Goal: Ask a question: Seek information or help from site administrators or community

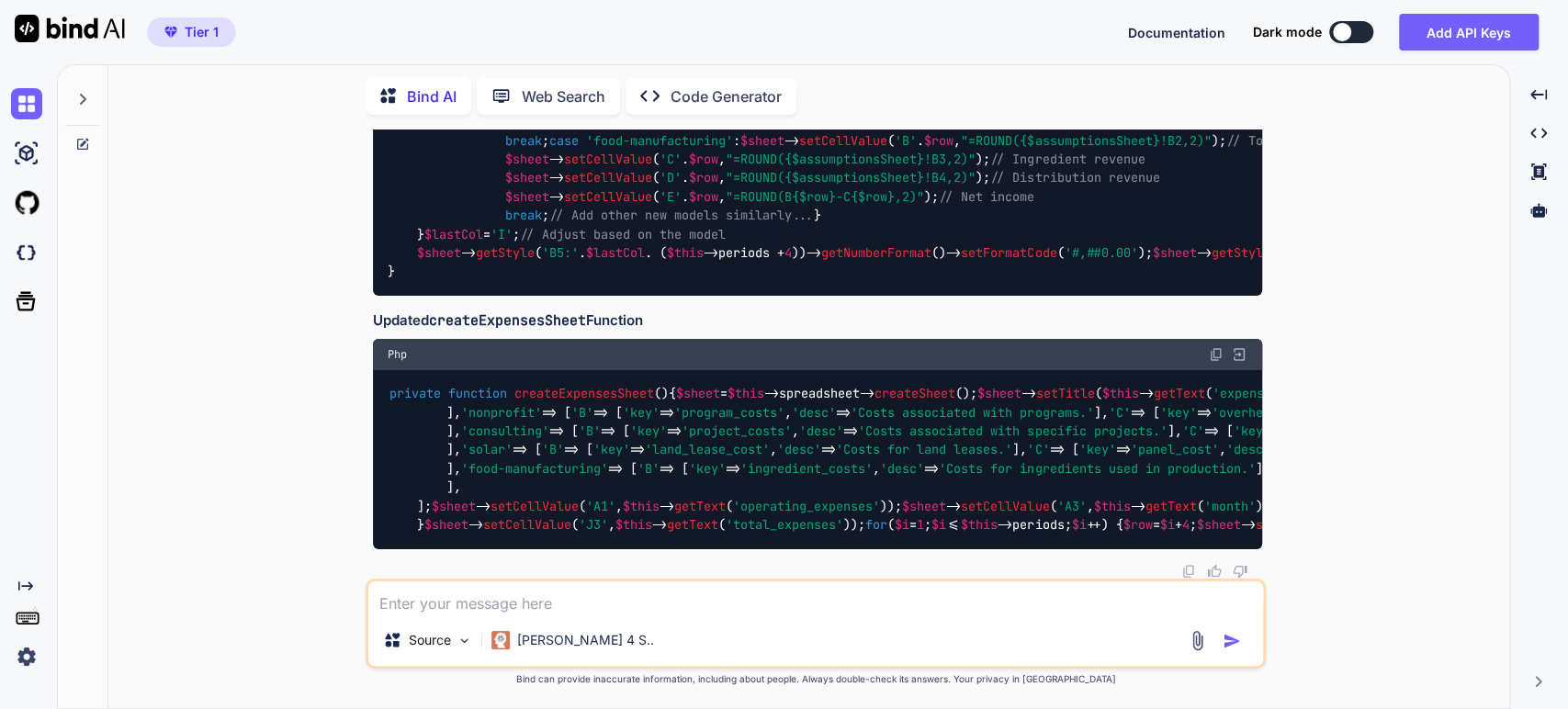
scroll to position [20747, 0]
click at [287, 279] on div "You Bind AI To add the four new financial models to your existing PHP code stru…" at bounding box center [816, 419] width 1386 height 578
drag, startPoint x: 1358, startPoint y: 273, endPoint x: 1410, endPoint y: 756, distance: 485.8
click at [1410, 708] on html "Tier 1 Documentation Dark mode Add API Keys Created with Pixso. Created with Pi…" at bounding box center [784, 354] width 1568 height 709
click at [203, 540] on div "You Bind AI To add the four new financial models to your existing PHP code stru…" at bounding box center [816, 419] width 1386 height 578
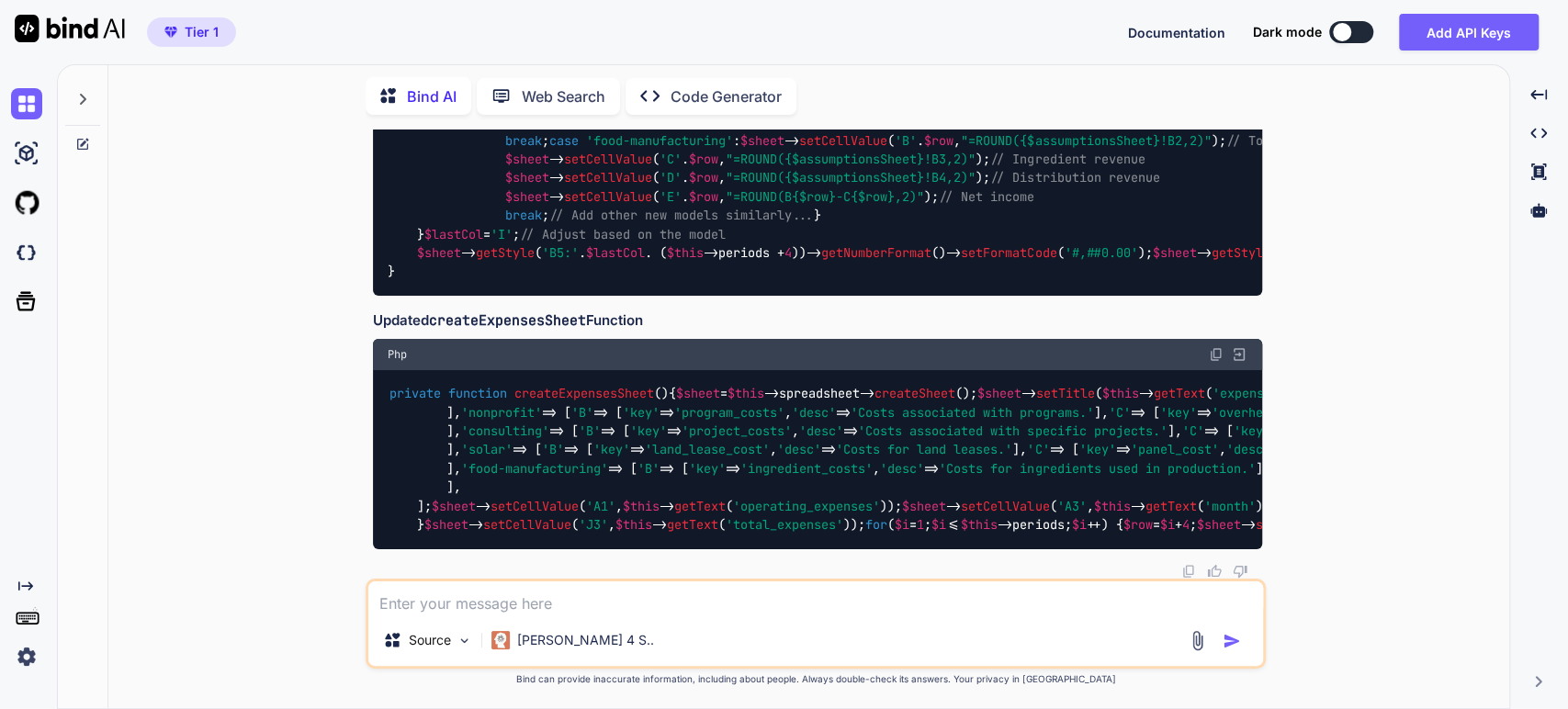
click at [397, 599] on textarea at bounding box center [815, 598] width 895 height 33
click at [275, 316] on div "You Bind AI To add the four new financial models to your existing PHP code stru…" at bounding box center [816, 419] width 1386 height 578
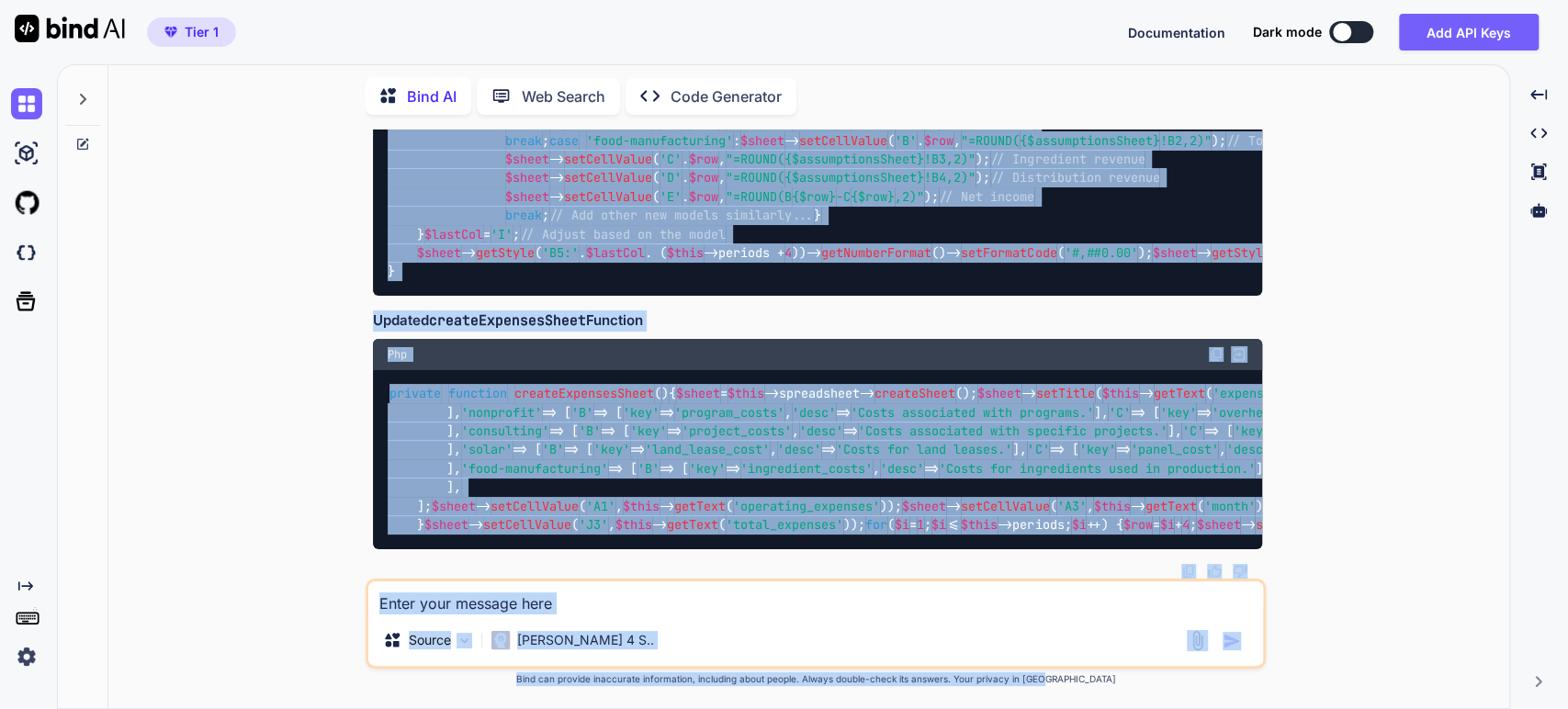
drag, startPoint x: 1352, startPoint y: 314, endPoint x: 1449, endPoint y: 756, distance: 452.5
click at [1449, 708] on html "Tier 1 Documentation Dark mode Add API Keys Created with Pixso. Created with Pi…" at bounding box center [784, 354] width 1568 height 709
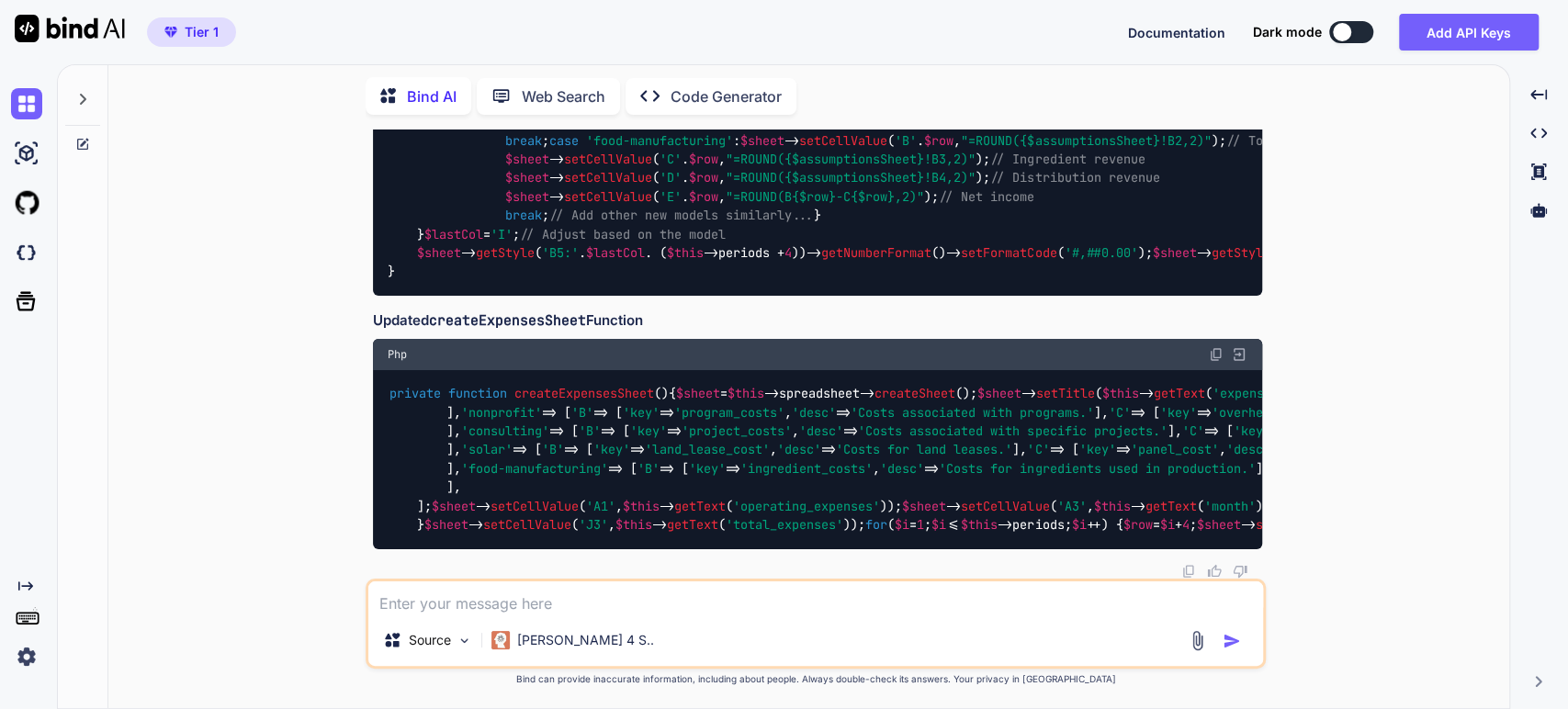
click at [154, 234] on div "You Bind AI To add the four new financial models to your existing PHP code stru…" at bounding box center [816, 419] width 1386 height 578
click at [78, 102] on div at bounding box center [83, 94] width 35 height 64
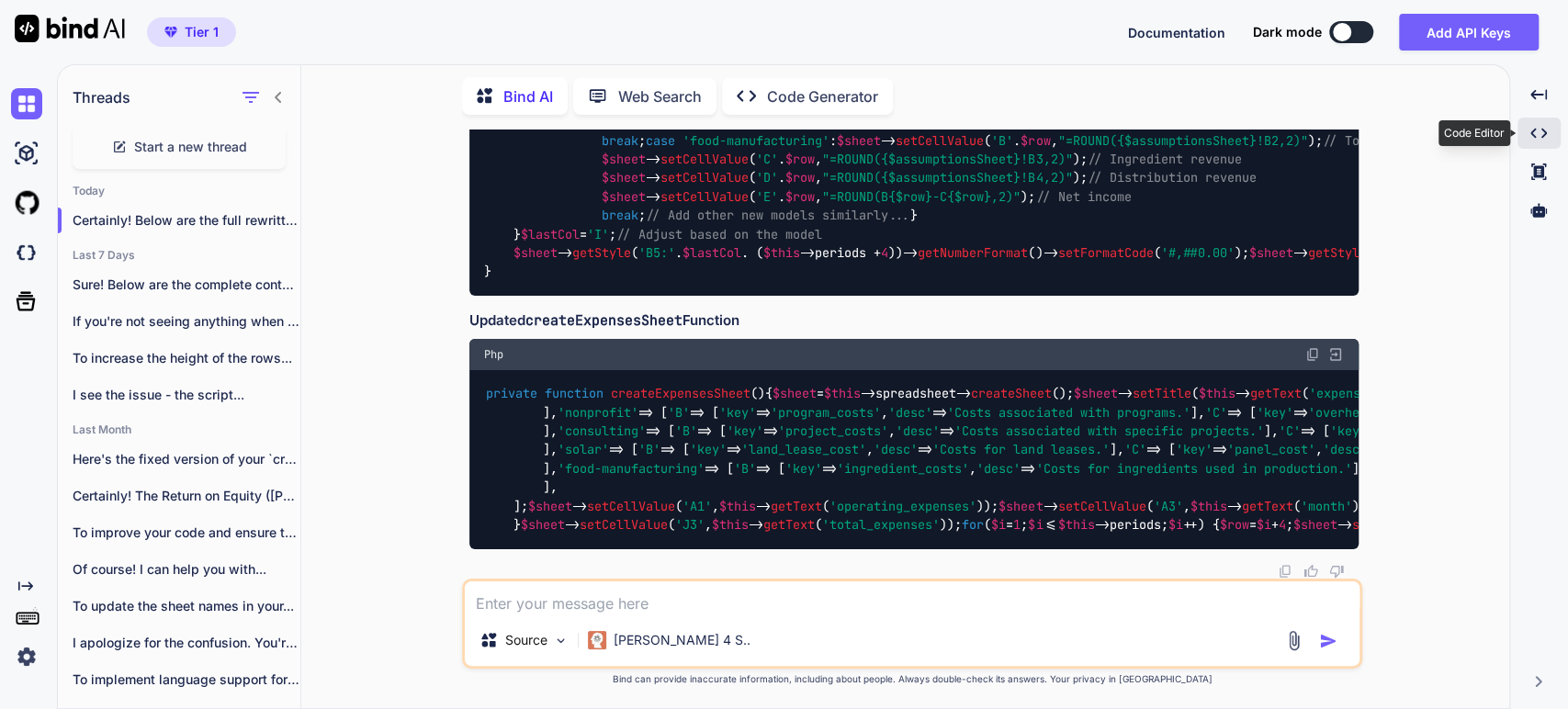
click at [1539, 128] on icon "Created with Pixso." at bounding box center [1539, 134] width 17 height 17
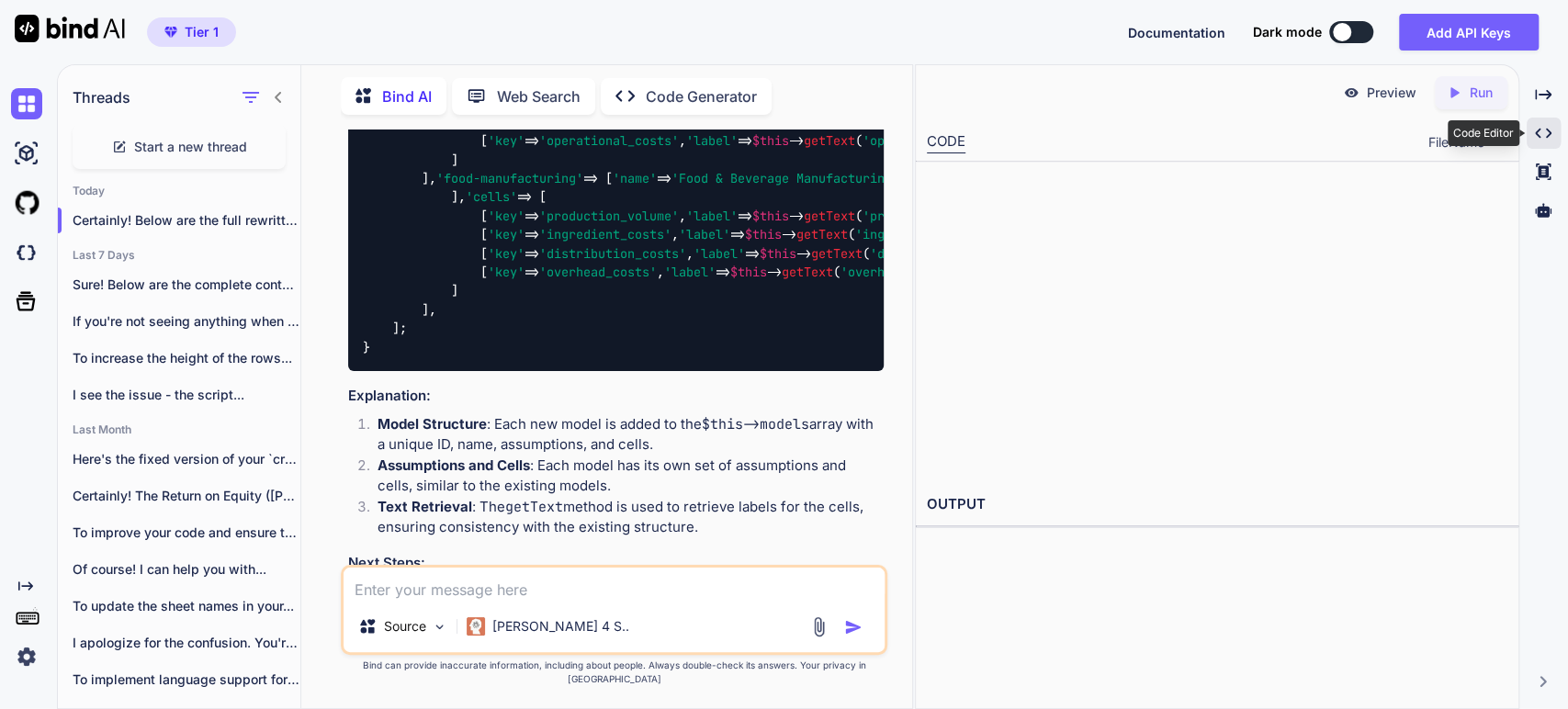
type textarea "x"
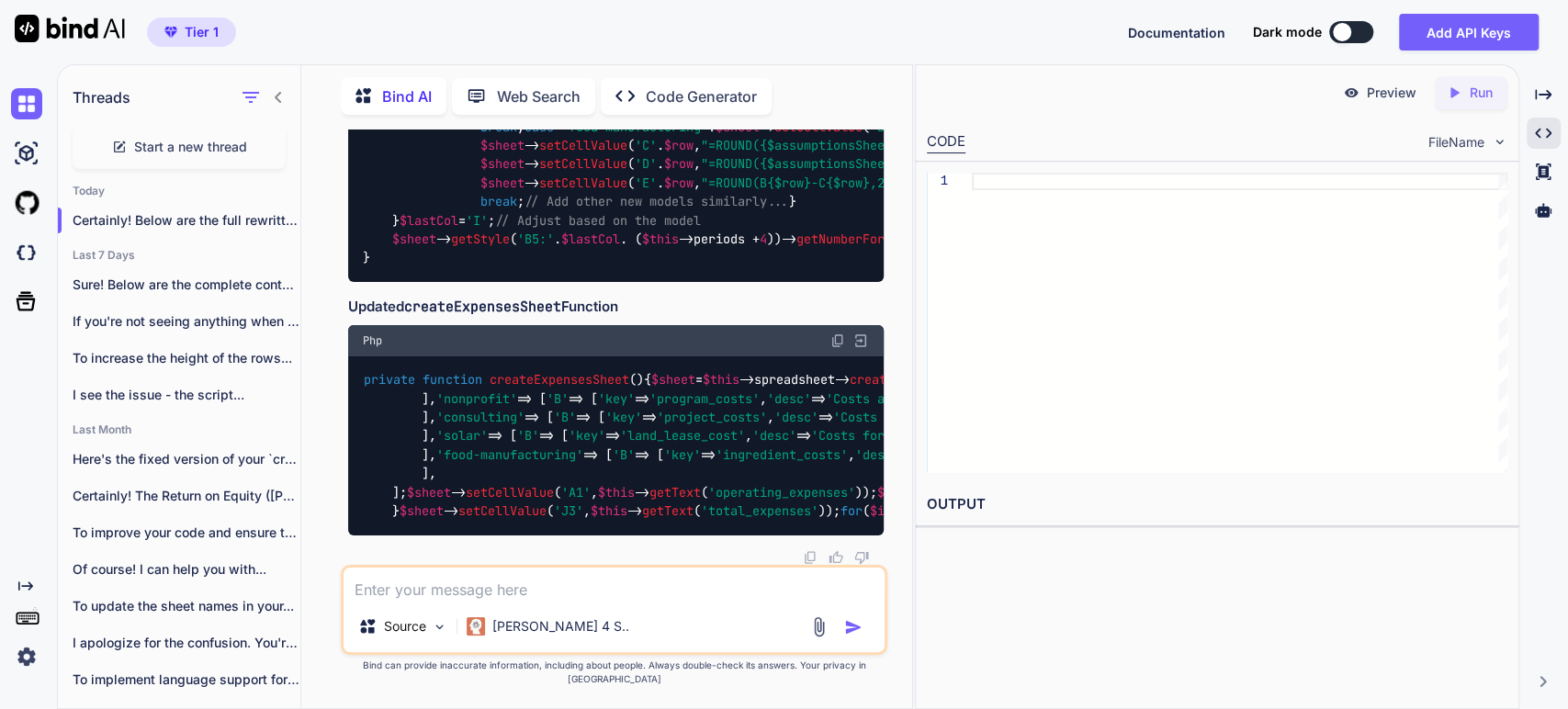
scroll to position [39436, 0]
click at [580, 389] on span "createExpensesSheet" at bounding box center [558, 380] width 140 height 17
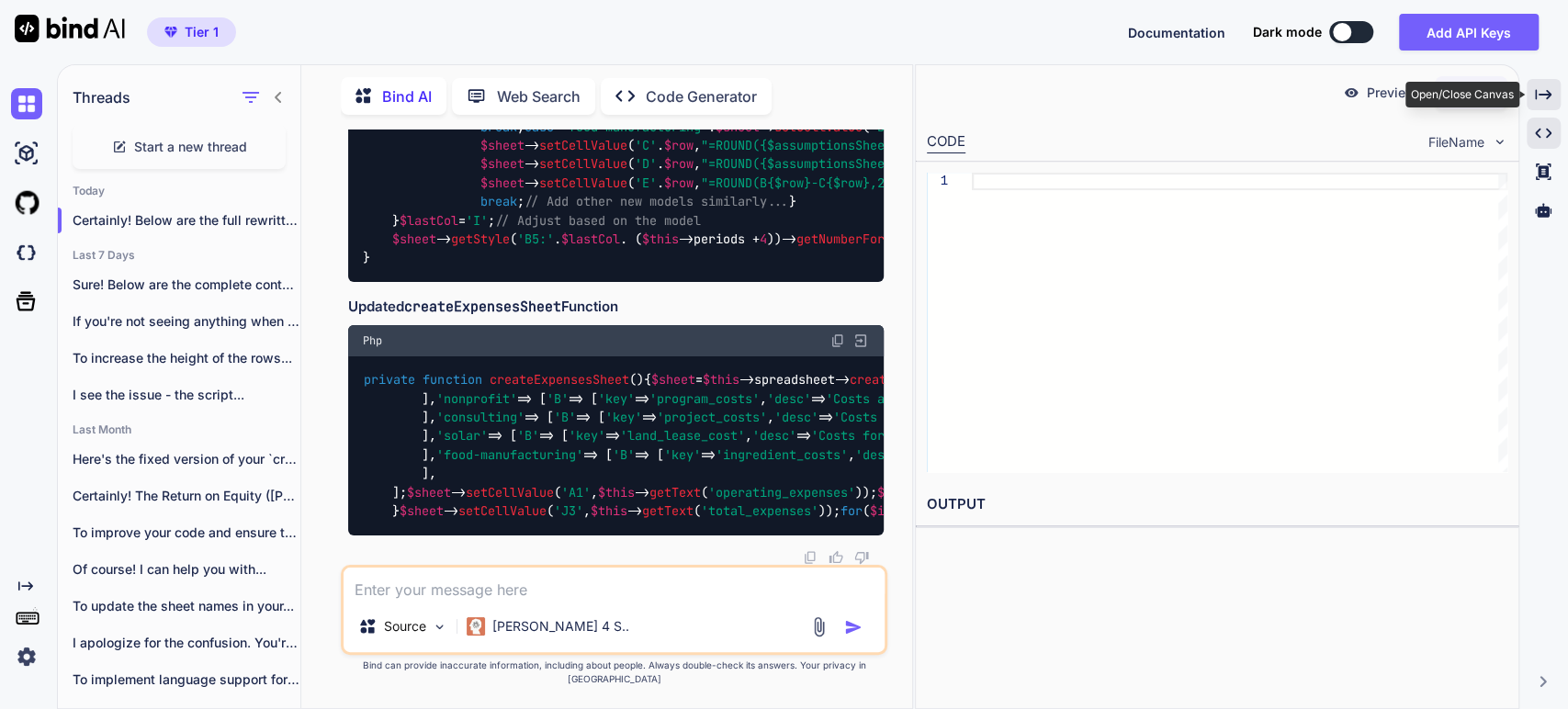
click at [1550, 94] on icon at bounding box center [1543, 94] width 17 height 10
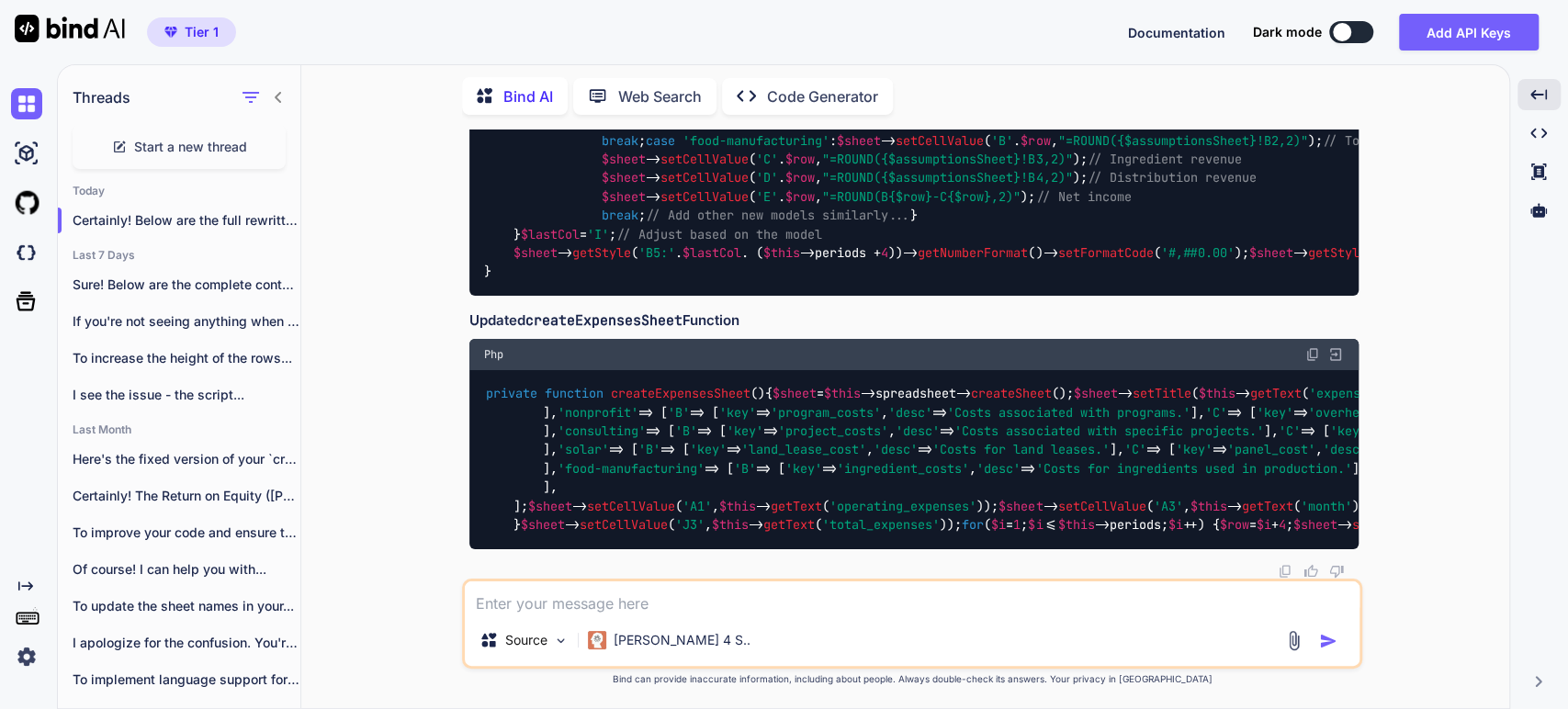
scroll to position [25948, 0]
click at [169, 211] on p "Certainly! Below are the full rewritten `createIncomeSheet`..." at bounding box center [186, 220] width 228 height 18
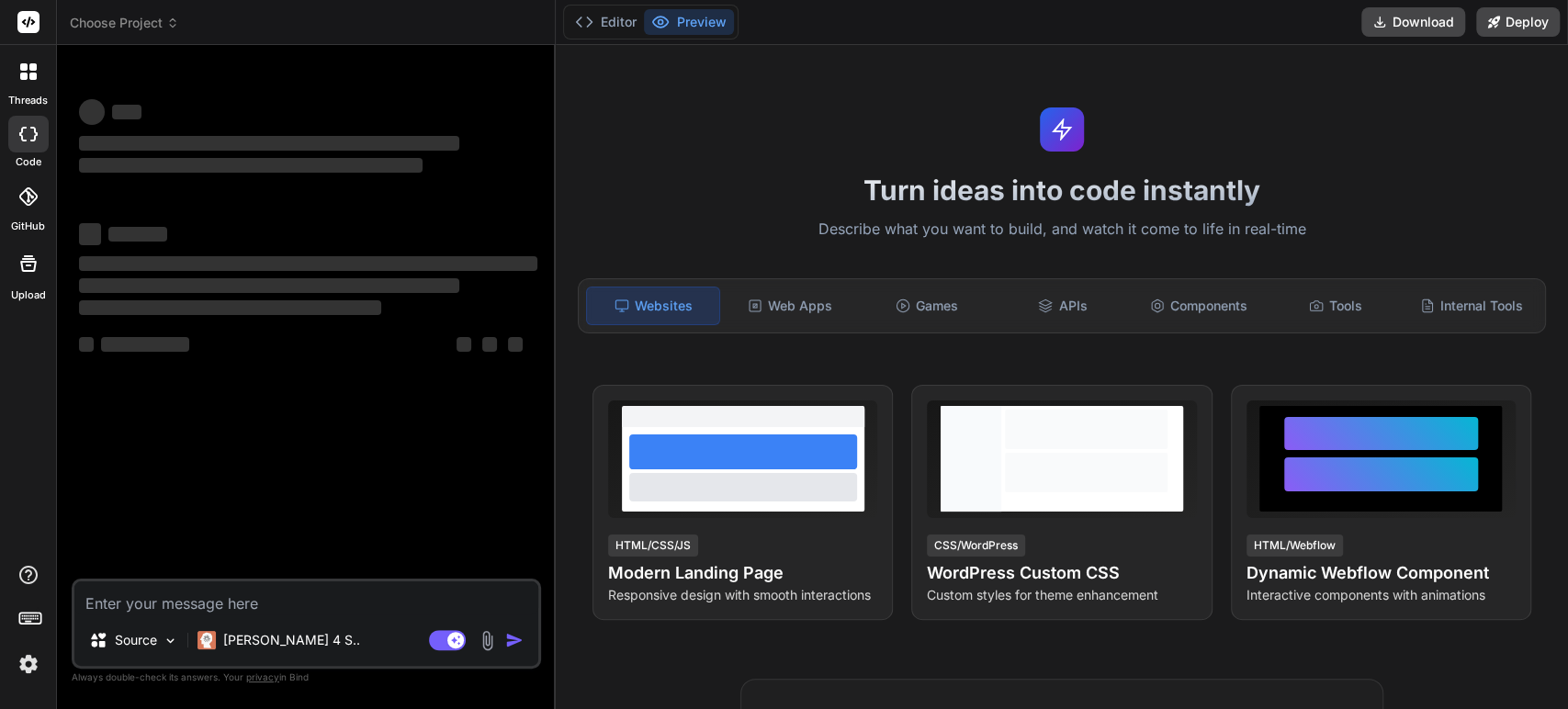
type textarea "x"
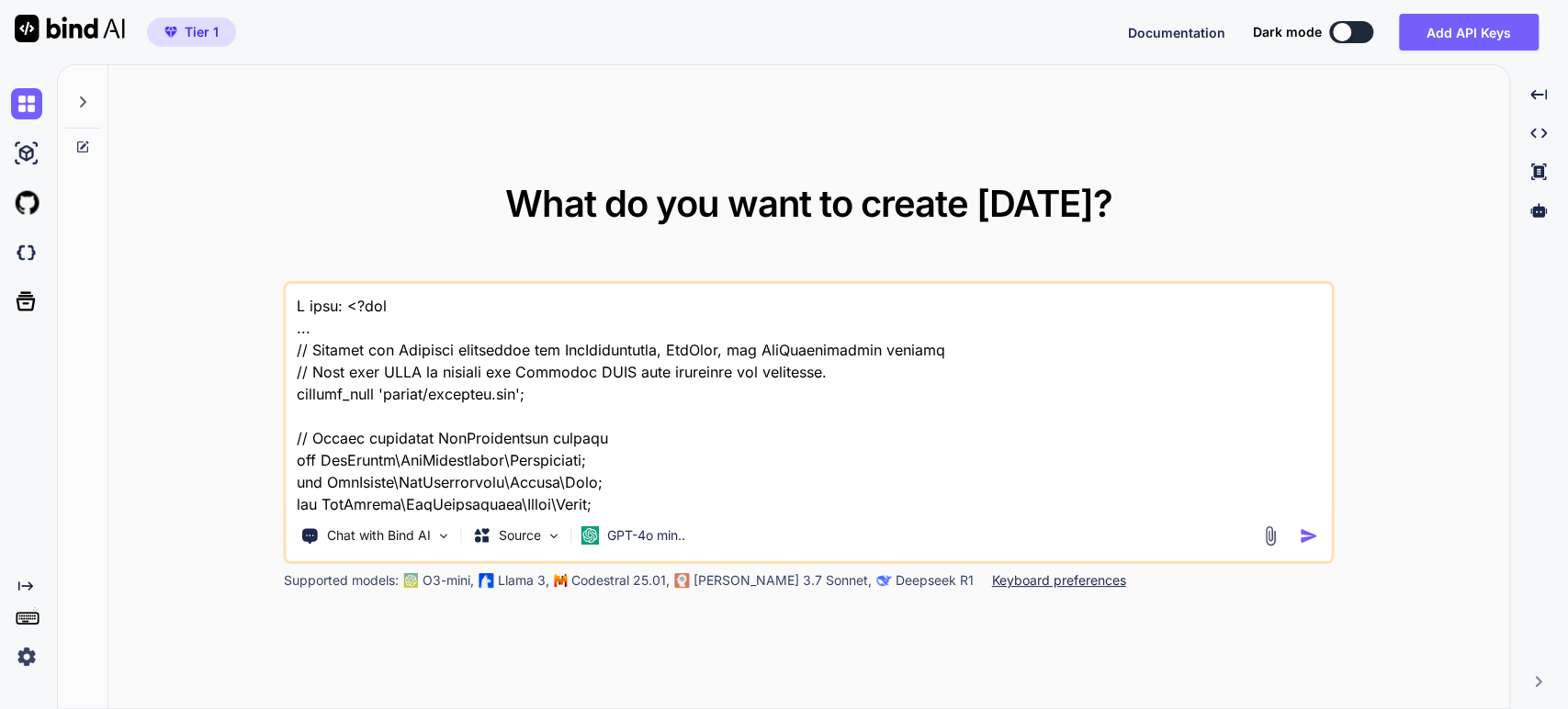
click at [348, 302] on textarea at bounding box center [808, 397] width 1044 height 227
type textarea "x"
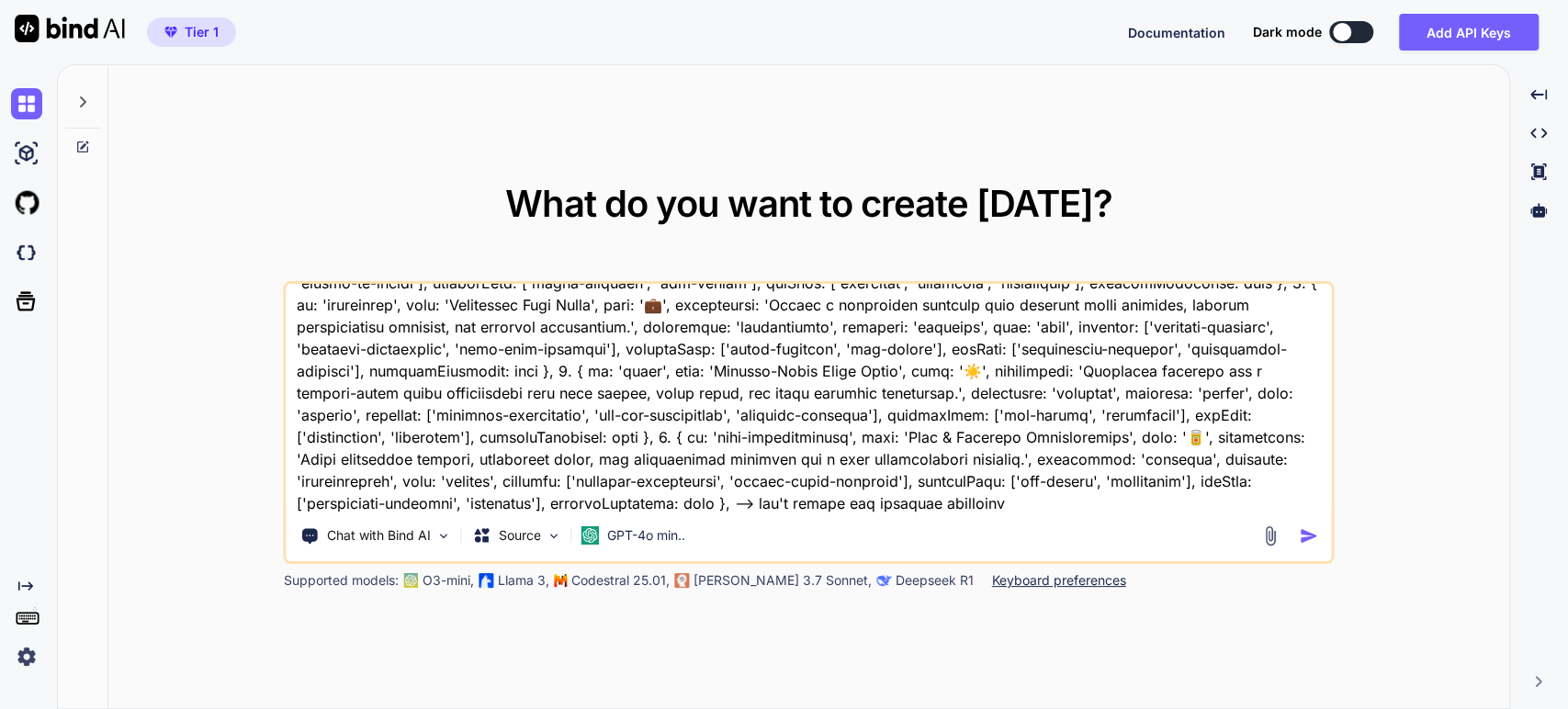
type textarea "I have:"
type textarea "x"
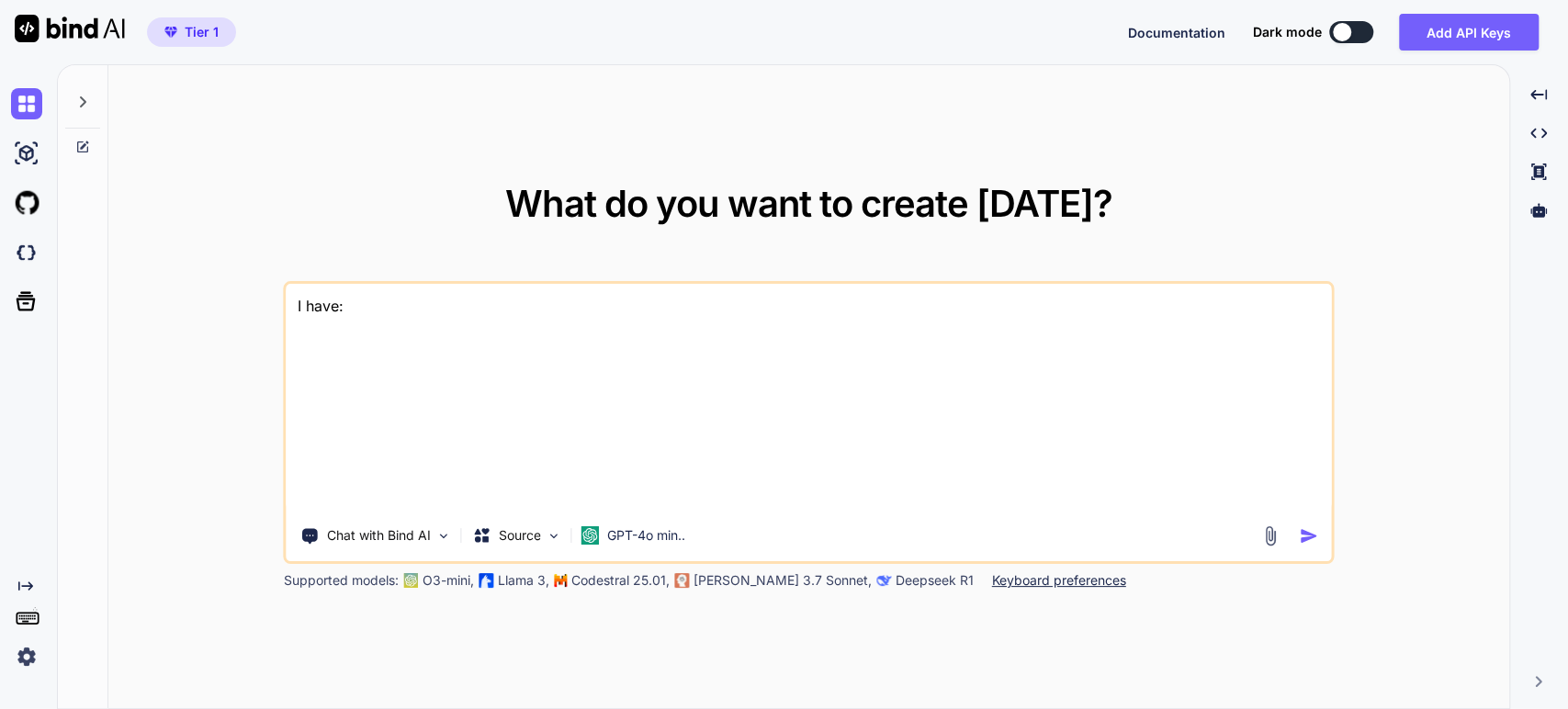
scroll to position [0, 0]
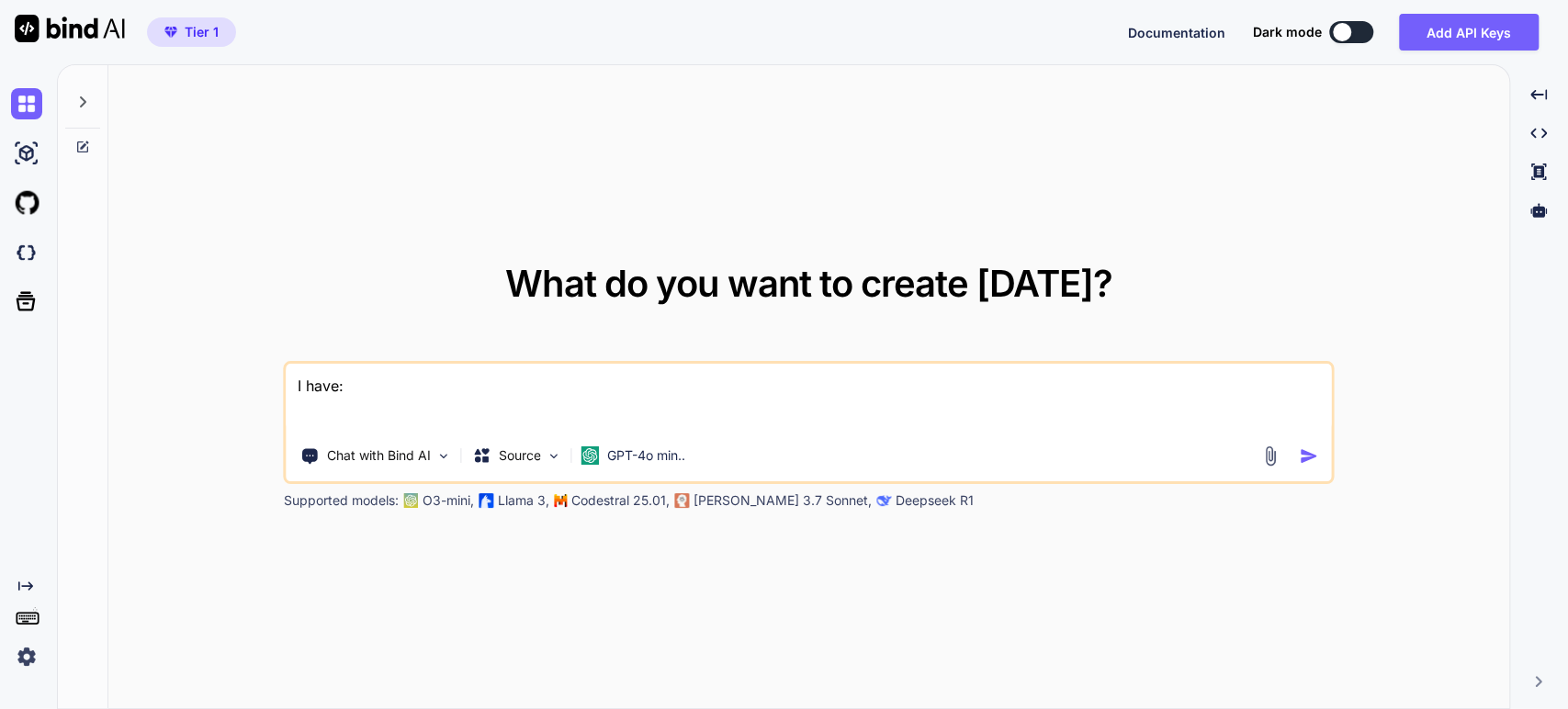
type textarea "I have: <?php ... // Include the Composer autoloader for PhpSpreadsheet, PhpWor…"
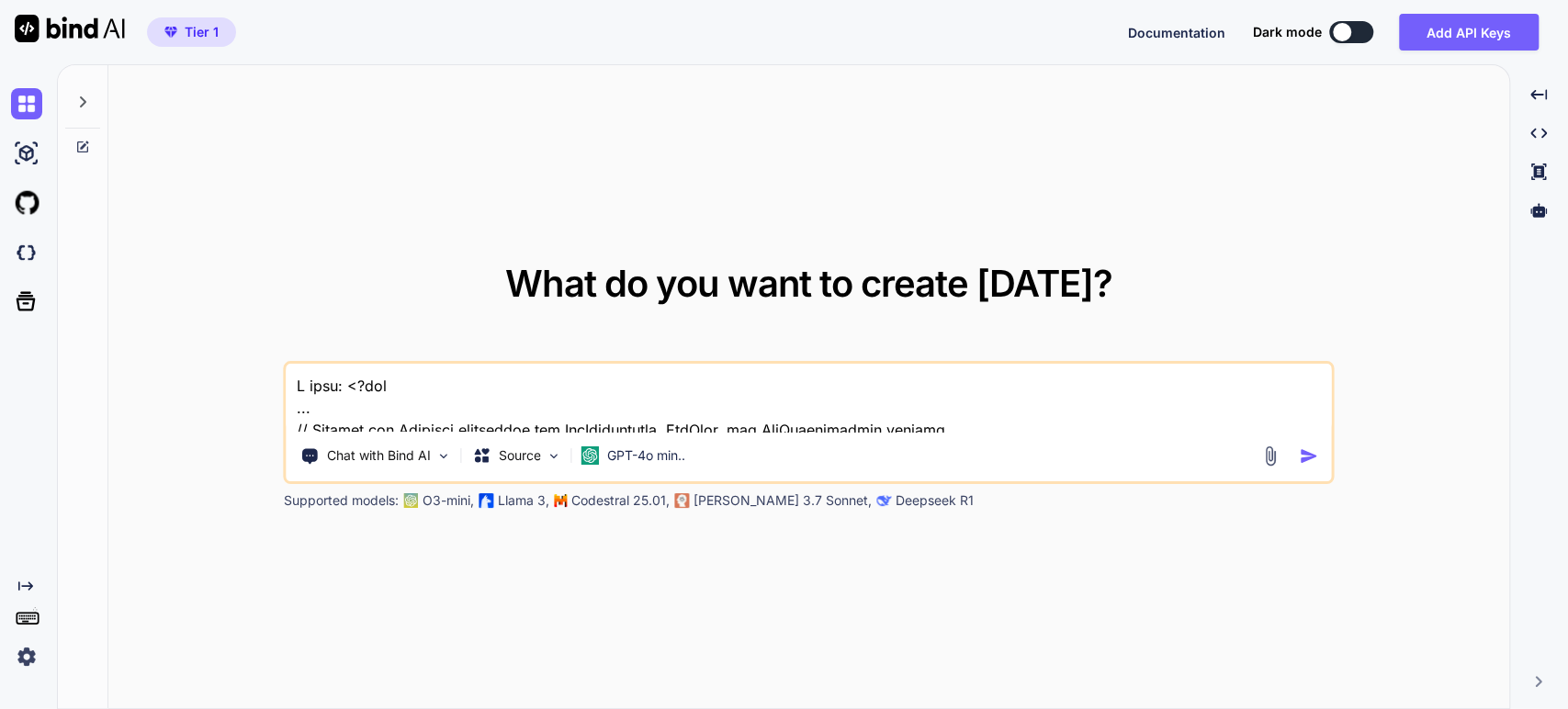
type textarea "x"
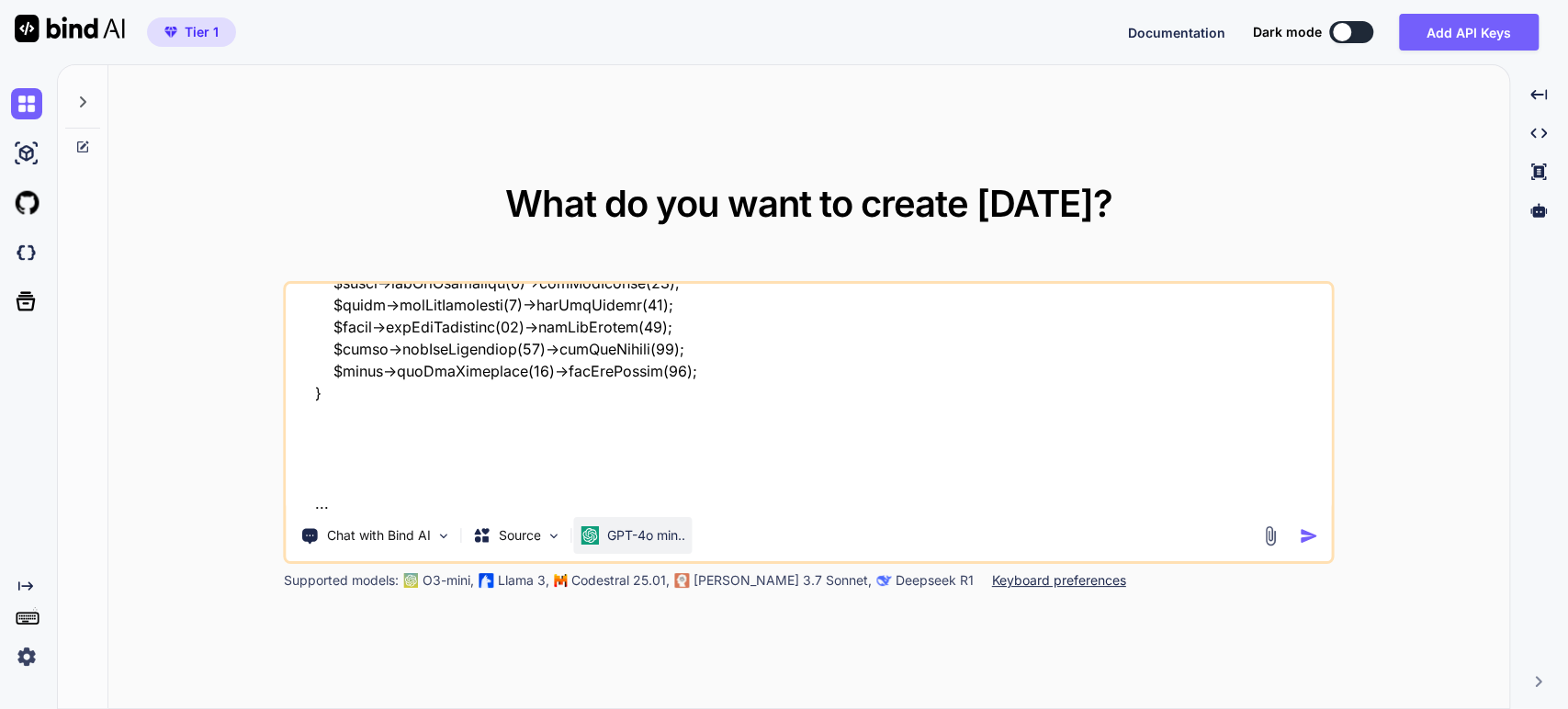
type textarea "I have: <?php ... // Include the Composer autoloader for PhpSpreadsheet, PhpWor…"
click at [639, 535] on p "GPT-4o min.." at bounding box center [646, 535] width 78 height 18
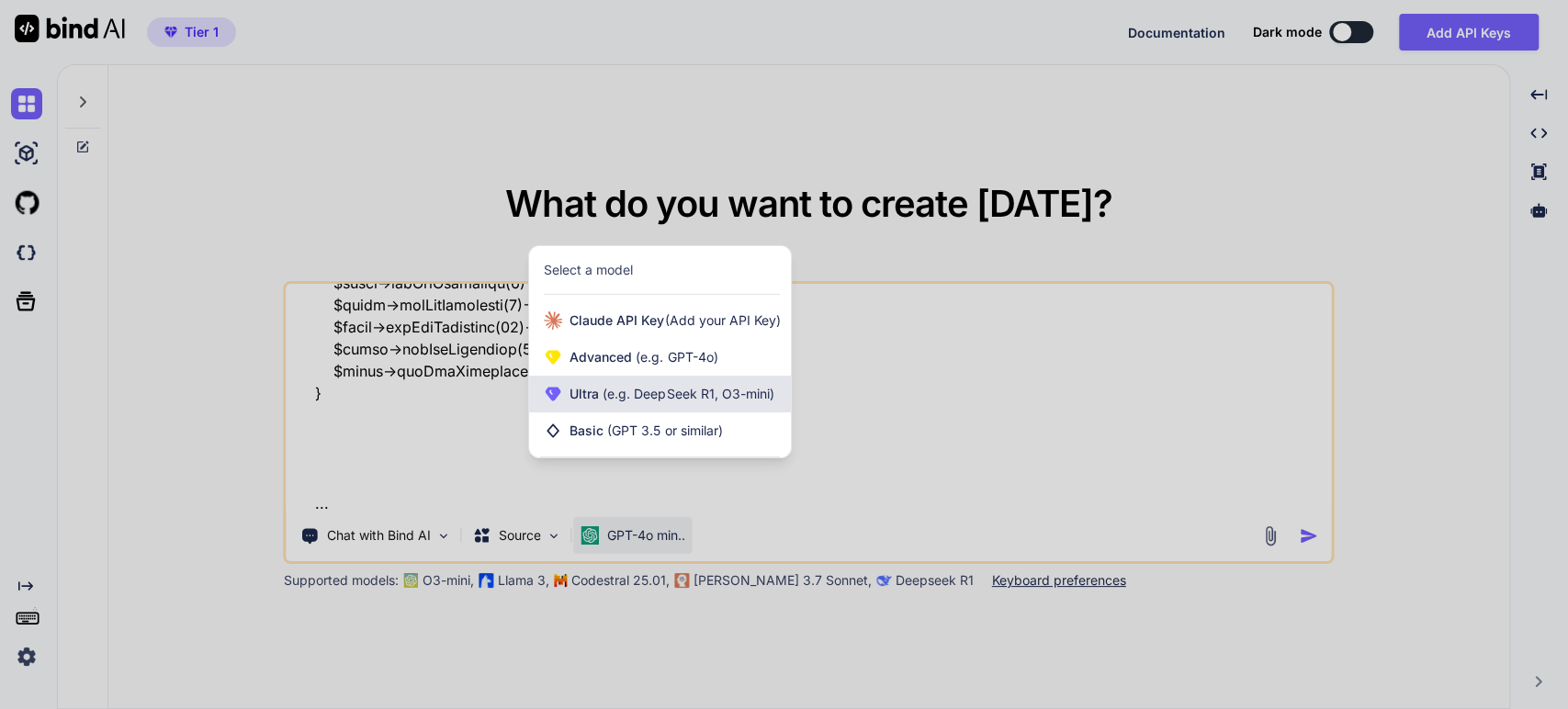
click at [641, 402] on span "Ultra (e.g. DeepSeek R1, O3-mini)" at bounding box center [671, 394] width 204 height 18
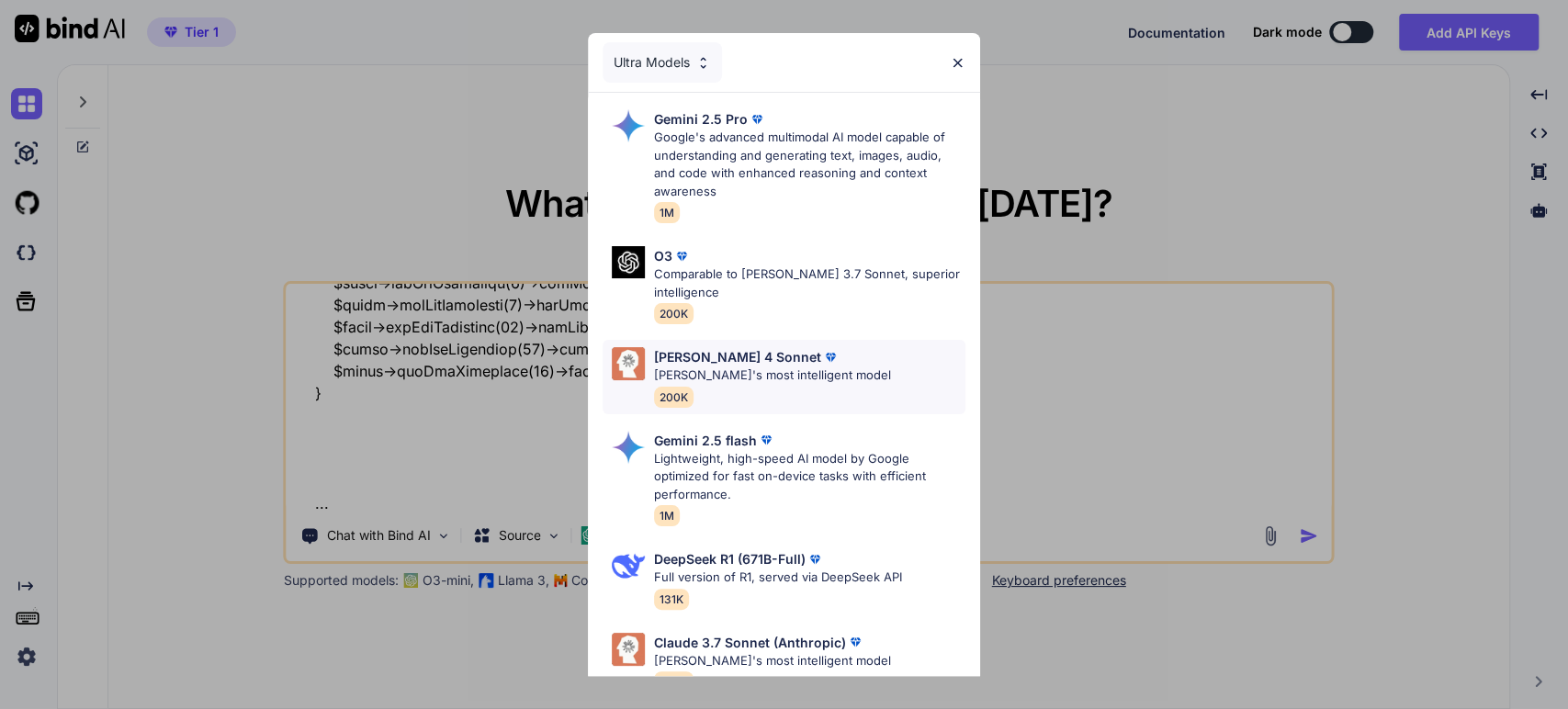
click at [702, 366] on div "[PERSON_NAME] 4 Sonnet [PERSON_NAME]'s most intelligent model 200K" at bounding box center [772, 377] width 237 height 60
type textarea "x"
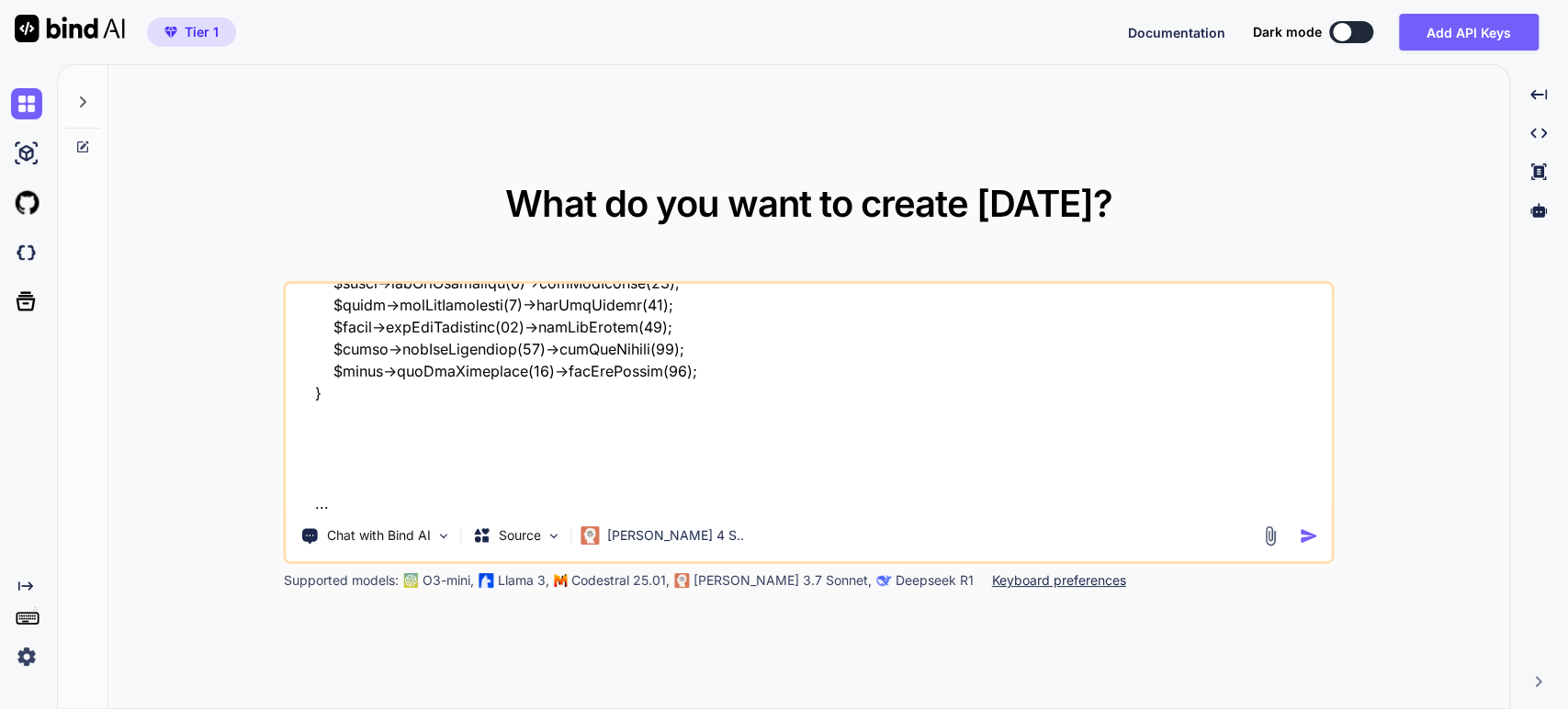
click at [382, 502] on textarea at bounding box center [808, 397] width 1044 height 227
type textarea "I have: <?php ... // Include the Composer autoloader for PhpSpreadsheet, PhpWor…"
type textarea "x"
type textarea "I have: <?php ... // Include the Composer autoloader for PhpSpreadsheet, PhpWor…"
type textarea "x"
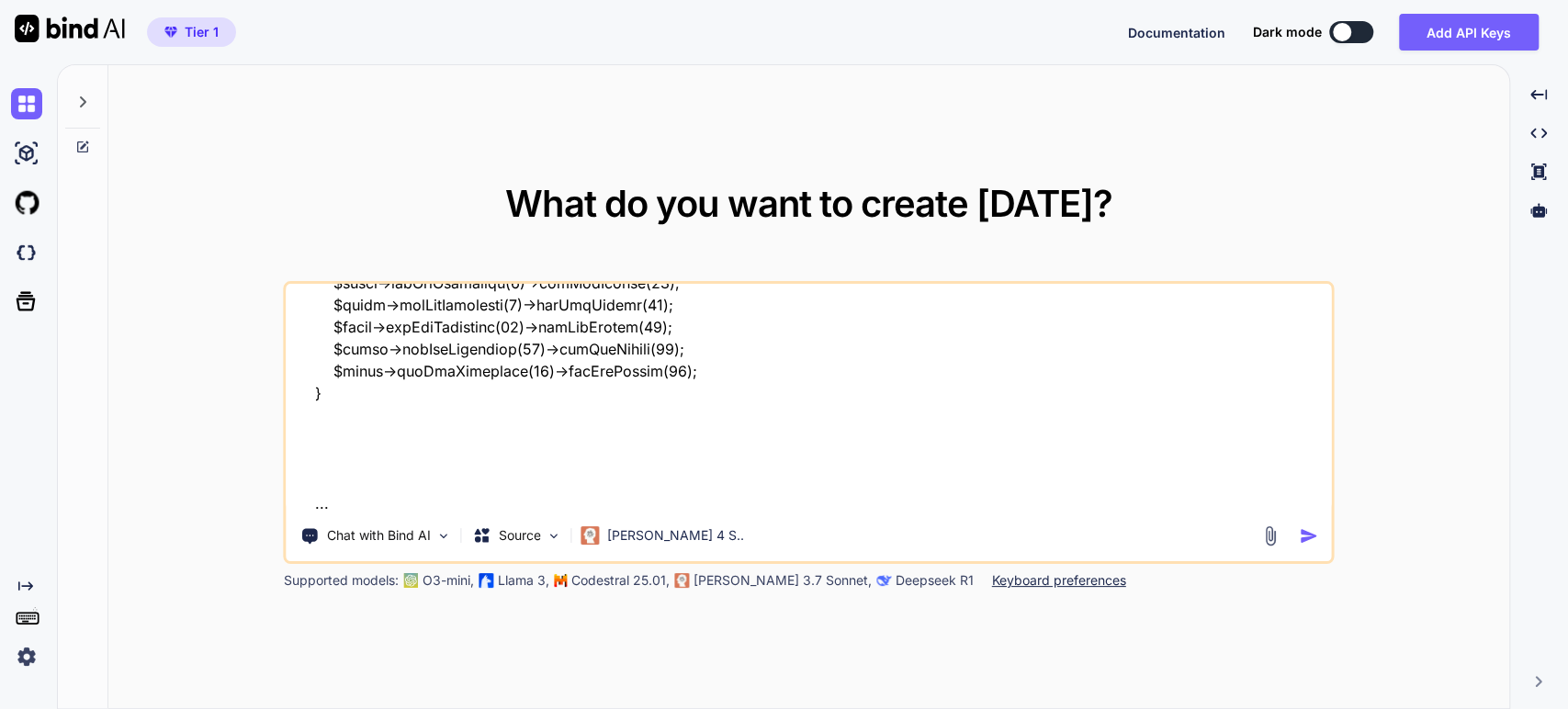
type textarea "I have: <?php ... // Include the Composer autoloader for PhpSpreadsheet, PhpWor…"
type textarea "x"
type textarea "I have: <?php ... // Include the Composer autoloader for PhpSpreadsheet, PhpWor…"
type textarea "x"
type textarea "I have: <?php ... // Include the Composer autoloader for PhpSpreadsheet, PhpWor…"
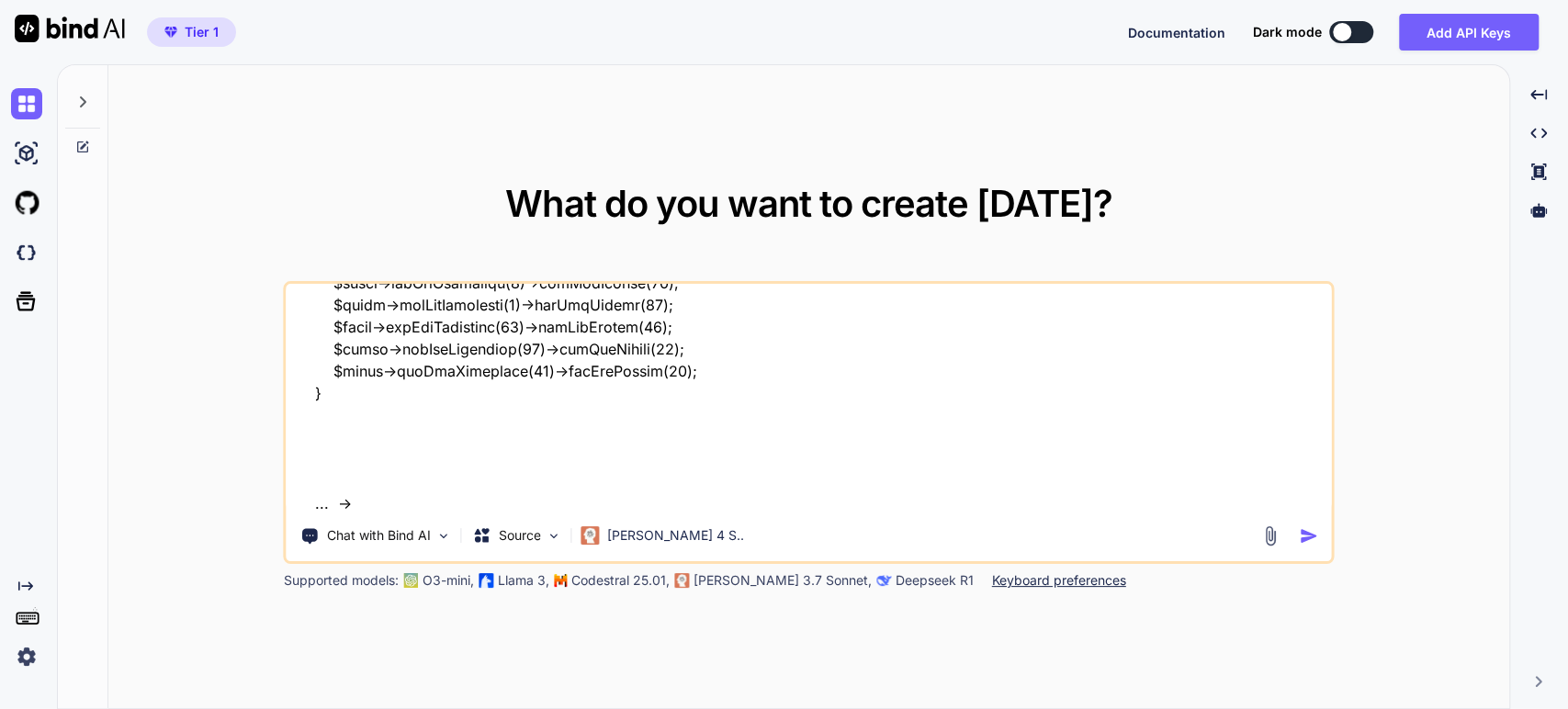
type textarea "x"
type textarea "I have: <?php ... // Include the Composer autoloader for PhpSpreadsheet, PhpWor…"
type textarea "x"
type textarea "I have: <?php ... // Include the Composer autoloader for PhpSpreadsheet, PhpWor…"
type textarea "x"
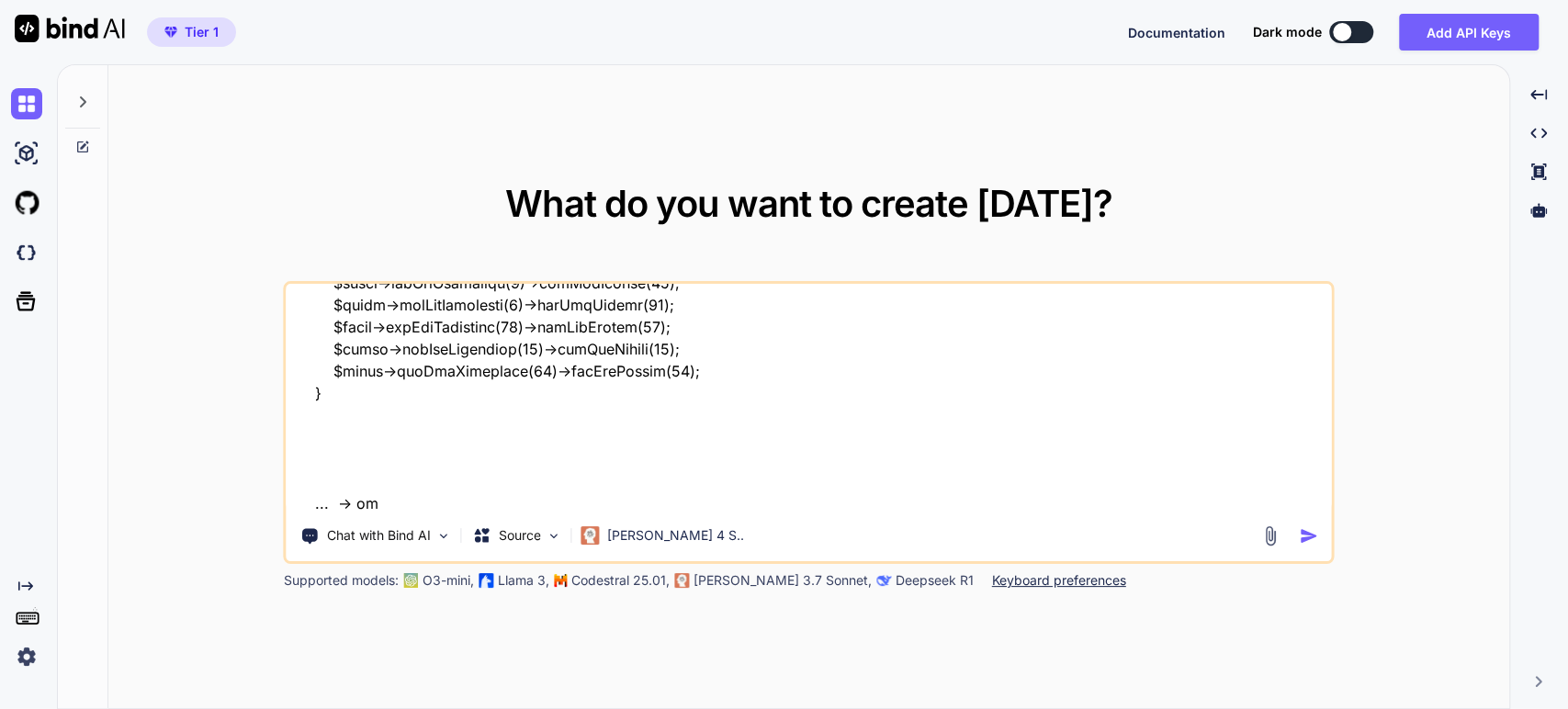
type textarea "I have: <?php ... // Include the Composer autoloader for PhpSpreadsheet, PhpWor…"
type textarea "x"
type textarea "I have: <?php ... // Include the Composer autoloader for PhpSpreadsheet, PhpWor…"
type textarea "x"
type textarea "I have: <?php ... // Include the Composer autoloader for PhpSpreadsheet, PhpWor…"
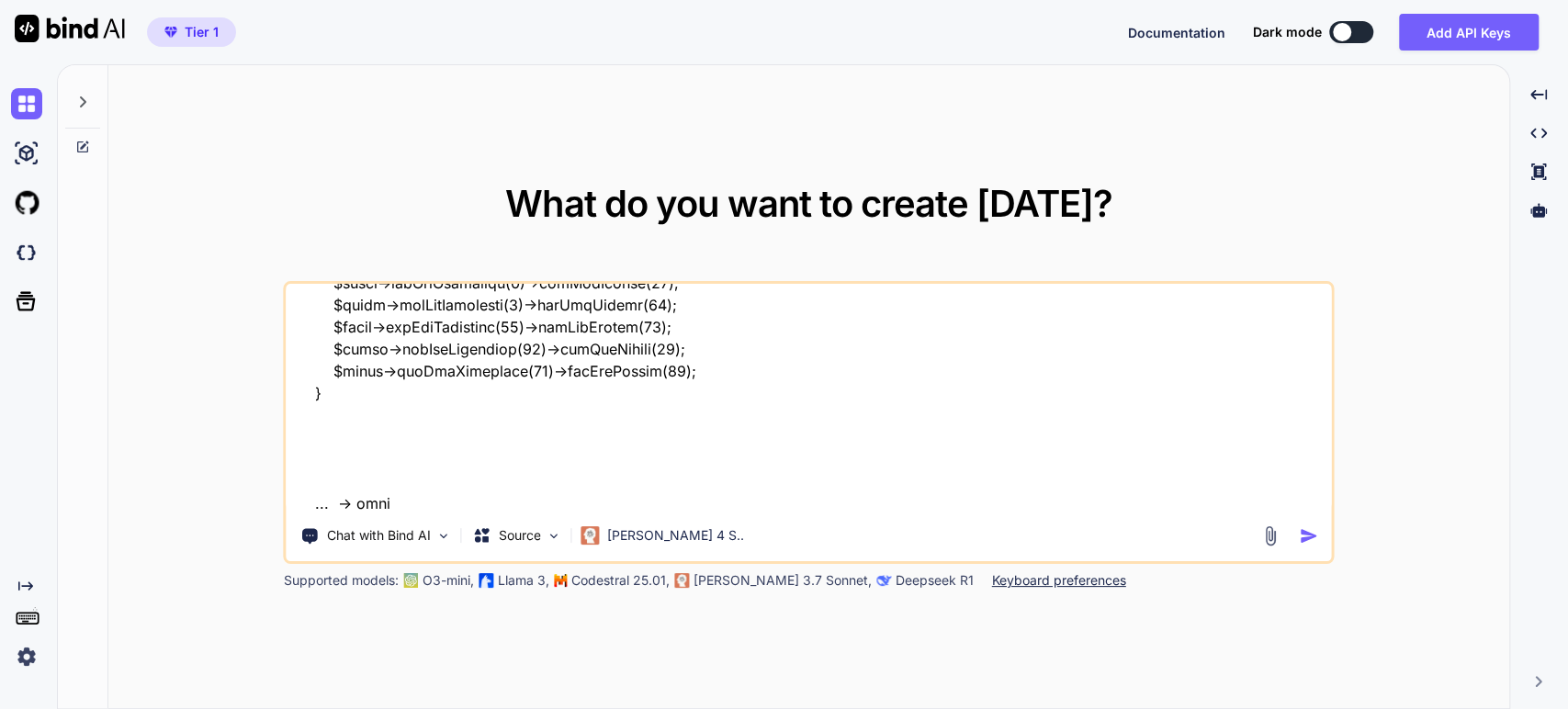
type textarea "x"
type textarea "I have: <?php ... // Include the Composer autoloader for PhpSpreadsheet, PhpWor…"
type textarea "x"
type textarea "I have: <?php ... // Include the Composer autoloader for PhpSpreadsheet, PhpWor…"
type textarea "x"
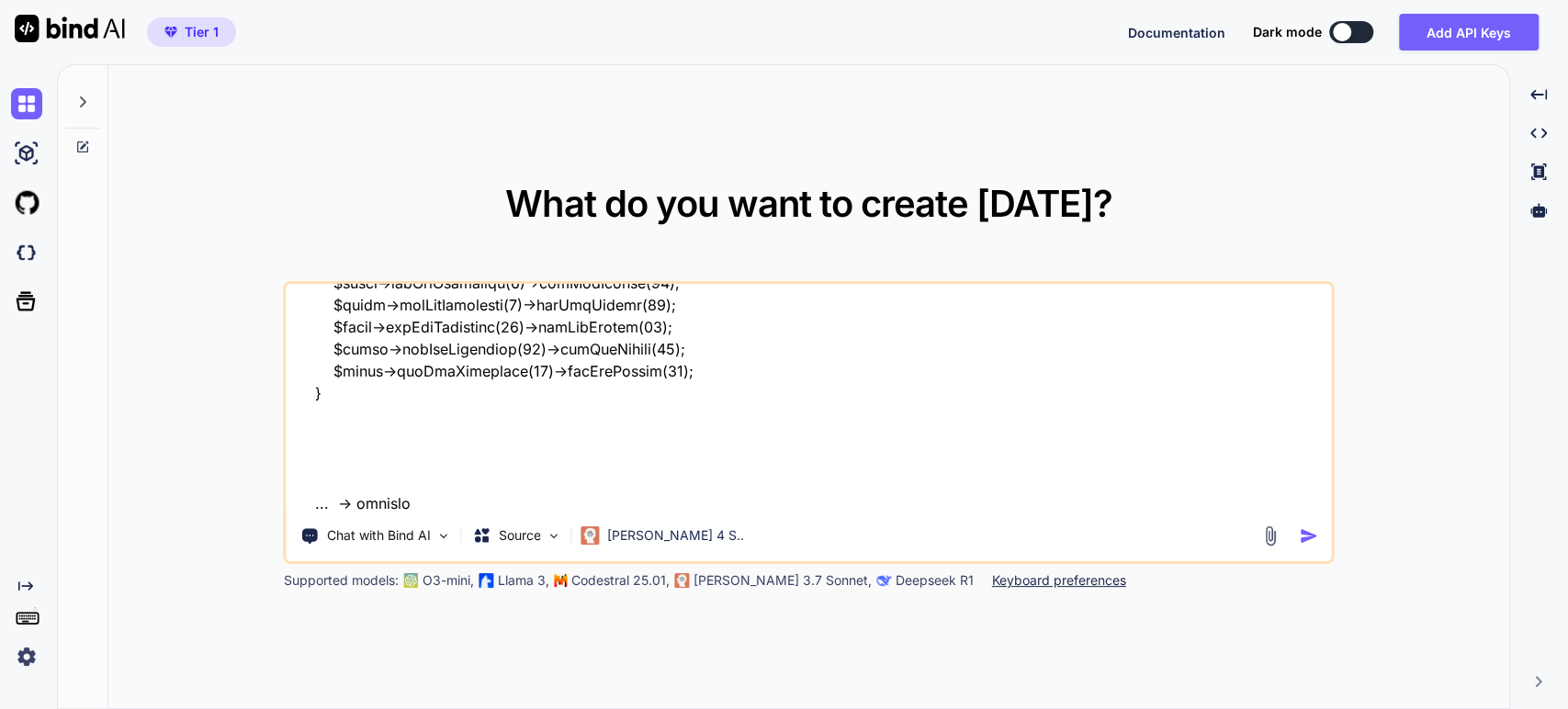
type textarea "I have: <?php ... // Include the Composer autoloader for PhpSpreadsheet, PhpWor…"
type textarea "x"
type textarea "I have: <?php ... // Include the Composer autoloader for PhpSpreadsheet, PhpWor…"
type textarea "x"
type textarea "I have: <?php ... // Include the Composer autoloader for PhpSpreadsheet, PhpWor…"
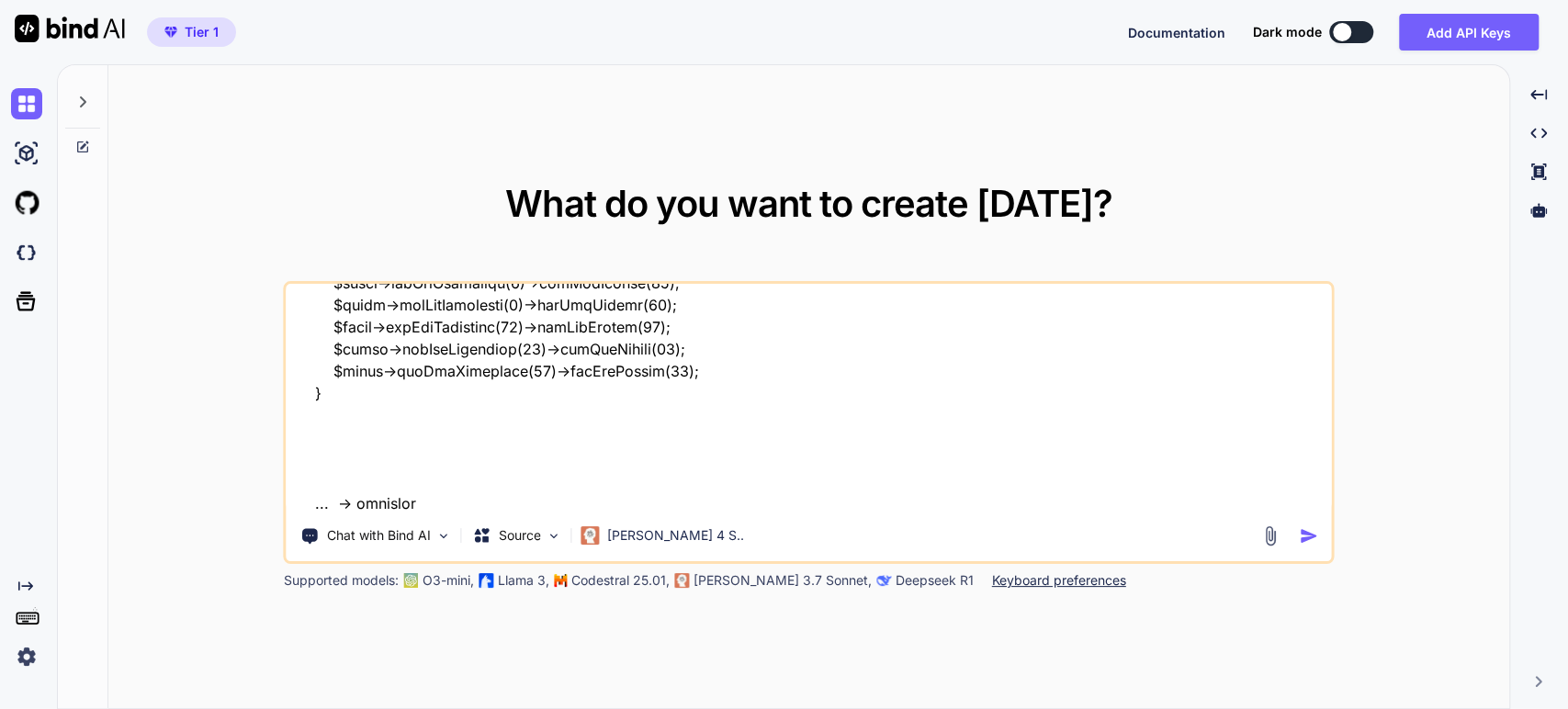
type textarea "x"
type textarea "I have: <?php ... // Include the Composer autoloader for PhpSpreadsheet, PhpWor…"
type textarea "x"
type textarea "I have: <?php ... // Include the Composer autoloader for PhpSpreadsheet, PhpWor…"
type textarea "x"
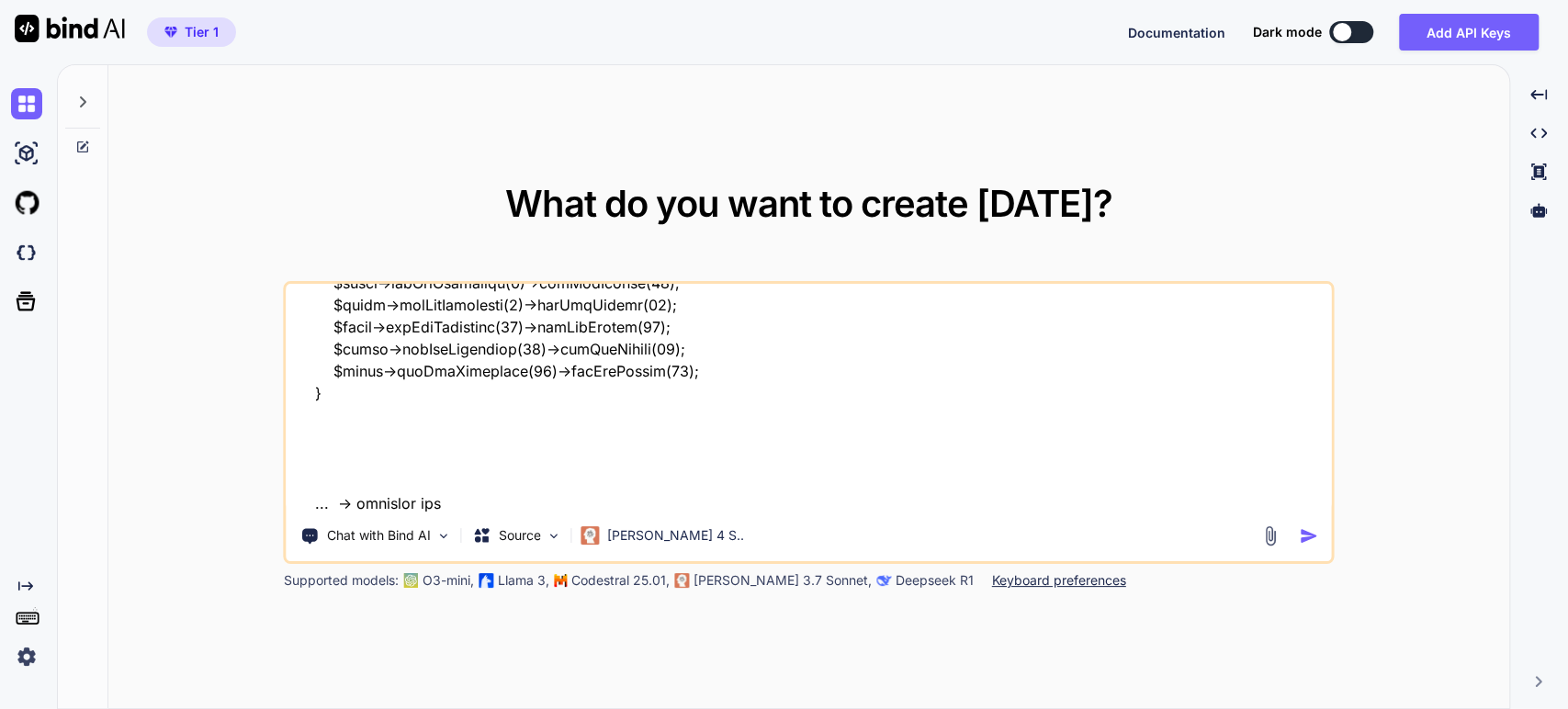
type textarea "I have: <?php ... // Include the Composer autoloader for PhpSpreadsheet, PhpWor…"
type textarea "x"
type textarea "I have: <?php ... // Include the Composer autoloader for PhpSpreadsheet, PhpWor…"
type textarea "x"
type textarea "I have: <?php ... // Include the Composer autoloader for PhpSpreadsheet, PhpWor…"
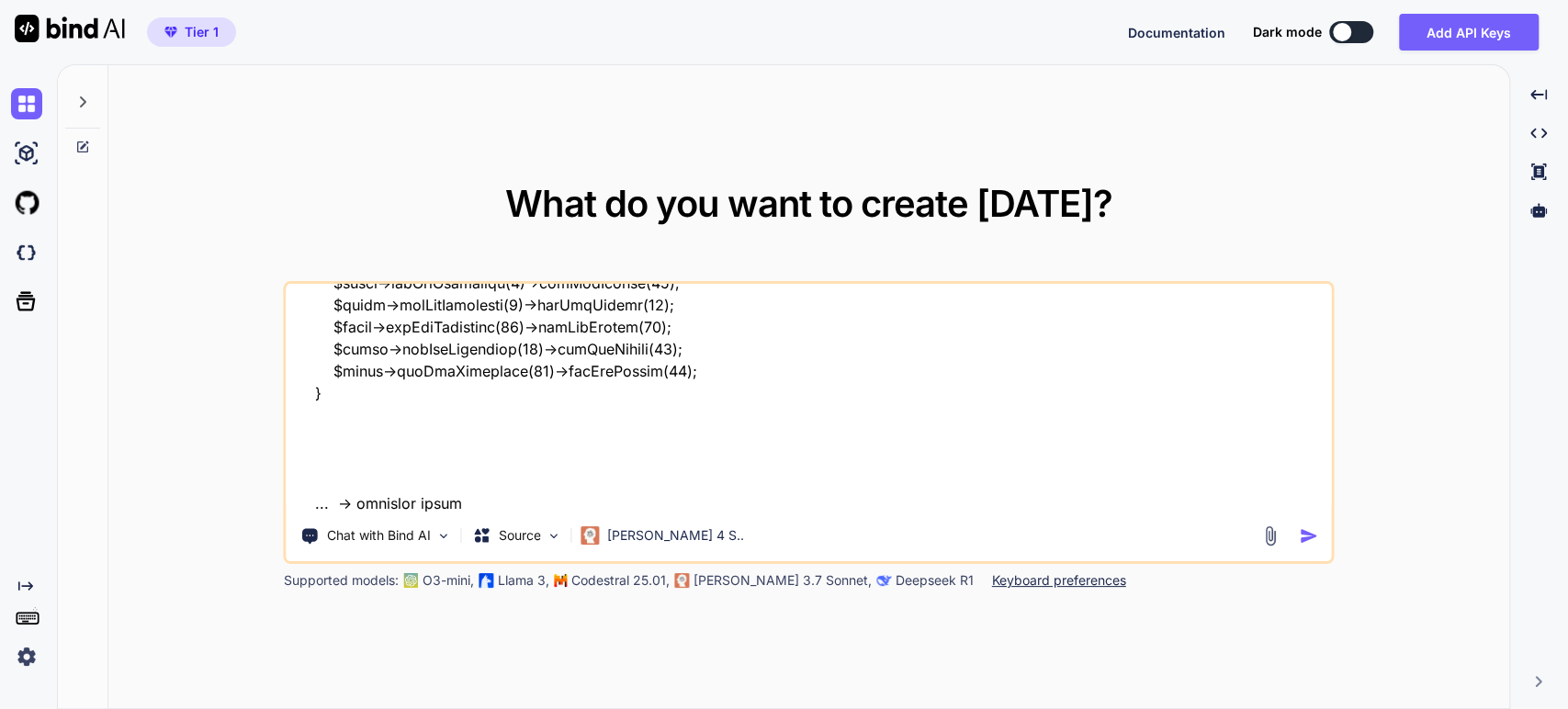
type textarea "x"
type textarea "I have: <?php ... // Include the Composer autoloader for PhpSpreadsheet, PhpWor…"
type textarea "x"
type textarea "I have: <?php ... // Include the Composer autoloader for PhpSpreadsheet, PhpWor…"
type textarea "x"
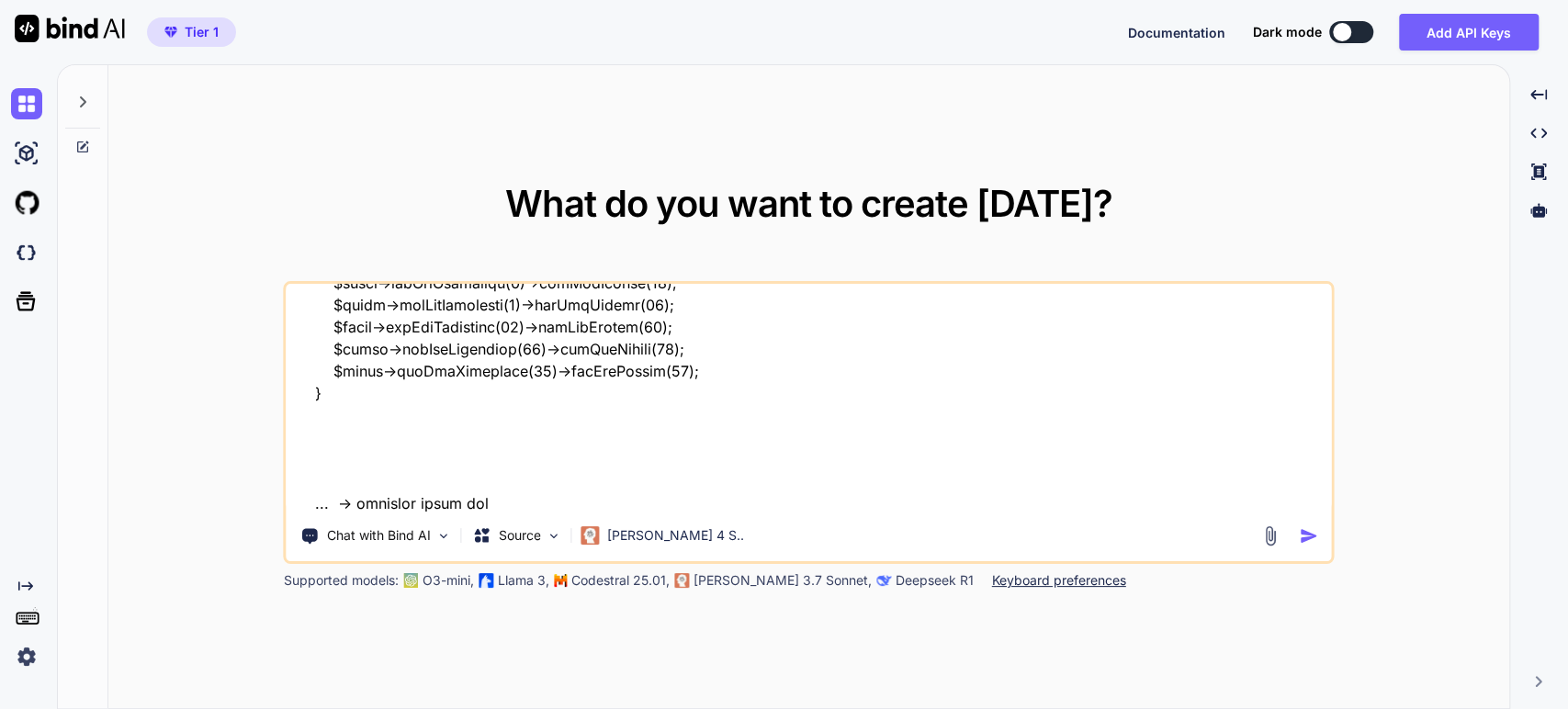
type textarea "I have: <?php ... // Include the Composer autoloader for PhpSpreadsheet, PhpWor…"
type textarea "x"
type textarea "I have: <?php ... // Include the Composer autoloader for PhpSpreadsheet, PhpWor…"
type textarea "x"
type textarea "I have: <?php ... // Include the Composer autoloader for PhpSpreadsheet, PhpWor…"
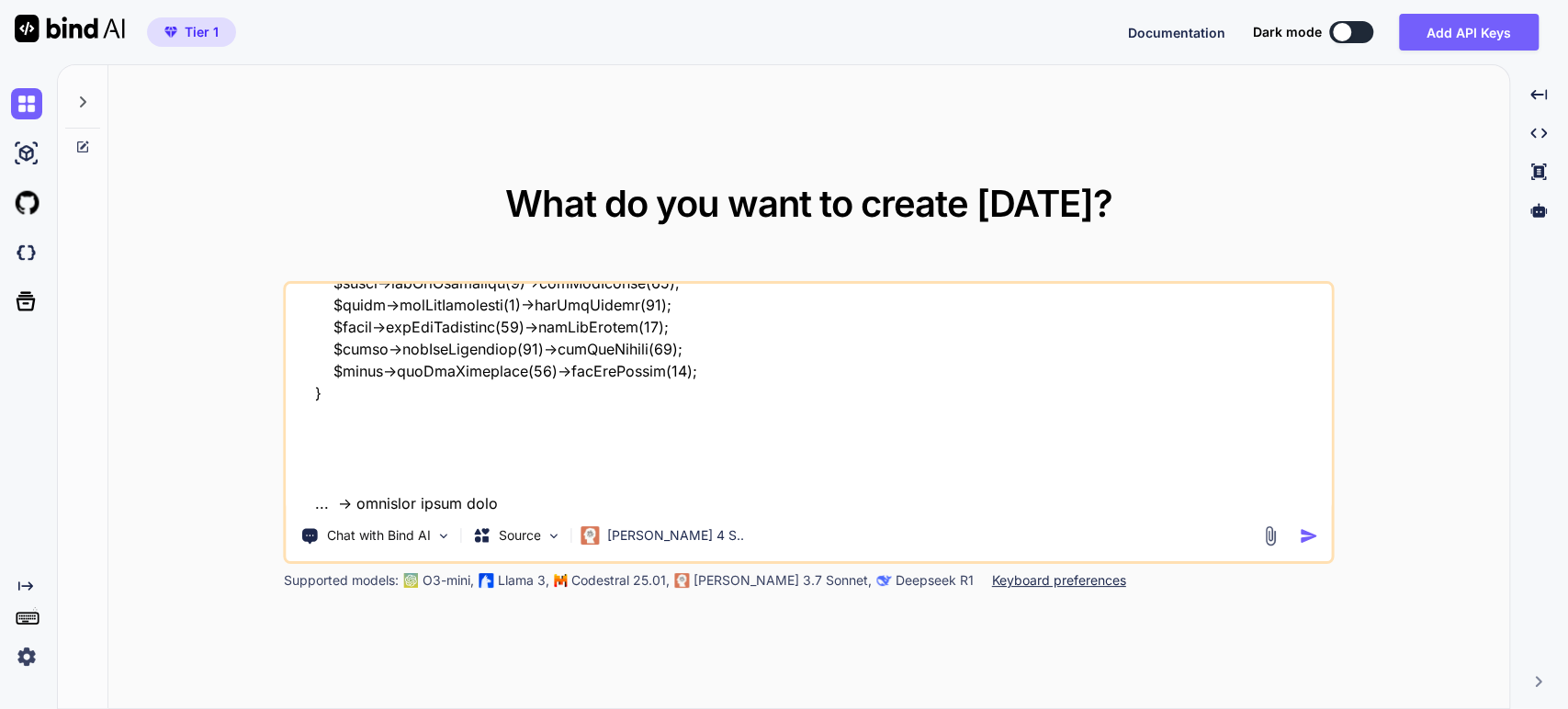
type textarea "x"
type textarea "I have: <?php ... // Include the Composer autoloader for PhpSpreadsheet, PhpWor…"
type textarea "x"
type textarea "I have: <?php ... // Include the Composer autoloader for PhpSpreadsheet, PhpWor…"
type textarea "x"
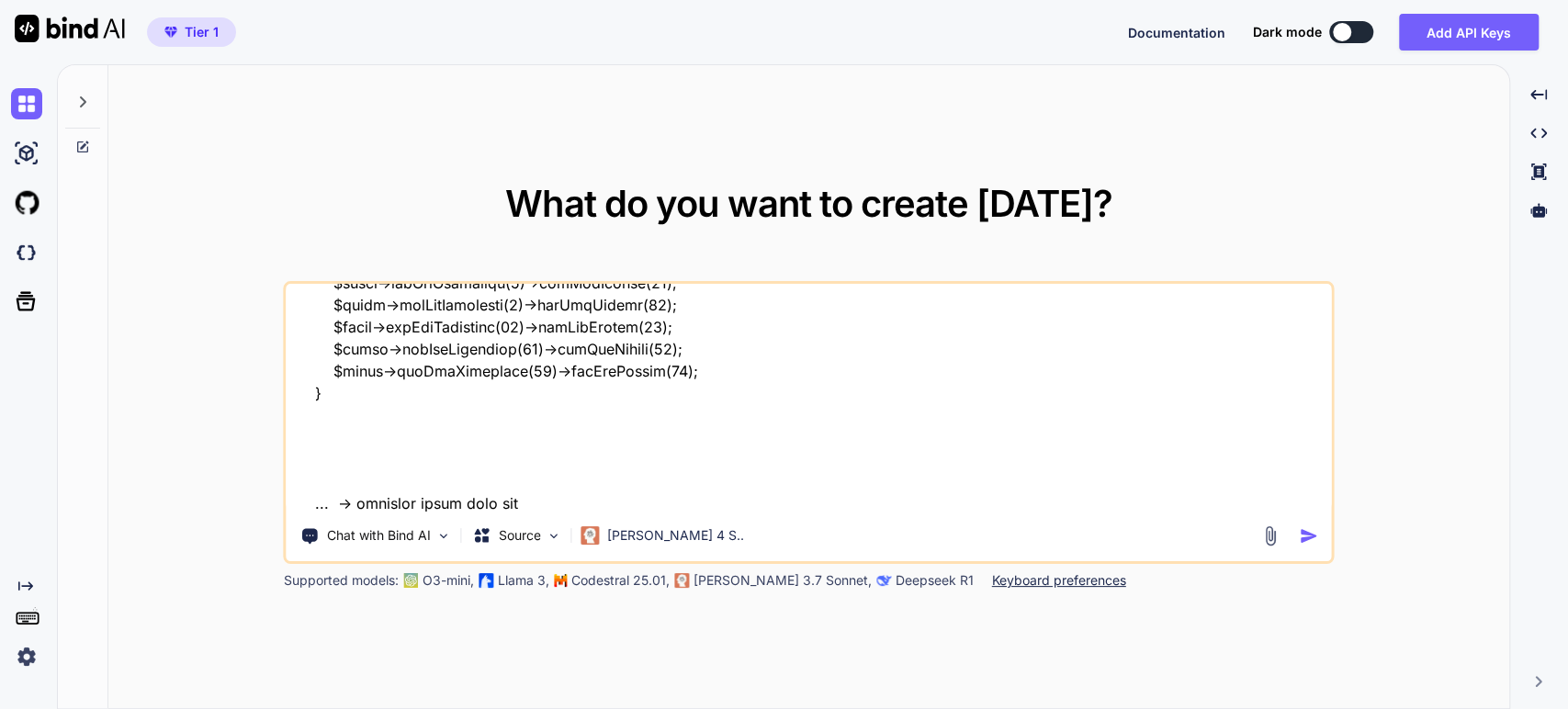
type textarea "I have: <?php ... // Include the Composer autoloader for PhpSpreadsheet, PhpWor…"
type textarea "x"
type textarea "I have: <?php ... // Include the Composer autoloader for PhpSpreadsheet, PhpWor…"
type textarea "x"
type textarea "I have: <?php ... // Include the Composer autoloader for PhpSpreadsheet, PhpWor…"
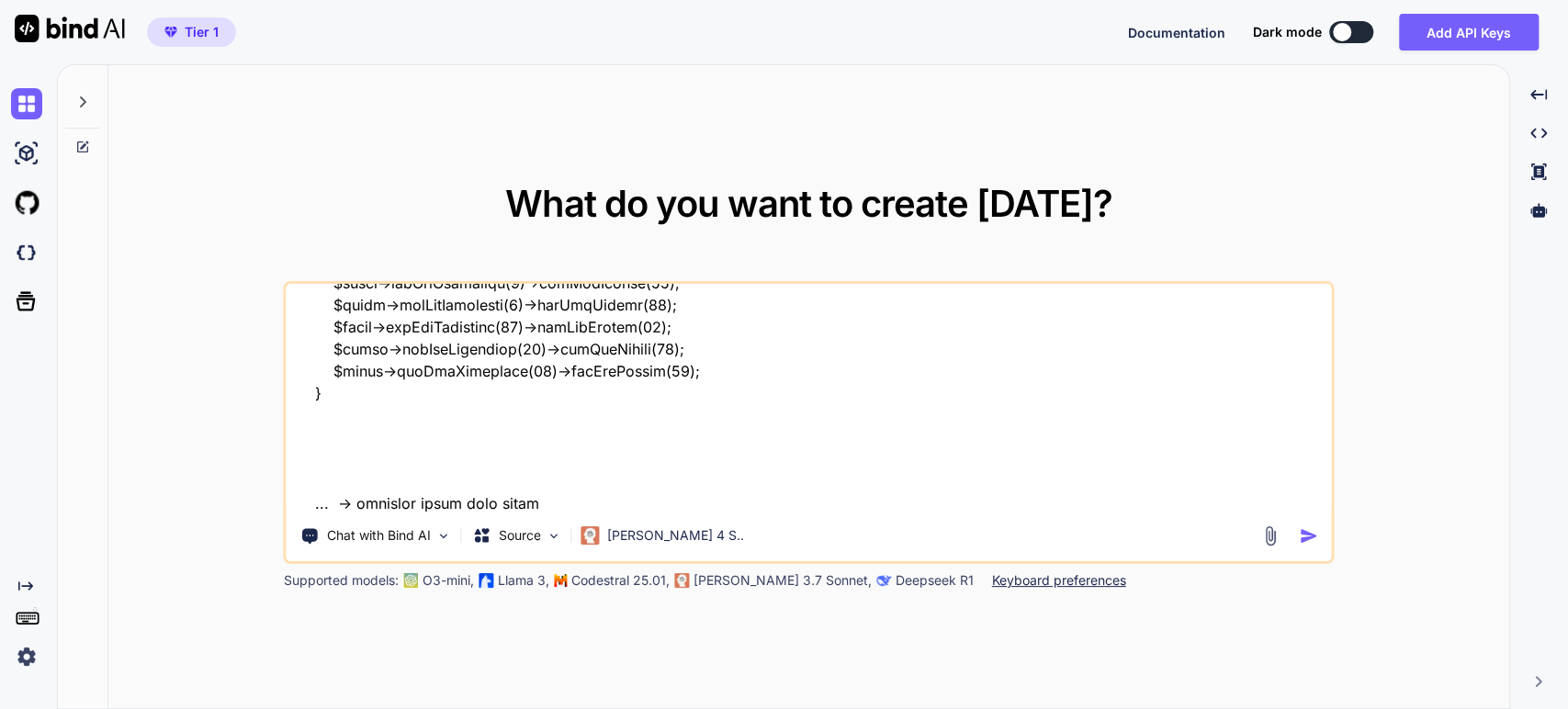
type textarea "x"
type textarea "I have: <?php ... // Include the Composer autoloader for PhpSpreadsheet, PhpWor…"
type textarea "x"
type textarea "I have: <?php ... // Include the Composer autoloader for PhpSpreadsheet, PhpWor…"
type textarea "x"
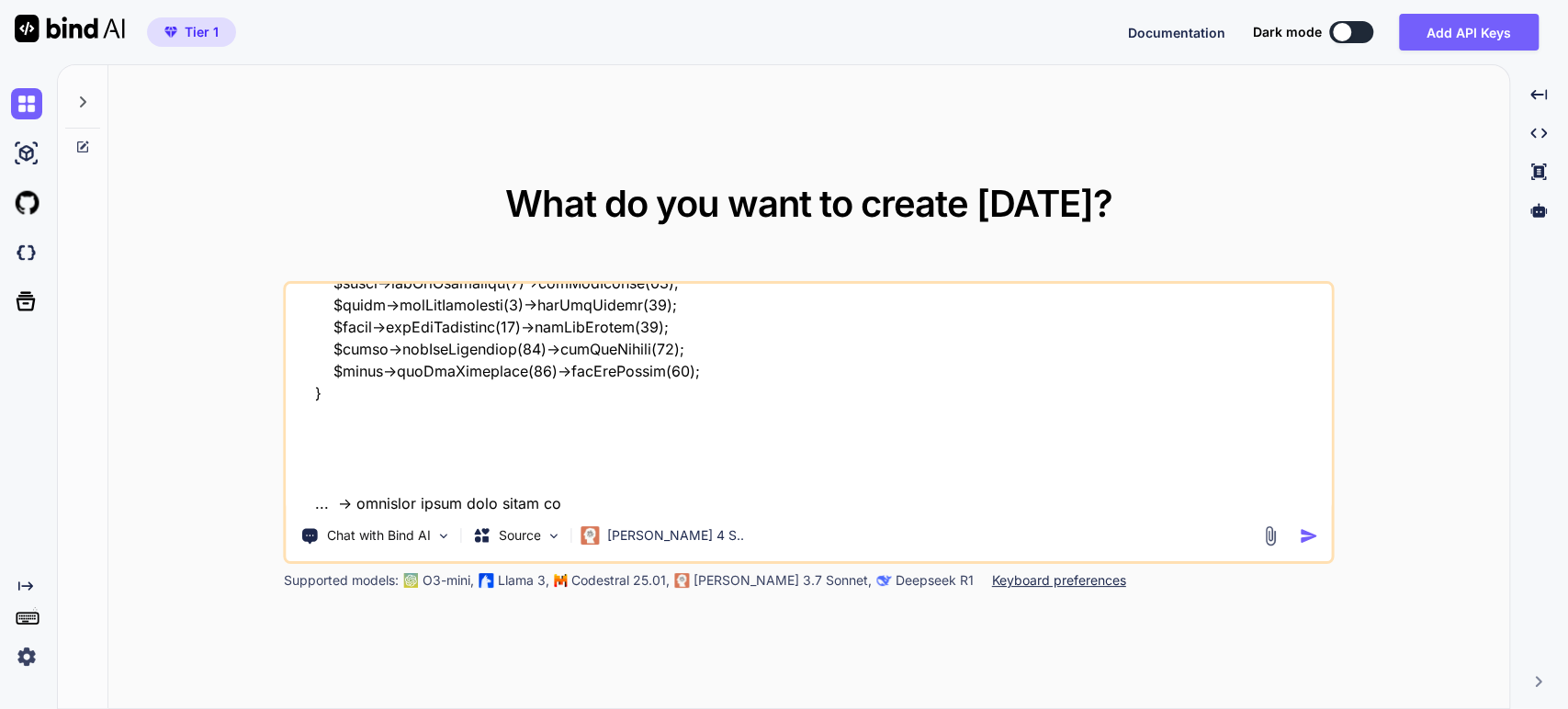
type textarea "I have: <?php ... // Include the Composer autoloader for PhpSpreadsheet, PhpWor…"
type textarea "x"
type textarea "I have: <?php ... // Include the Composer autoloader for PhpSpreadsheet, PhpWor…"
type textarea "x"
type textarea "I have: <?php ... // Include the Composer autoloader for PhpSpreadsheet, PhpWor…"
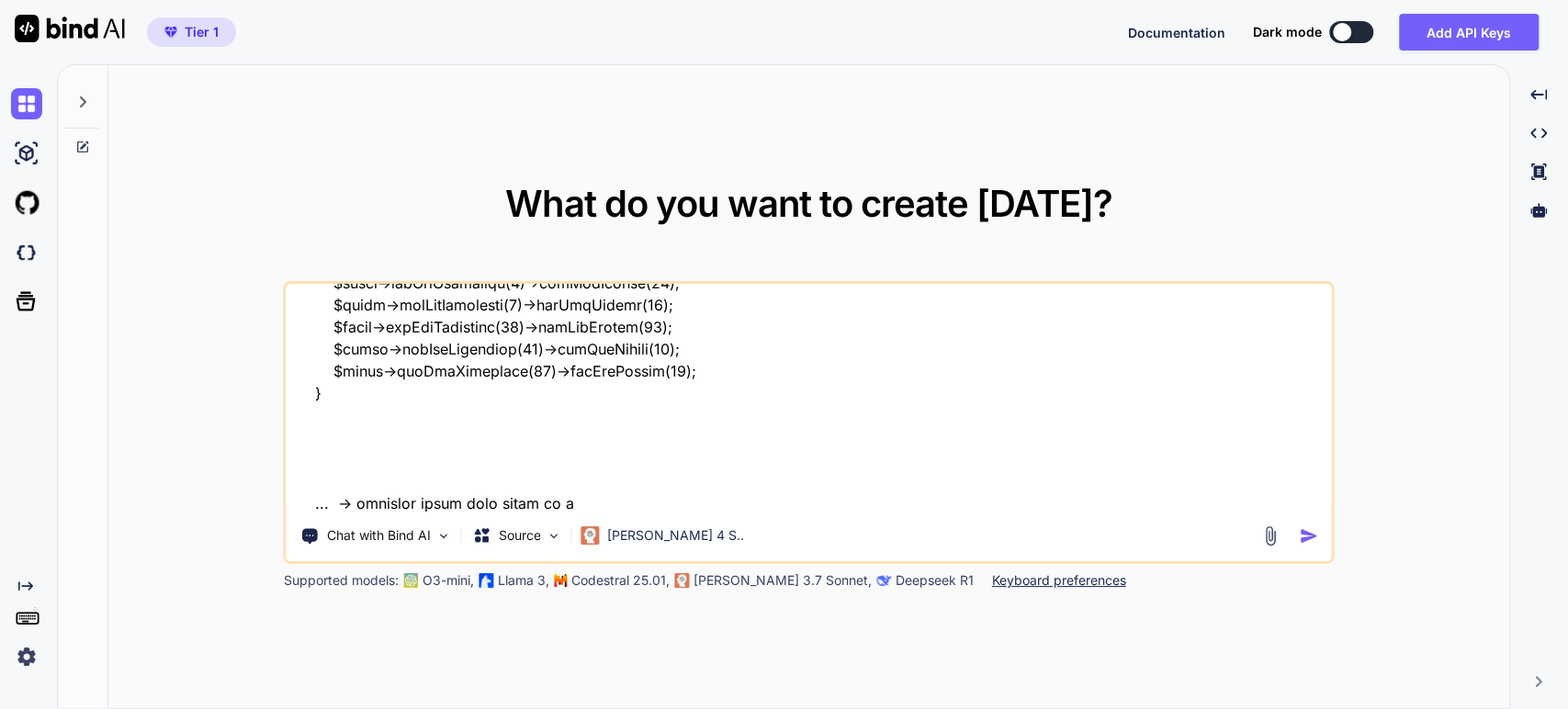
type textarea "x"
type textarea "I have: <?php ... // Include the Composer autoloader for PhpSpreadsheet, PhpWor…"
type textarea "x"
type textarea "I have: <?php ... // Include the Composer autoloader for PhpSpreadsheet, PhpWor…"
type textarea "x"
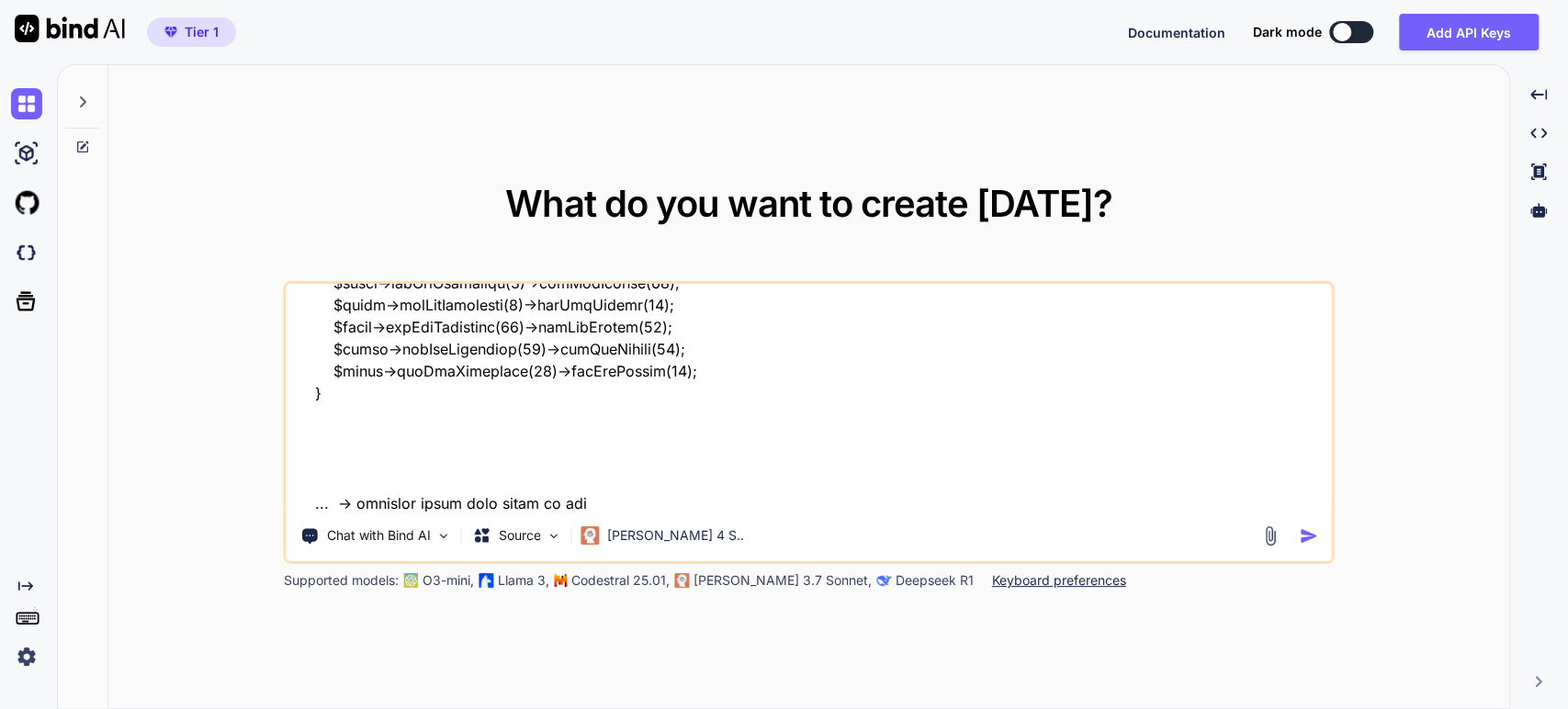
type textarea "I have: <?php ... // Include the Composer autoloader for PhpSpreadsheet, PhpWor…"
type textarea "x"
type textarea "I have: <?php ... // Include the Composer autoloader for PhpSpreadsheet, PhpWor…"
type textarea "x"
type textarea "I have: <?php ... // Include the Composer autoloader for PhpSpreadsheet, PhpWor…"
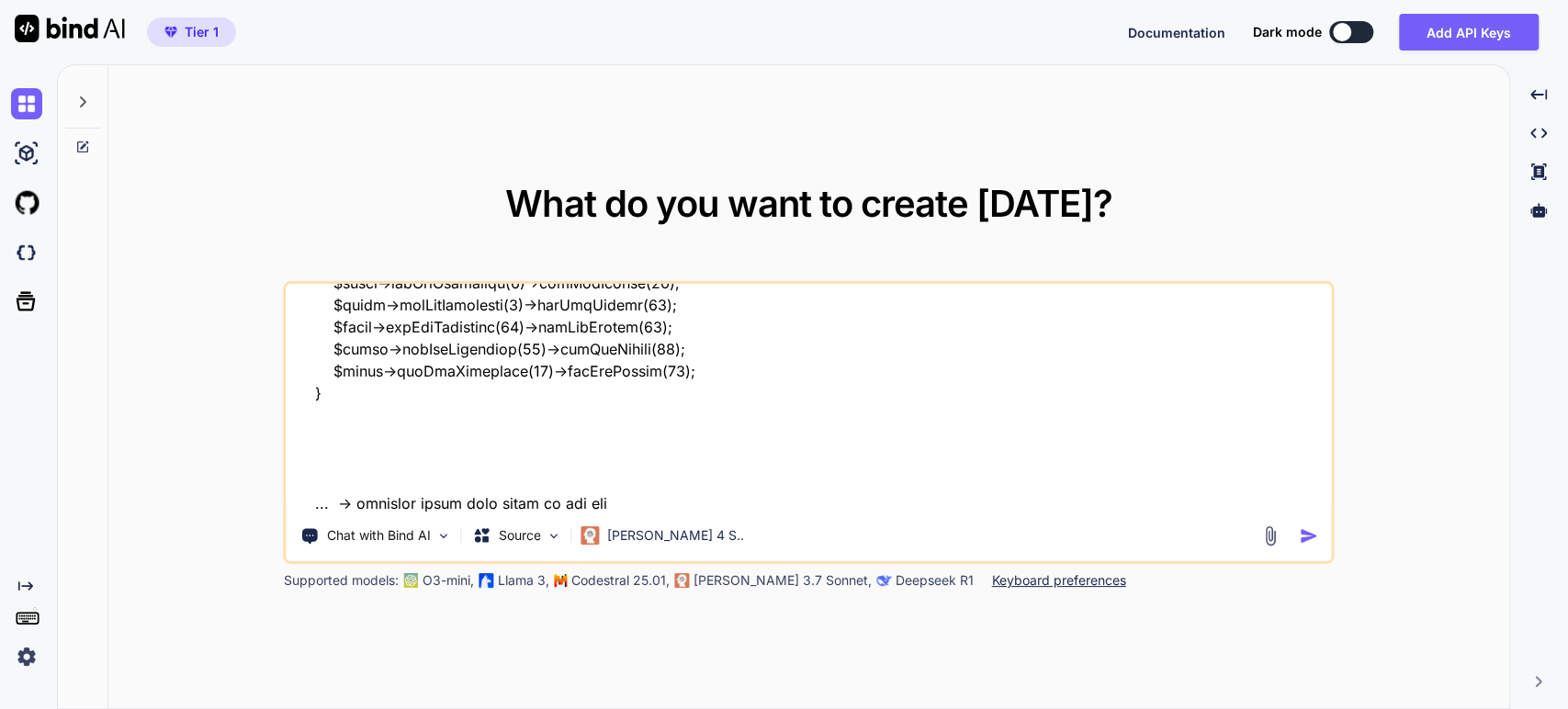
type textarea "x"
type textarea "I have: <?php ... // Include the Composer autoloader for PhpSpreadsheet, PhpWor…"
type textarea "x"
type textarea "I have: <?php ... // Include the Composer autoloader for PhpSpreadsheet, PhpWor…"
type textarea "x"
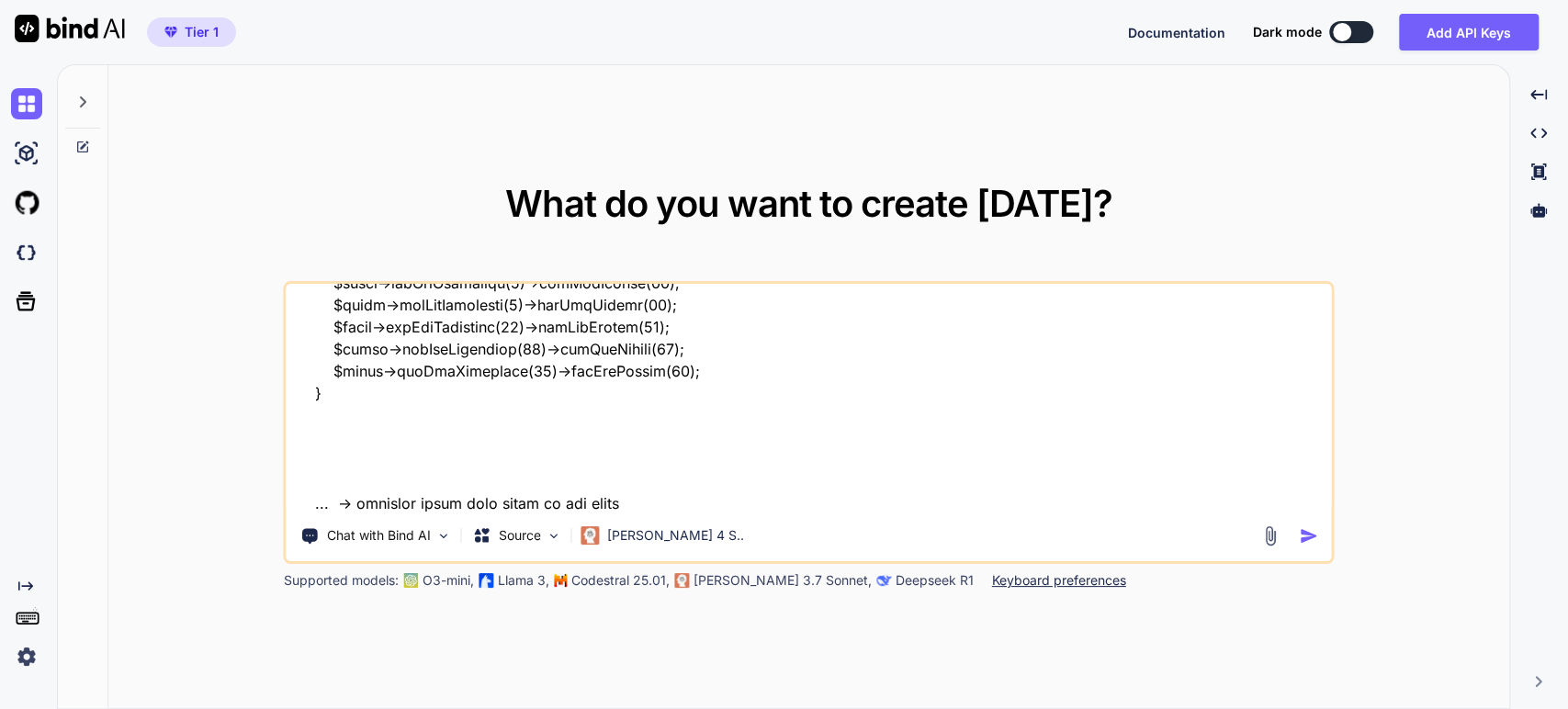
type textarea "I have: <?php ... // Include the Composer autoloader for PhpSpreadsheet, PhpWor…"
type textarea "x"
type textarea "I have: <?php ... // Include the Composer autoloader for PhpSpreadsheet, PhpWor…"
type textarea "x"
type textarea "I have: <?php ... // Include the Composer autoloader for PhpSpreadsheet, PhpWor…"
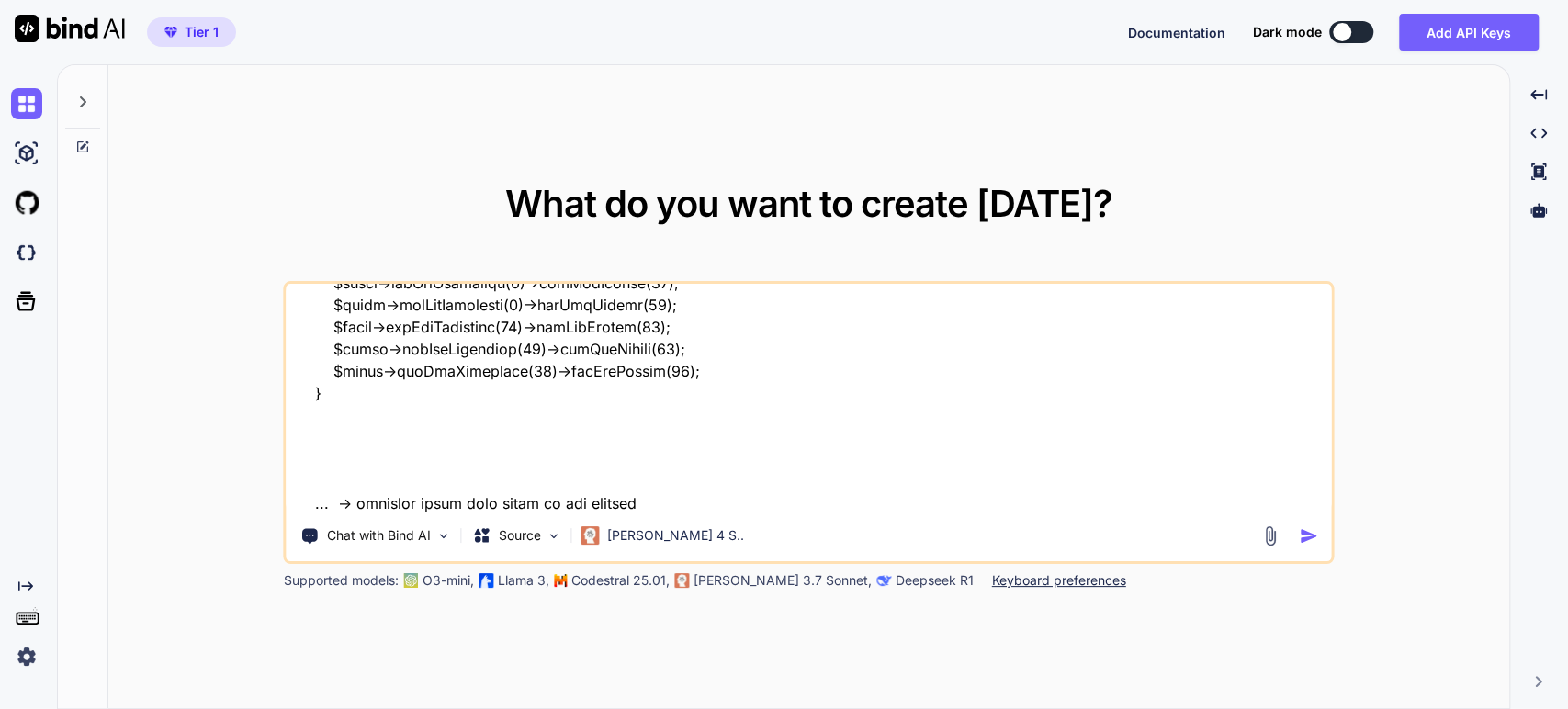
type textarea "x"
type textarea "I have: <?php ... // Include the Composer autoloader for PhpSpreadsheet, PhpWor…"
type textarea "x"
type textarea "I have: <?php ... // Include the Composer autoloader for PhpSpreadsheet, PhpWor…"
type textarea "x"
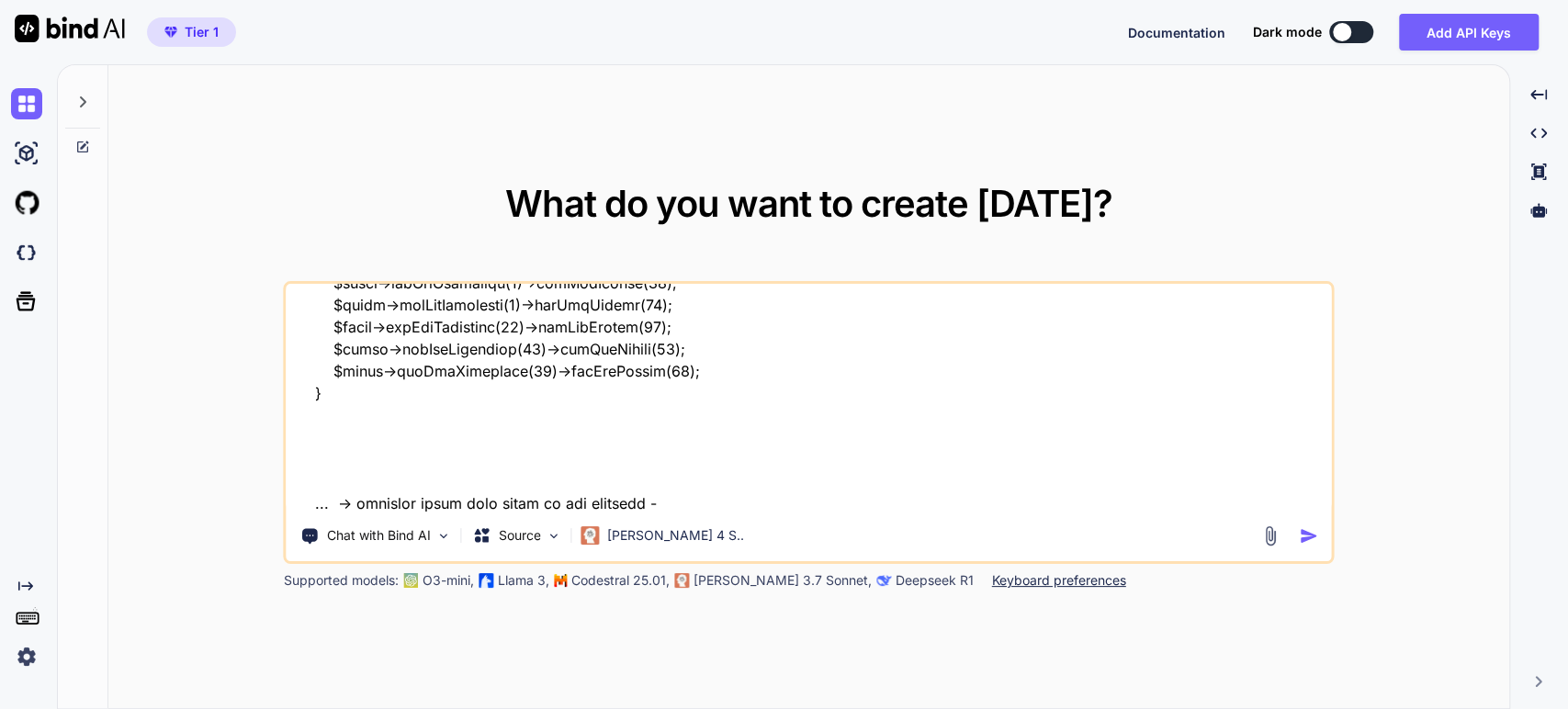
type textarea "I have: <?php ... // Include the Composer autoloader for PhpSpreadsheet, PhpWor…"
type textarea "x"
type textarea "I have: <?php ... // Include the Composer autoloader for PhpSpreadsheet, PhpWor…"
type textarea "x"
type textarea "I have: <?php ... // Include the Composer autoloader for PhpSpreadsheet, PhpWor…"
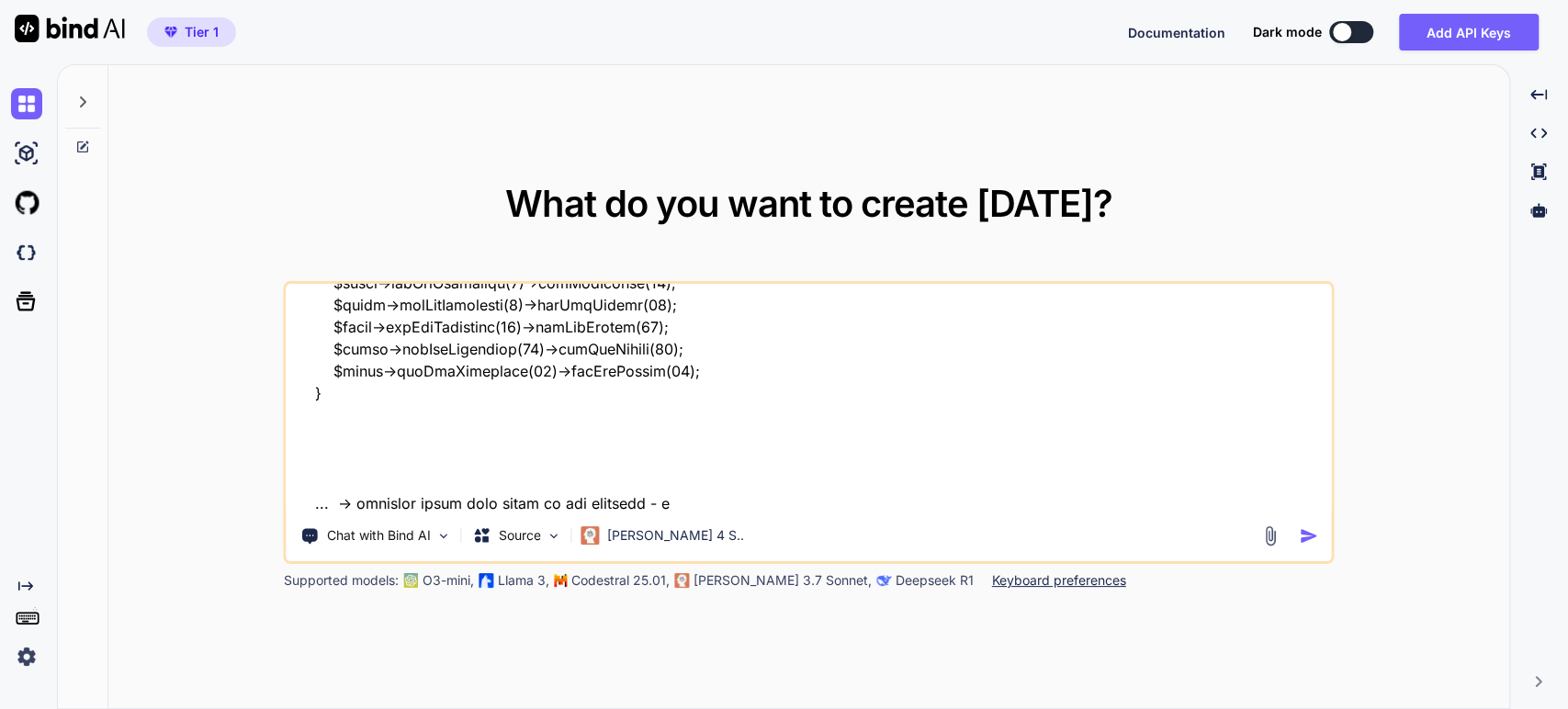
type textarea "x"
type textarea "I have: <?php ... // Include the Composer autoloader for PhpSpreadsheet, PhpWor…"
type textarea "x"
type textarea "I have: <?php ... // Include the Composer autoloader for PhpSpreadsheet, PhpWor…"
type textarea "x"
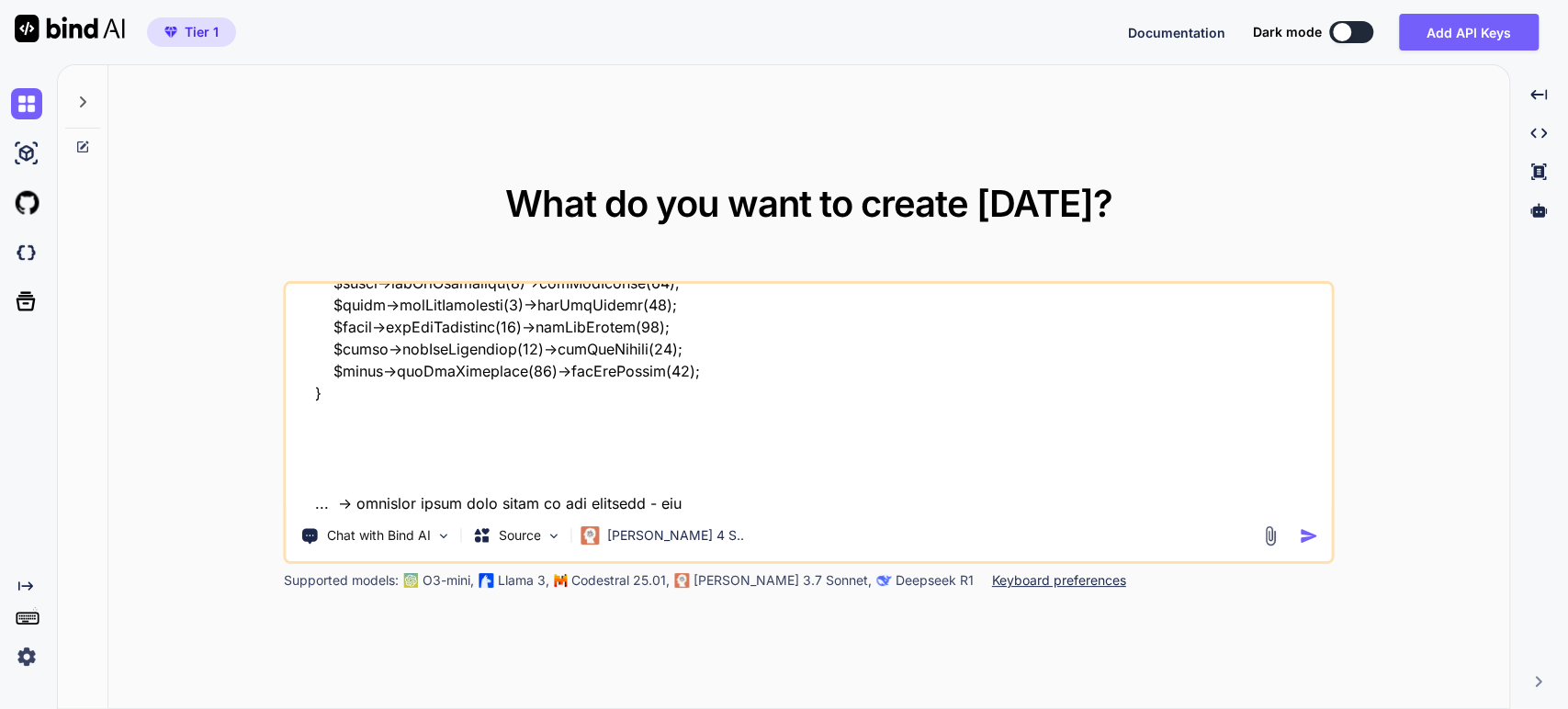
type textarea "I have: <?php ... // Include the Composer autoloader for PhpSpreadsheet, PhpWor…"
type textarea "x"
type textarea "I have: <?php ... // Include the Composer autoloader for PhpSpreadsheet, PhpWor…"
type textarea "x"
type textarea "I have: <?php ... // Include the Composer autoloader for PhpSpreadsheet, PhpWor…"
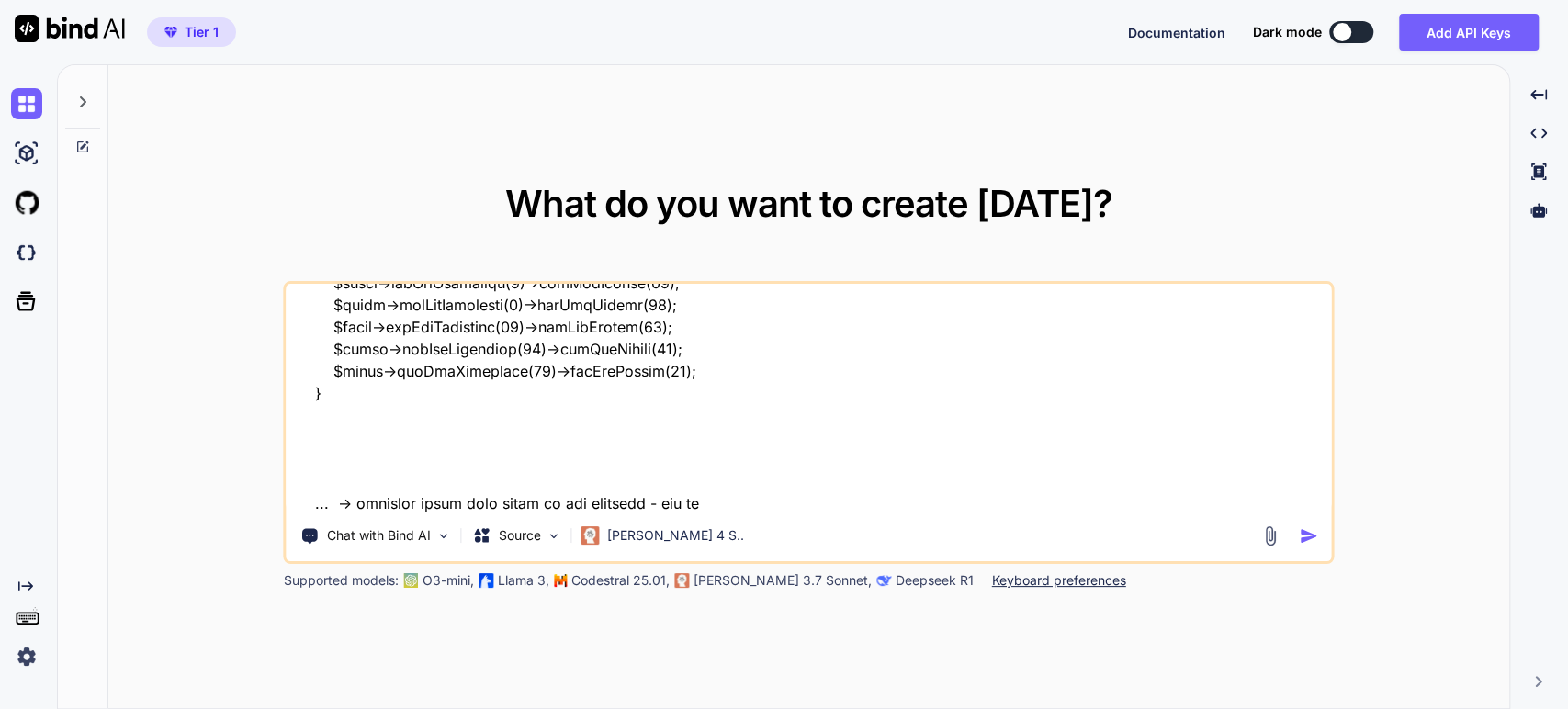
type textarea "x"
type textarea "I have: <?php ... // Include the Composer autoloader for PhpSpreadsheet, PhpWor…"
type textarea "x"
type textarea "I have: <?php ... // Include the Composer autoloader for PhpSpreadsheet, PhpWor…"
type textarea "x"
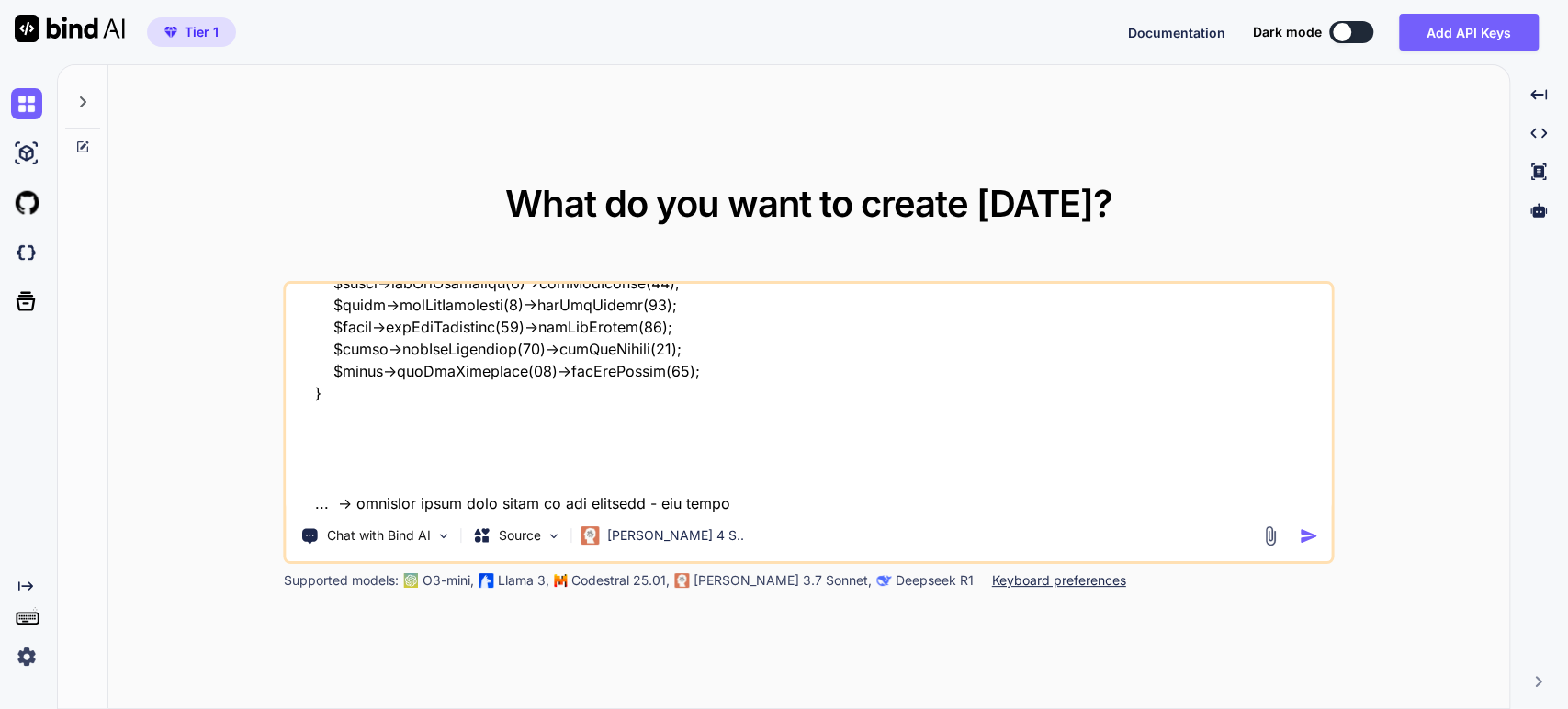
type textarea "I have: <?php ... // Include the Composer autoloader for PhpSpreadsheet, PhpWor…"
type textarea "x"
type textarea "I have: <?php ... // Include the Composer autoloader for PhpSpreadsheet, PhpWor…"
type textarea "x"
type textarea "I have: <?php ... // Include the Composer autoloader for PhpSpreadsheet, PhpWor…"
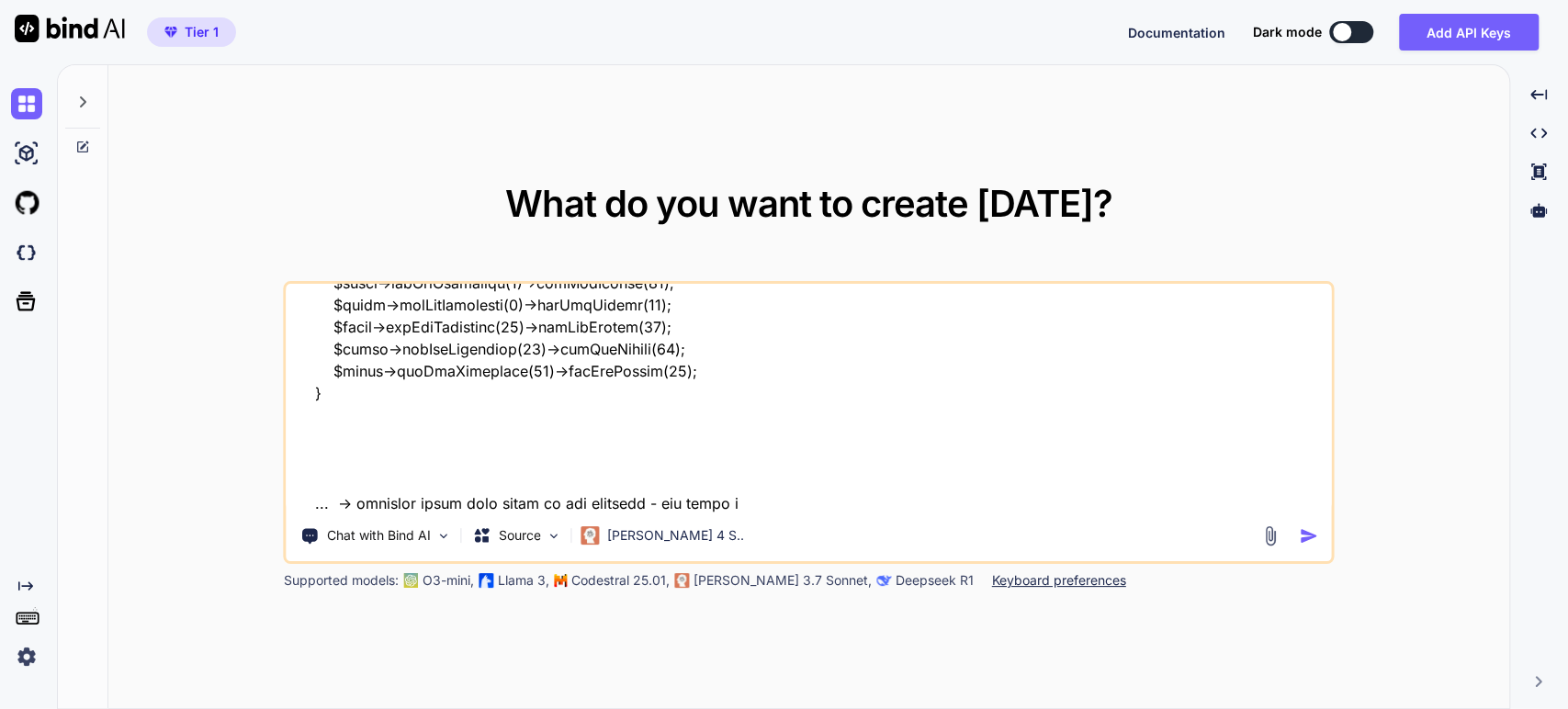
type textarea "x"
type textarea "I have: <?php ... // Include the Composer autoloader for PhpSpreadsheet, PhpWor…"
type textarea "x"
type textarea "I have: <?php ... // Include the Composer autoloader for PhpSpreadsheet, PhpWor…"
type textarea "x"
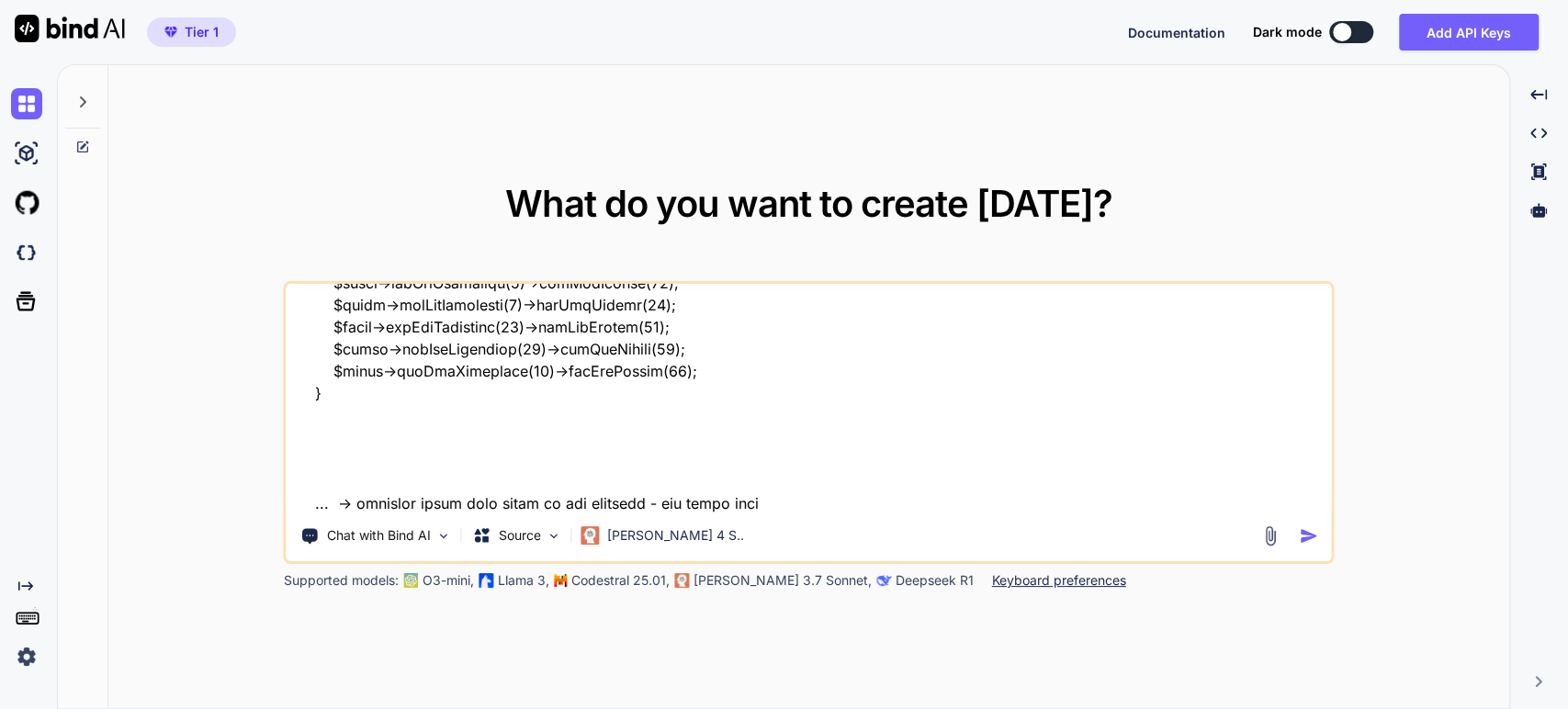
type textarea "I have: <?php ... // Include the Composer autoloader for PhpSpreadsheet, PhpWor…"
type textarea "x"
type textarea "I have: <?php ... // Include the Composer autoloader for PhpSpreadsheet, PhpWor…"
type textarea "x"
type textarea "I have: <?php ... // Include the Composer autoloader for PhpSpreadsheet, PhpWor…"
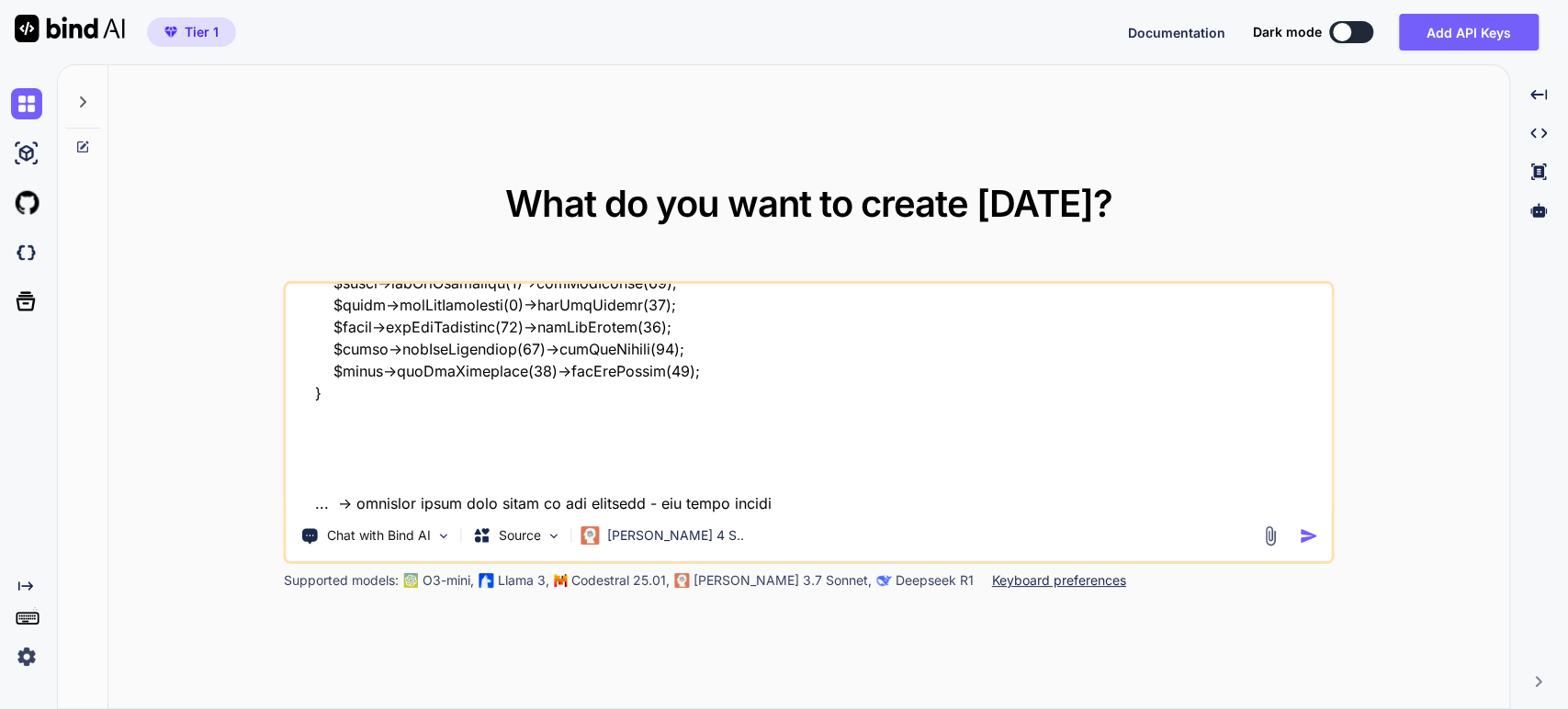
type textarea "x"
type textarea "I have: <?php ... // Include the Composer autoloader for PhpSpreadsheet, PhpWor…"
type textarea "x"
type textarea "I have: <?php ... // Include the Composer autoloader for PhpSpreadsheet, PhpWor…"
type textarea "x"
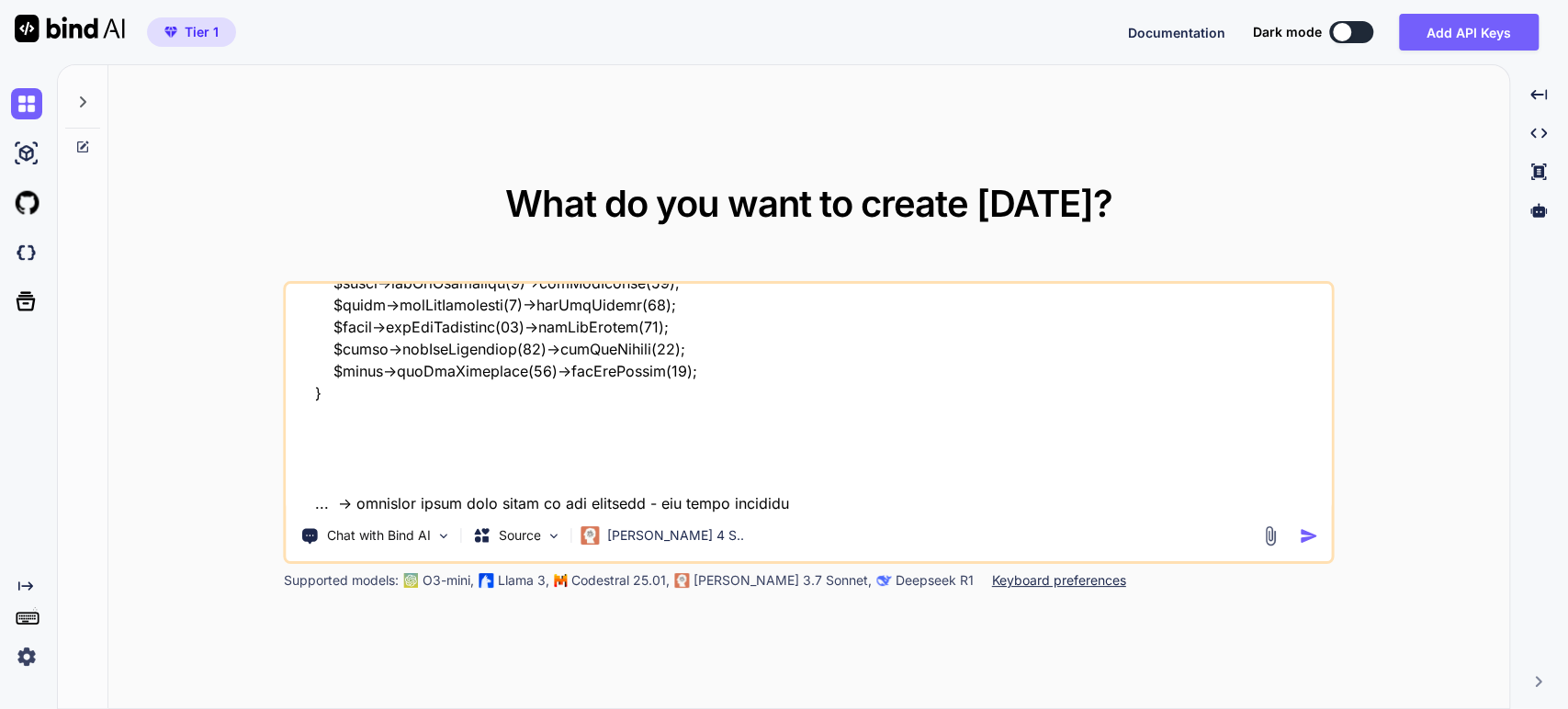
type textarea "I have: <?php ... // Include the Composer autoloader for PhpSpreadsheet, PhpWor…"
type textarea "x"
type textarea "I have: <?php ... // Include the Composer autoloader for PhpSpreadsheet, PhpWor…"
type textarea "x"
type textarea "I have: <?php ... // Include the Composer autoloader for PhpSpreadsheet, PhpWor…"
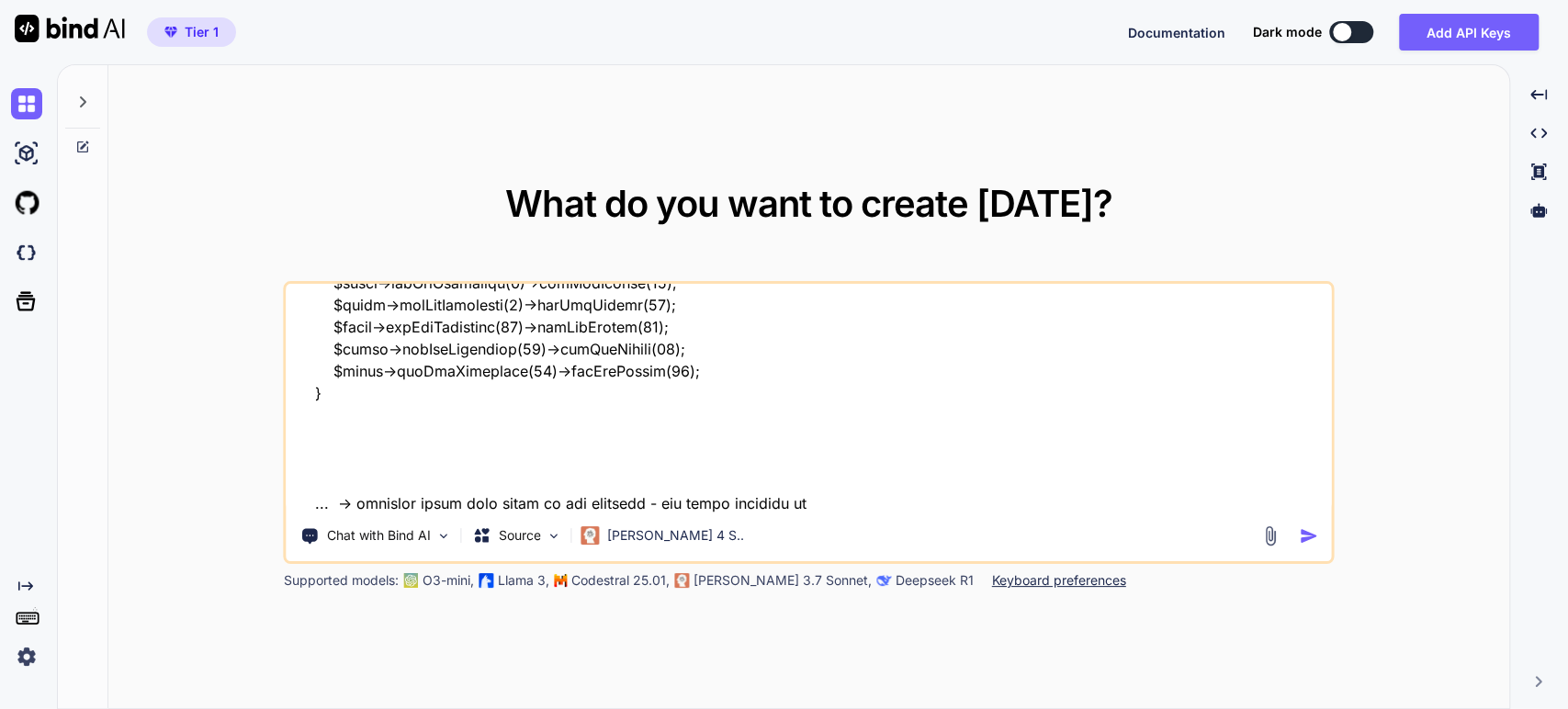
type textarea "x"
type textarea "I have: <?php ... // Include the Composer autoloader for PhpSpreadsheet, PhpWor…"
type textarea "x"
type textarea "I have: <?php ... // Include the Composer autoloader for PhpSpreadsheet, PhpWor…"
type textarea "x"
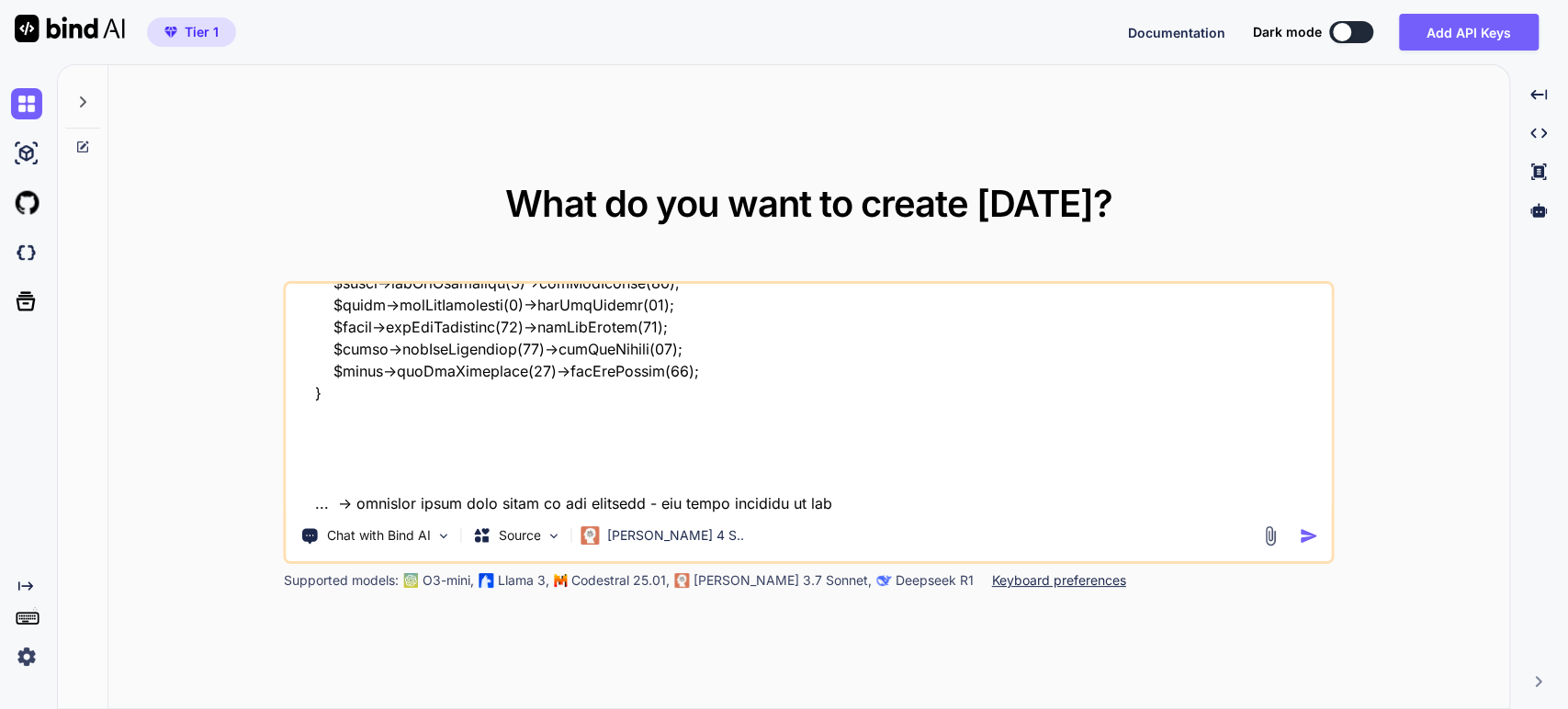
type textarea "I have: <?php ... // Include the Composer autoloader for PhpSpreadsheet, PhpWor…"
type textarea "x"
type textarea "I have: <?php ... // Include the Composer autoloader for PhpSpreadsheet, PhpWor…"
type textarea "x"
type textarea "I have: <?php ... // Include the Composer autoloader for PhpSpreadsheet, PhpWor…"
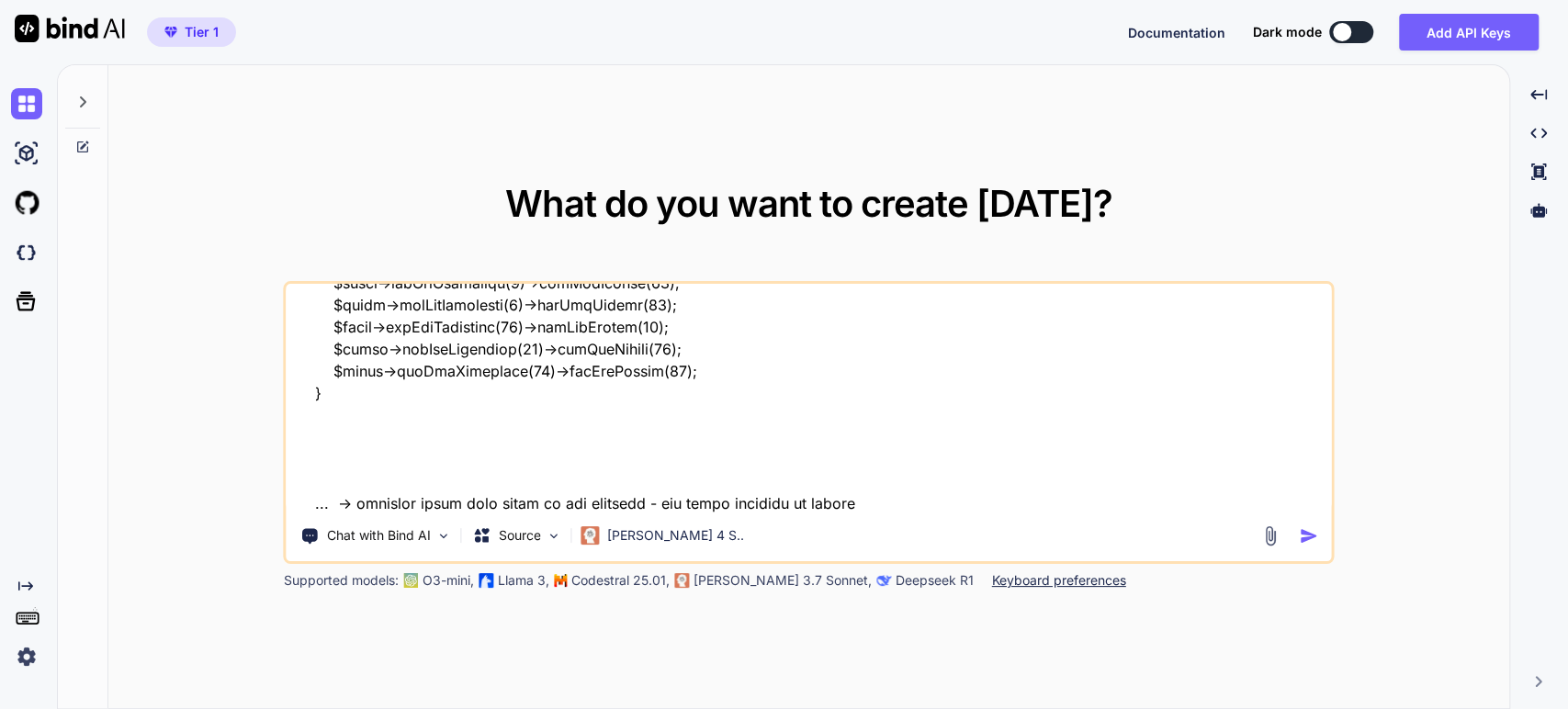
type textarea "x"
type textarea "I have: <?php ... // Include the Composer autoloader for PhpSpreadsheet, PhpWor…"
type textarea "x"
type textarea "I have: <?php ... // Include the Composer autoloader for PhpSpreadsheet, PhpWor…"
type textarea "x"
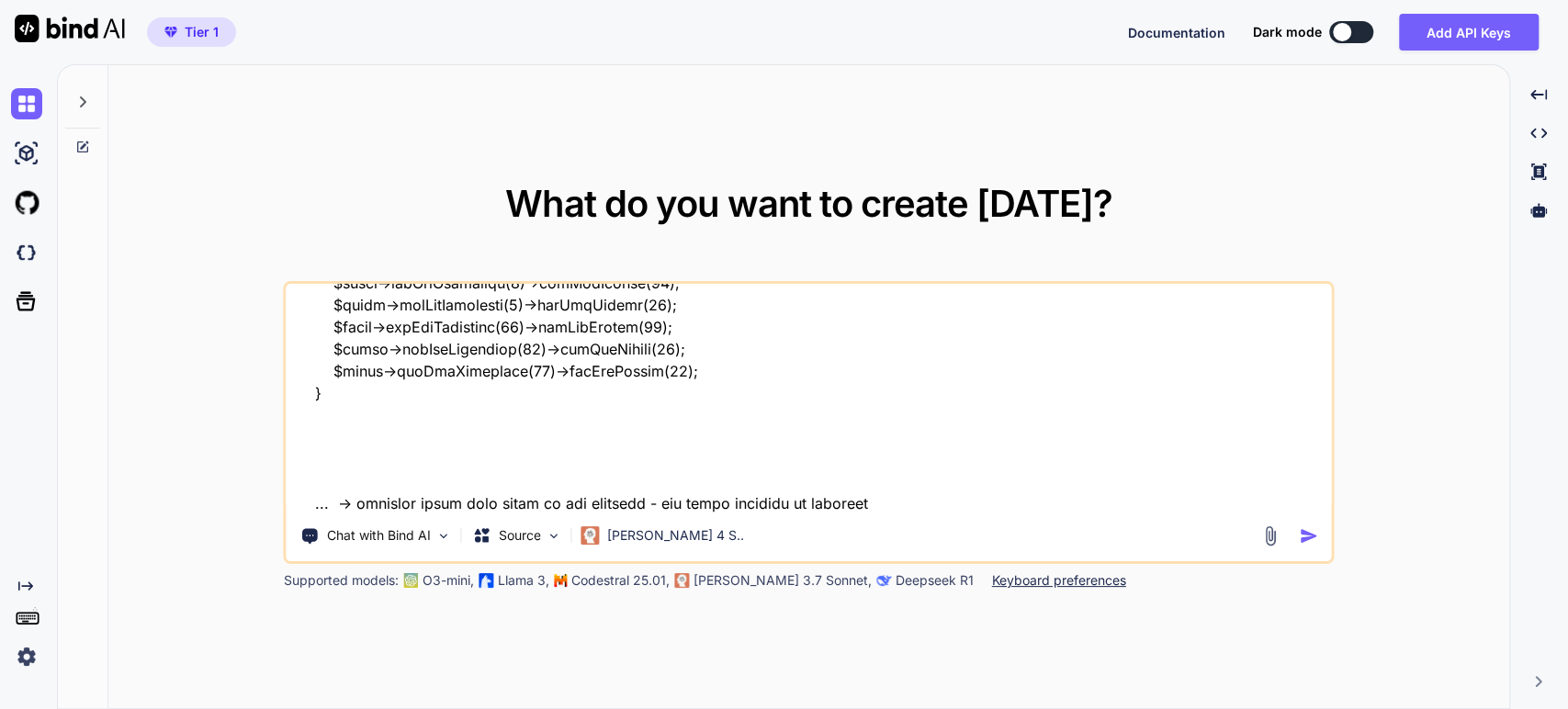
type textarea "I have: <?php ... // Include the Composer autoloader for PhpSpreadsheet, PhpWor…"
type textarea "x"
type textarea "I have: <?php ... // Include the Composer autoloader for PhpSpreadsheet, PhpWor…"
type textarea "x"
type textarea "I have: <?php ... // Include the Composer autoloader for PhpSpreadsheet, PhpWor…"
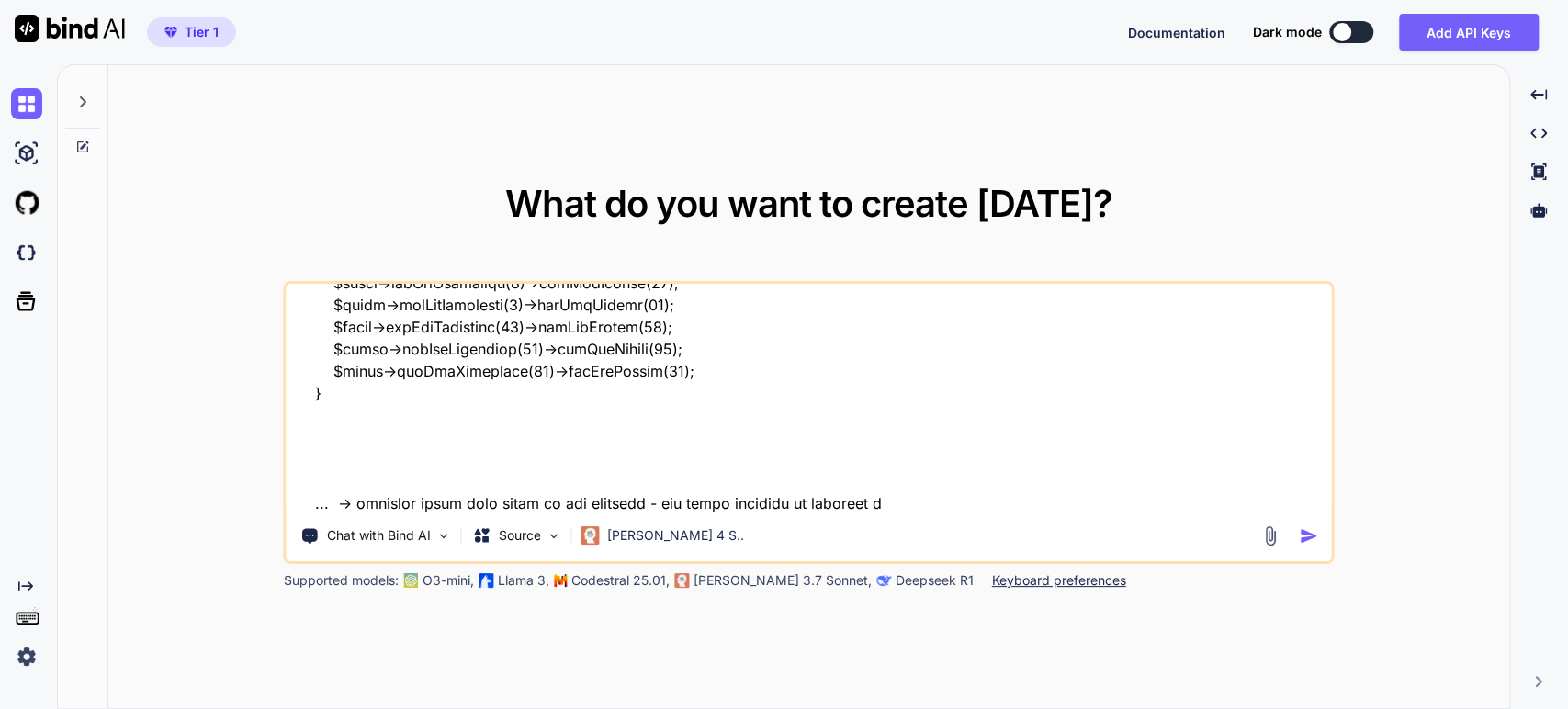
type textarea "x"
type textarea "I have: <?php ... // Include the Composer autoloader for PhpSpreadsheet, PhpWor…"
type textarea "x"
type textarea "I have: <?php ... // Include the Composer autoloader for PhpSpreadsheet, PhpWor…"
type textarea "x"
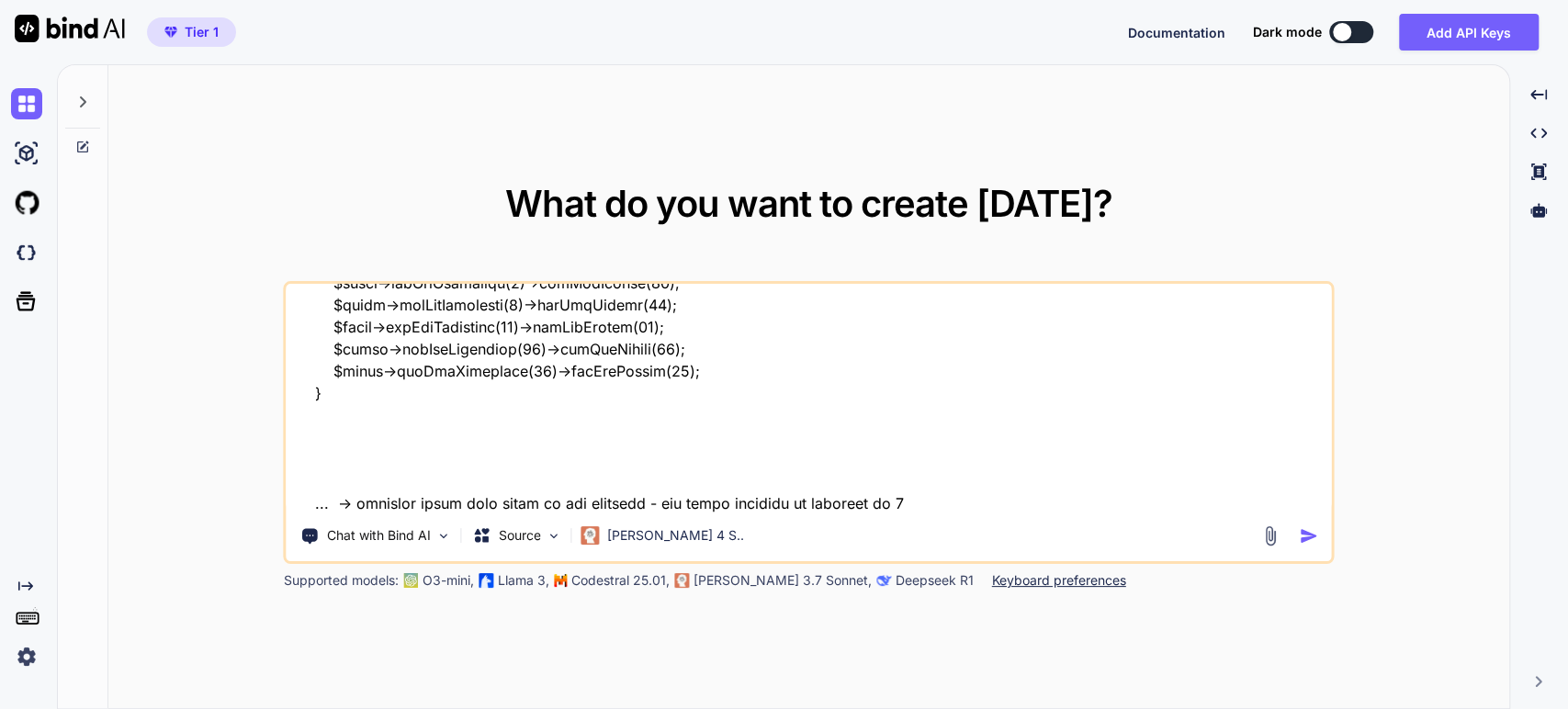
type textarea "I have: <?php ... // Include the Composer autoloader for PhpSpreadsheet, PhpWor…"
type textarea "x"
type textarea "I have: <?php ... // Include the Composer autoloader for PhpSpreadsheet, PhpWor…"
type textarea "x"
type textarea "I have: <?php ... // Include the Composer autoloader for PhpSpreadsheet, PhpWor…"
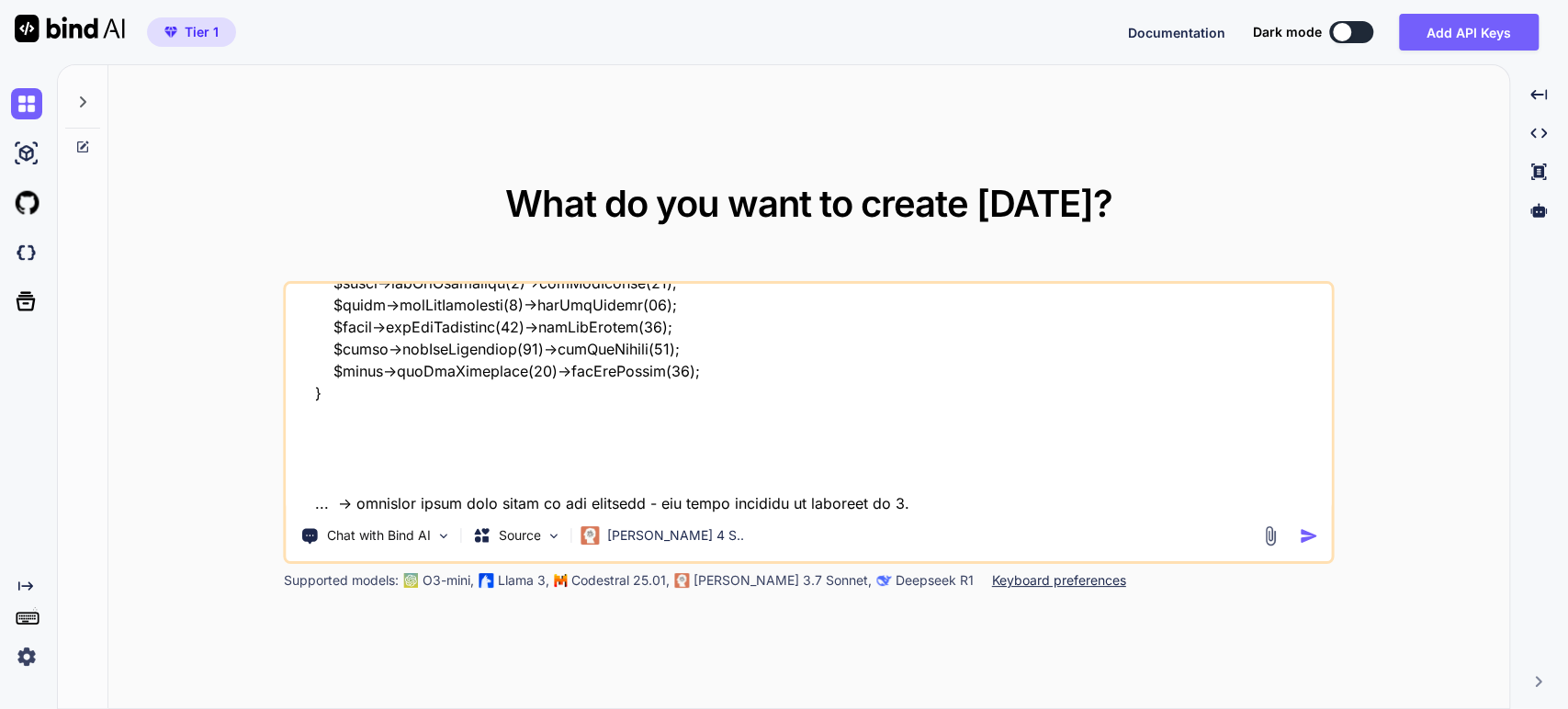
type textarea "x"
type textarea "I have: <?php ... // Include the Composer autoloader for PhpSpreadsheet, PhpWor…"
type textarea "x"
type textarea "I have: <?php ... // Include the Composer autoloader for PhpSpreadsheet, PhpWor…"
type textarea "x"
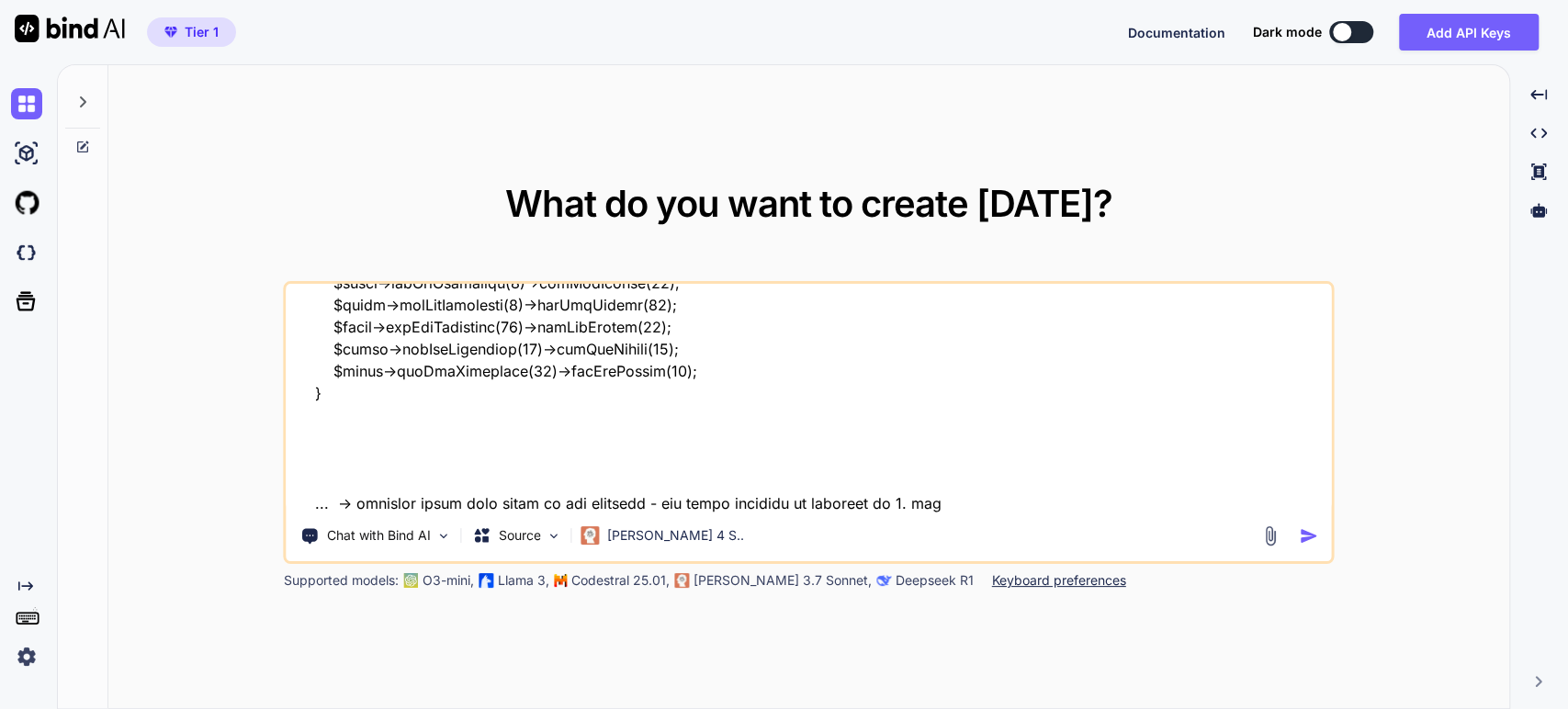
type textarea "I have: <?php ... // Include the Composer autoloader for PhpSpreadsheet, PhpWor…"
type textarea "x"
type textarea "I have: <?php ... // Include the Composer autoloader for PhpSpreadsheet, PhpWor…"
type textarea "x"
type textarea "I have: <?php ... // Include the Composer autoloader for PhpSpreadsheet, PhpWor…"
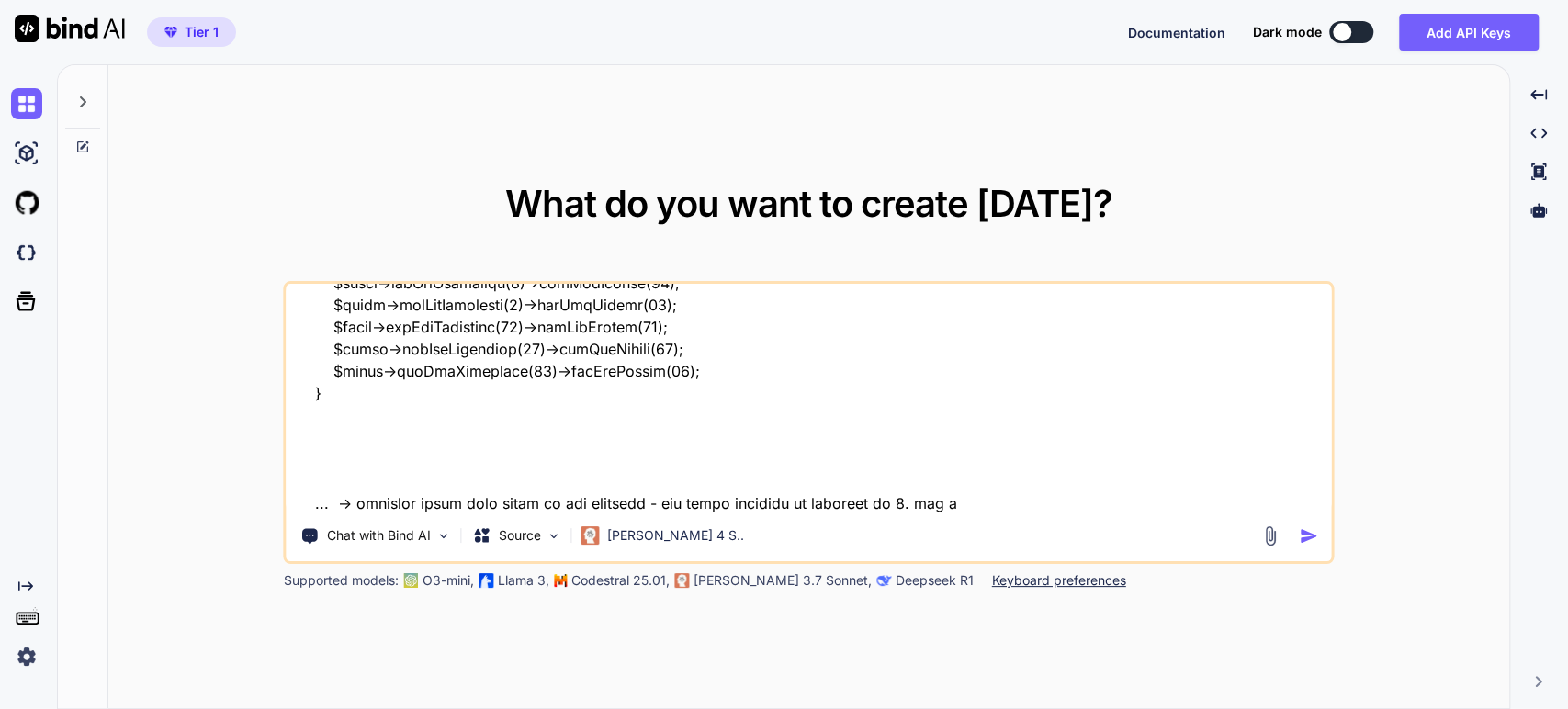
type textarea "x"
type textarea "I have: <?php ... // Include the Composer autoloader for PhpSpreadsheet, PhpWor…"
type textarea "x"
type textarea "I have: <?php ... // Include the Composer autoloader for PhpSpreadsheet, PhpWor…"
type textarea "x"
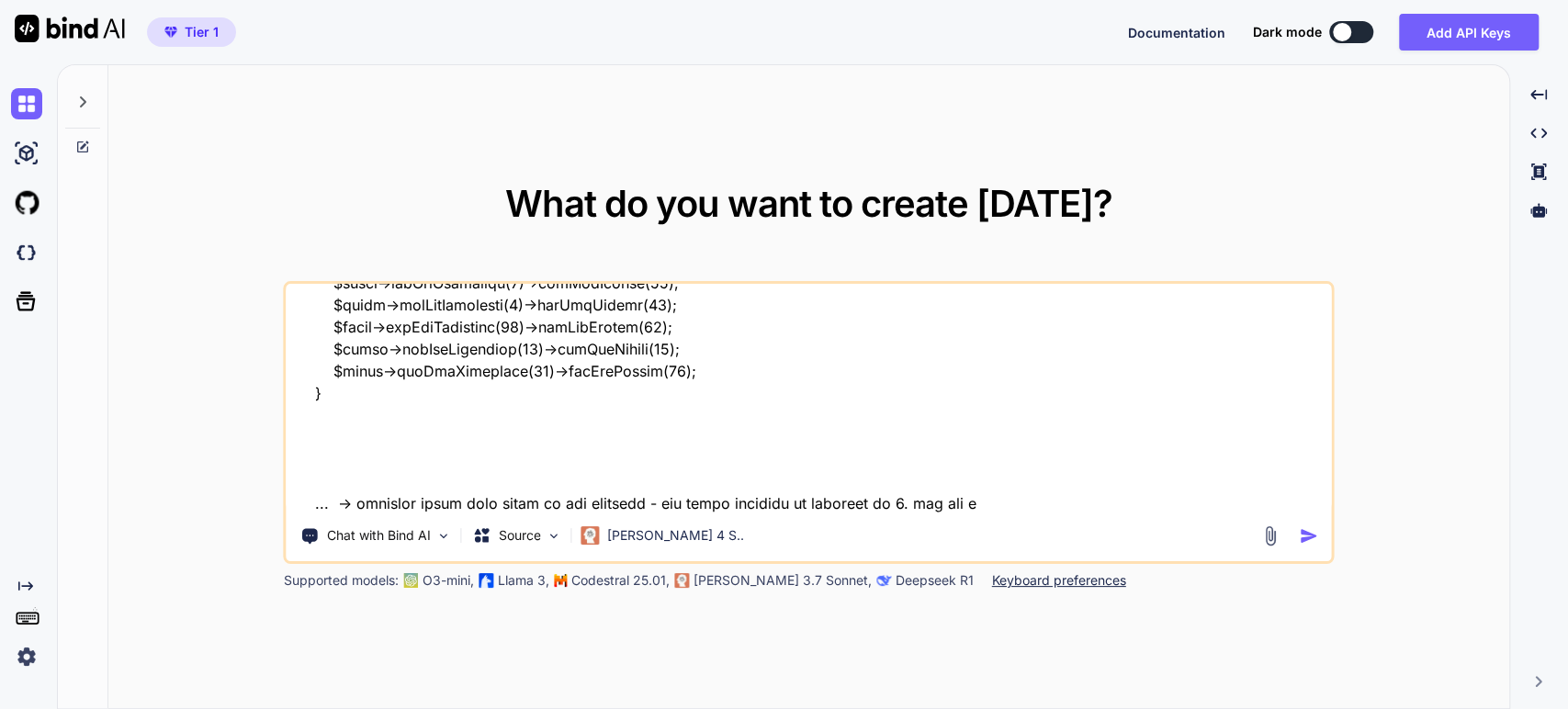
type textarea "I have: <?php ... // Include the Composer autoloader for PhpSpreadsheet, PhpWor…"
type textarea "x"
type textarea "I have: <?php ... // Include the Composer autoloader for PhpSpreadsheet, PhpWor…"
type textarea "x"
type textarea "I have: <?php ... // Include the Composer autoloader for PhpSpreadsheet, PhpWor…"
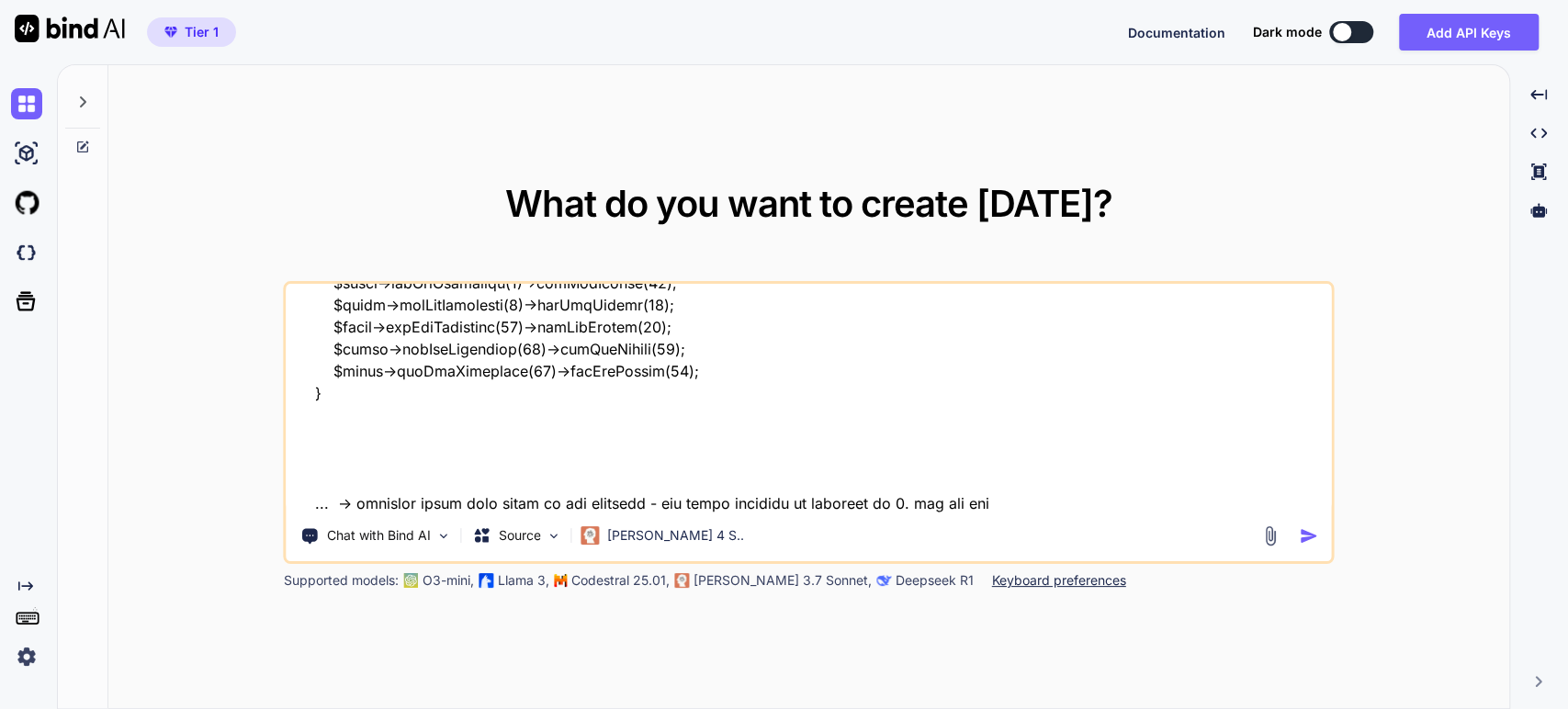
type textarea "x"
type textarea "I have: <?php ... // Include the Composer autoloader for PhpSpreadsheet, PhpWor…"
click at [632, 527] on p "[PERSON_NAME] 4 S.." at bounding box center [675, 535] width 137 height 18
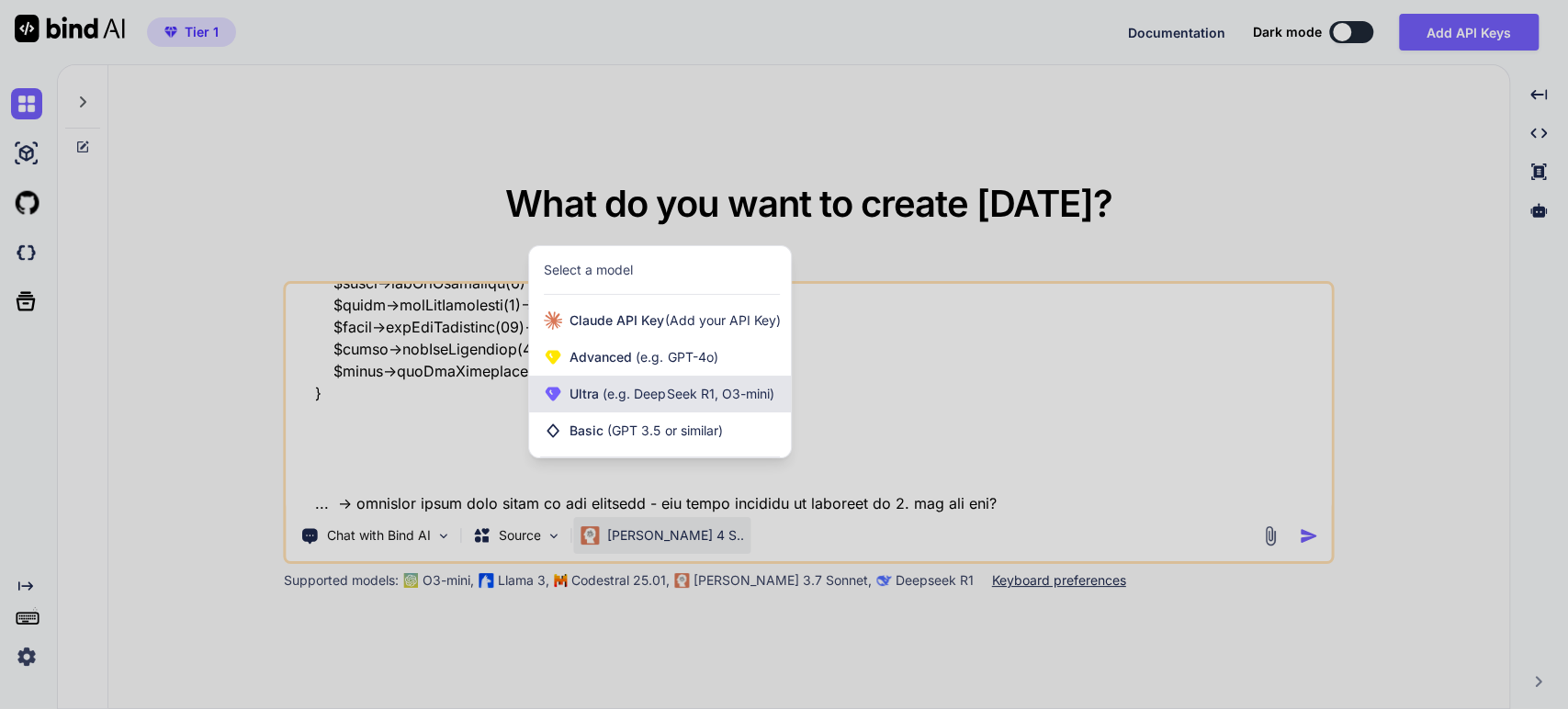
click at [646, 389] on span "(e.g. DeepSeek R1, O3-mini)" at bounding box center [685, 393] width 174 height 16
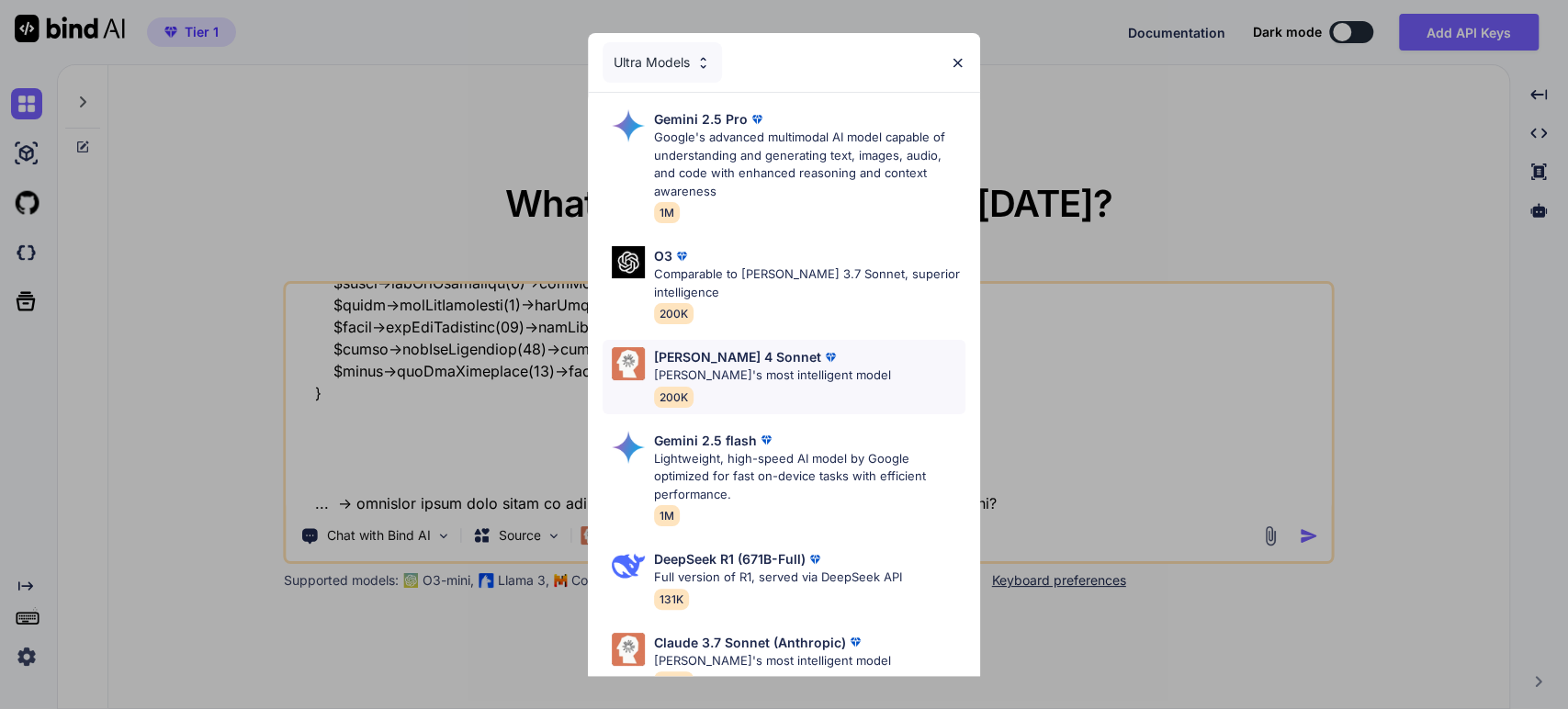
click at [727, 362] on p "[PERSON_NAME] 4 Sonnet" at bounding box center [737, 356] width 167 height 19
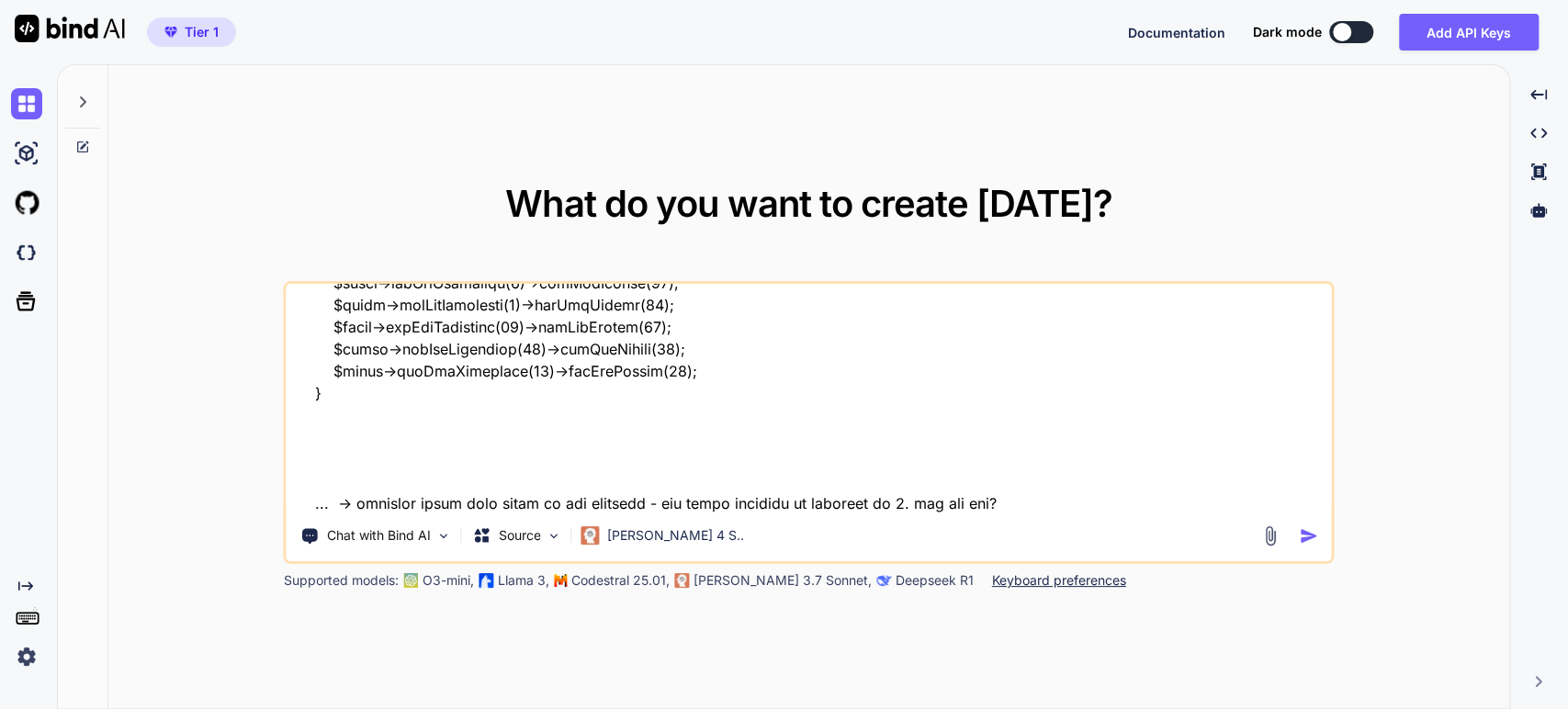
click at [1306, 533] on img "button" at bounding box center [1307, 535] width 19 height 19
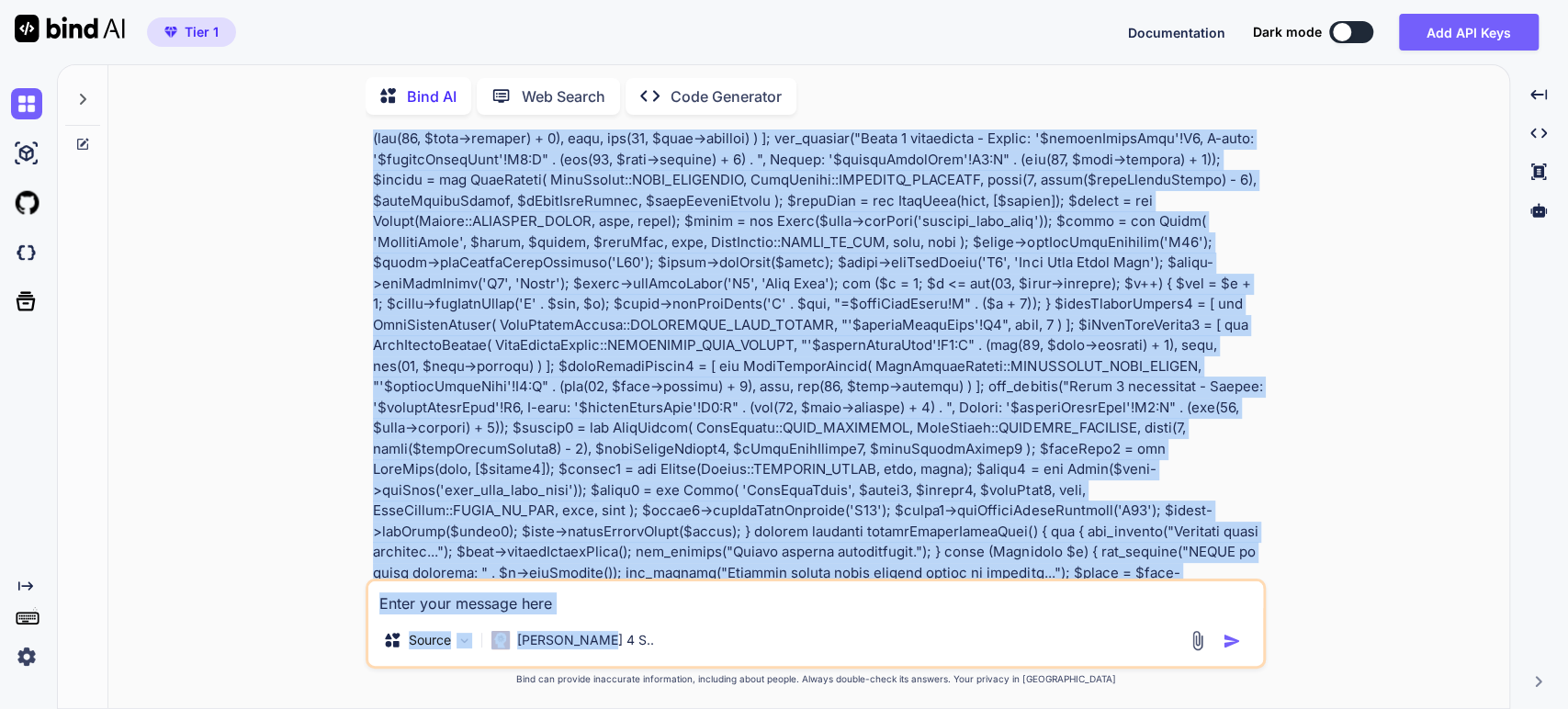
scroll to position [15646, 0]
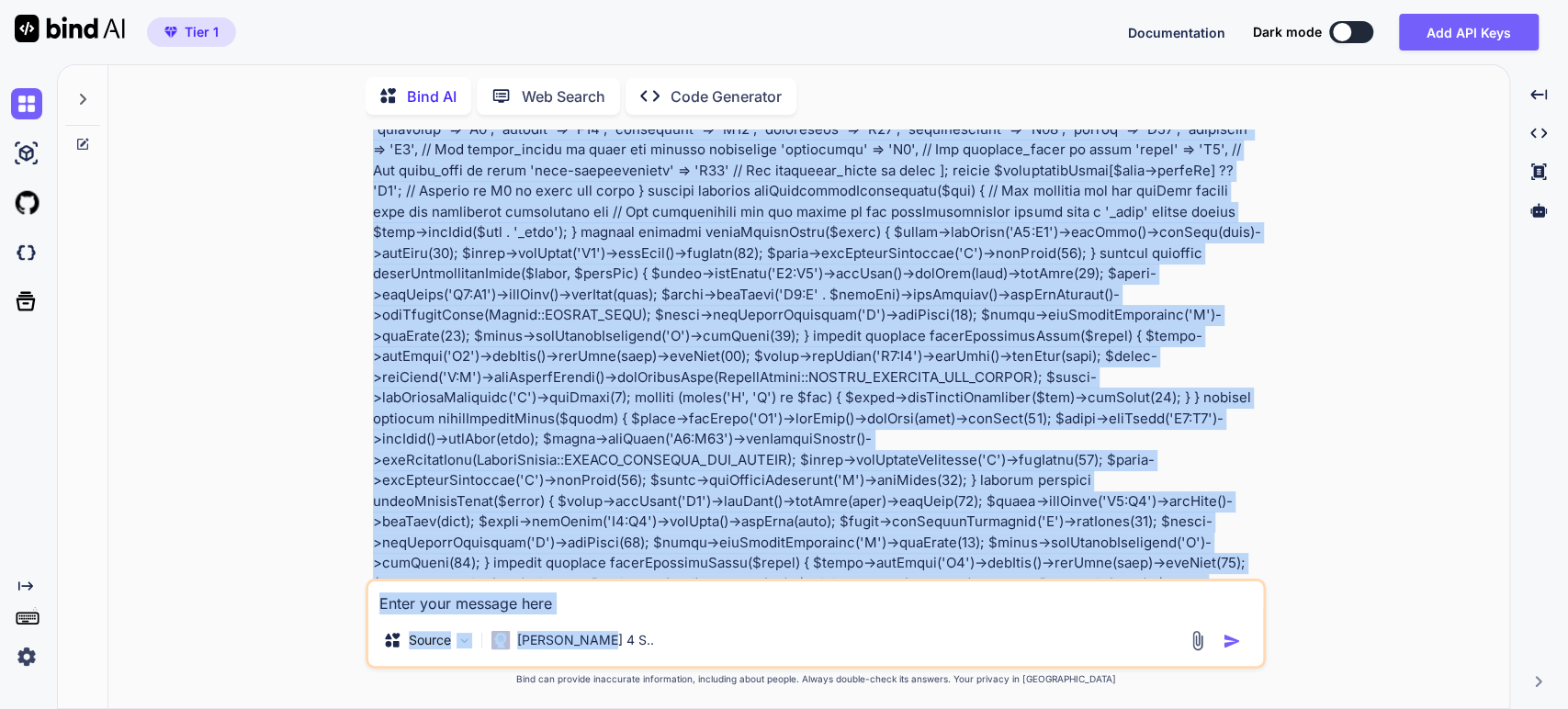
drag, startPoint x: 567, startPoint y: 225, endPoint x: 684, endPoint y: 660, distance: 450.5
click at [684, 660] on div "You Bind AI ‌ ‌ ‌ ‌ Source [PERSON_NAME] 4 S.. Created with Bind Always check i…" at bounding box center [815, 419] width 900 height 578
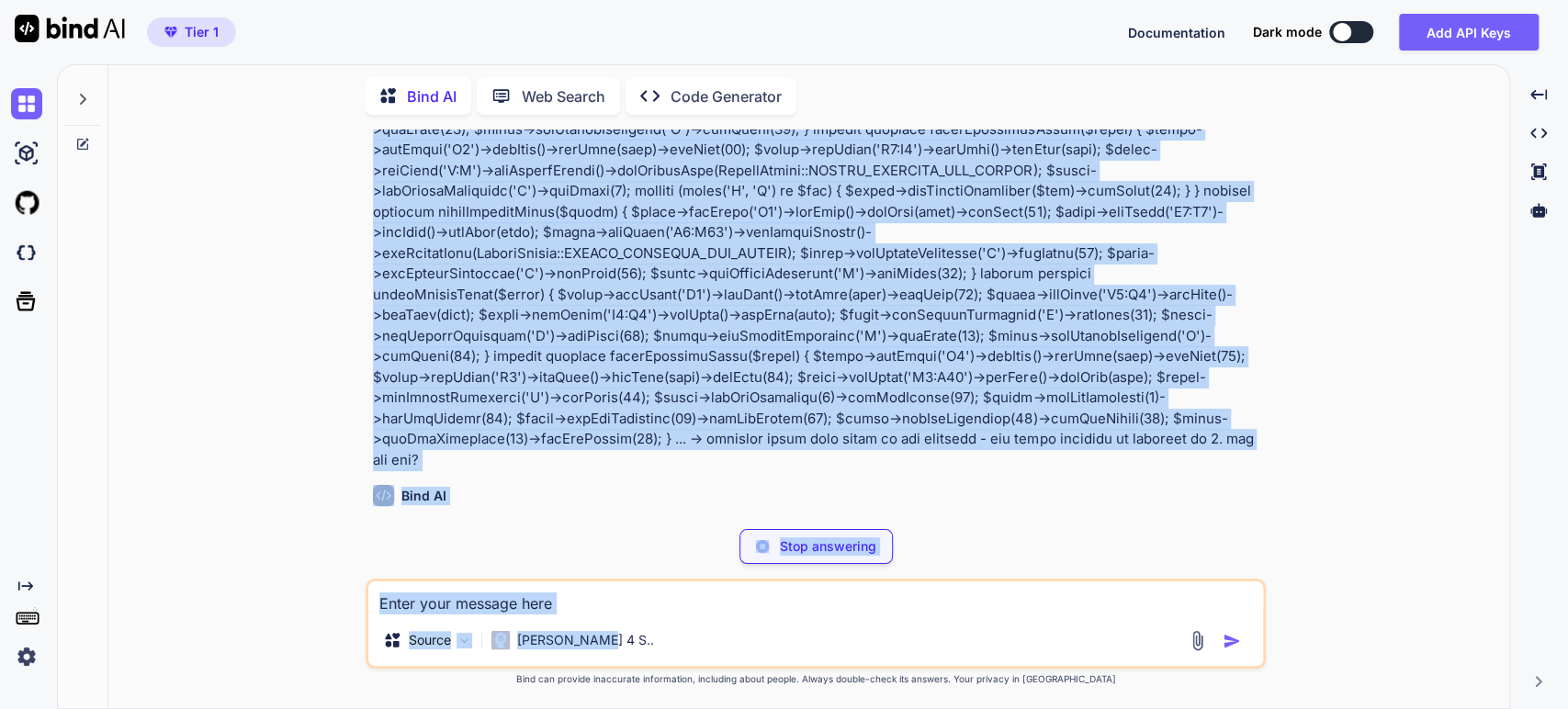
scroll to position [15915, 0]
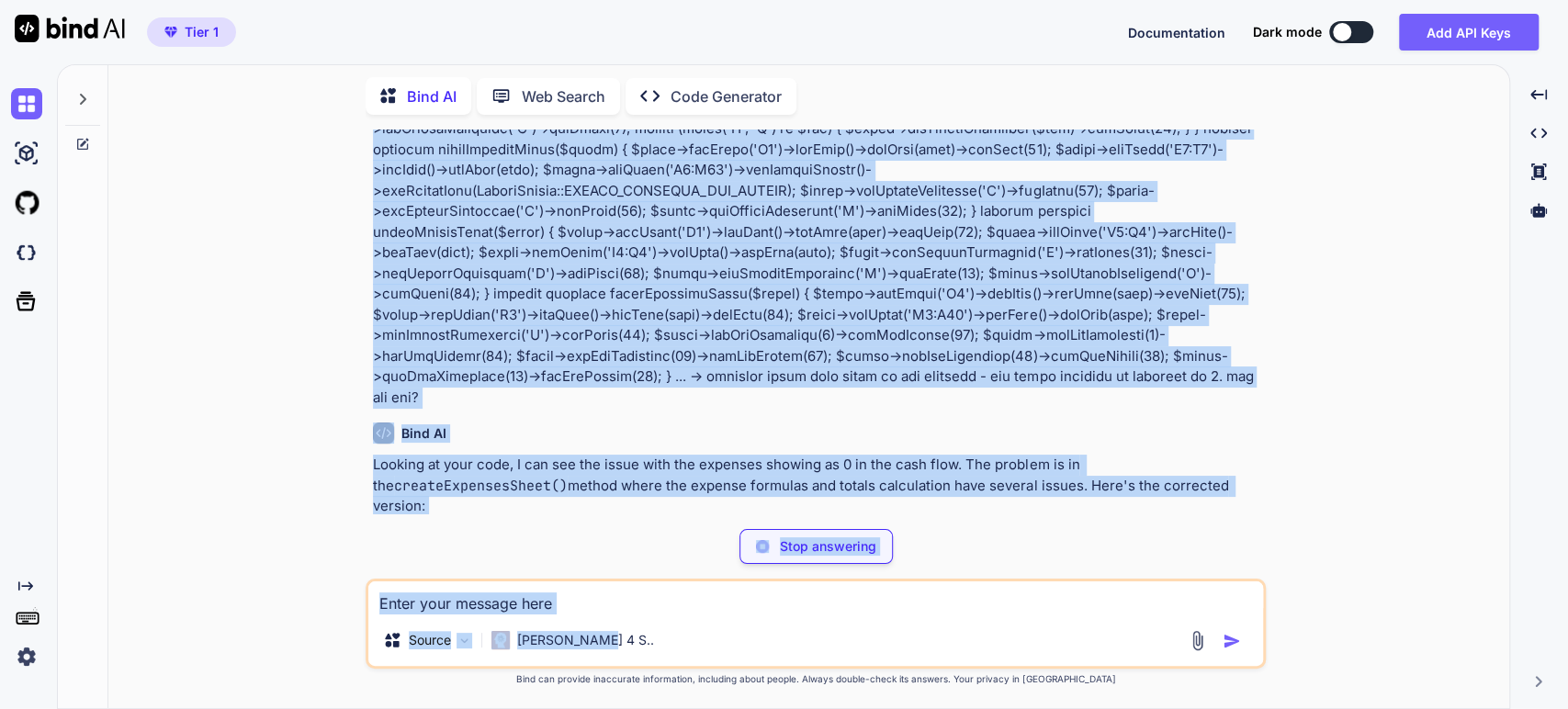
click at [579, 567] on span "createExpensesSheet" at bounding box center [584, 575] width 140 height 17
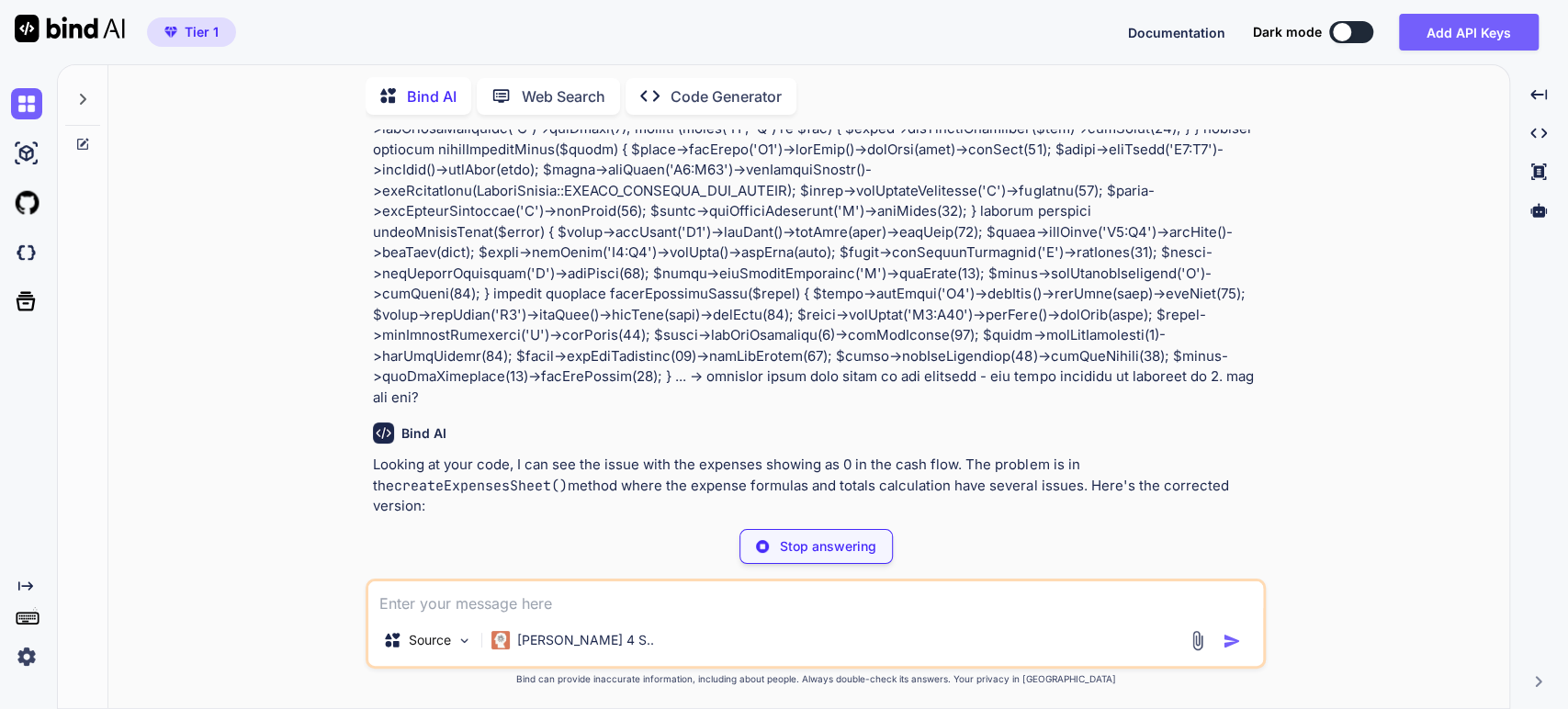
click at [579, 567] on span "createExpensesSheet" at bounding box center [584, 575] width 140 height 17
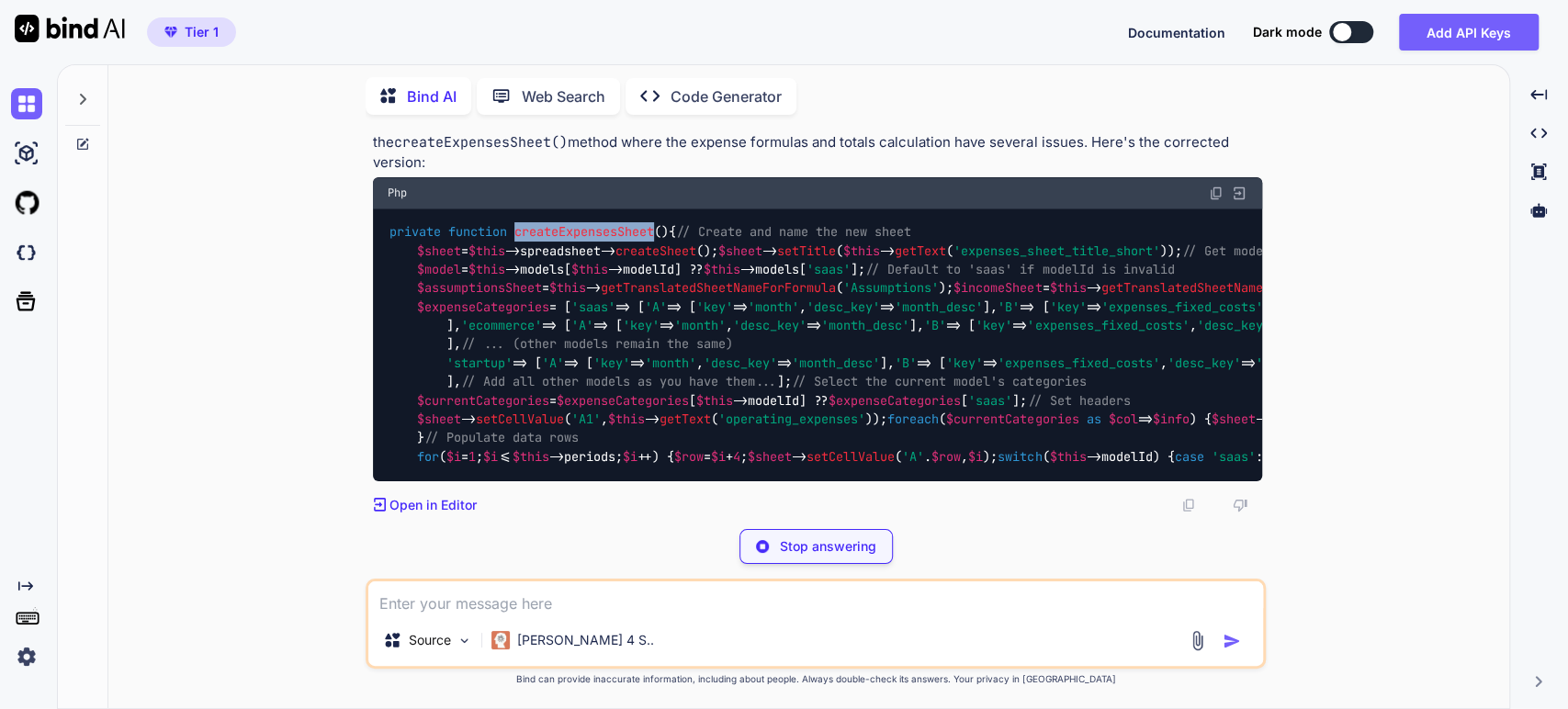
scroll to position [16820, 0]
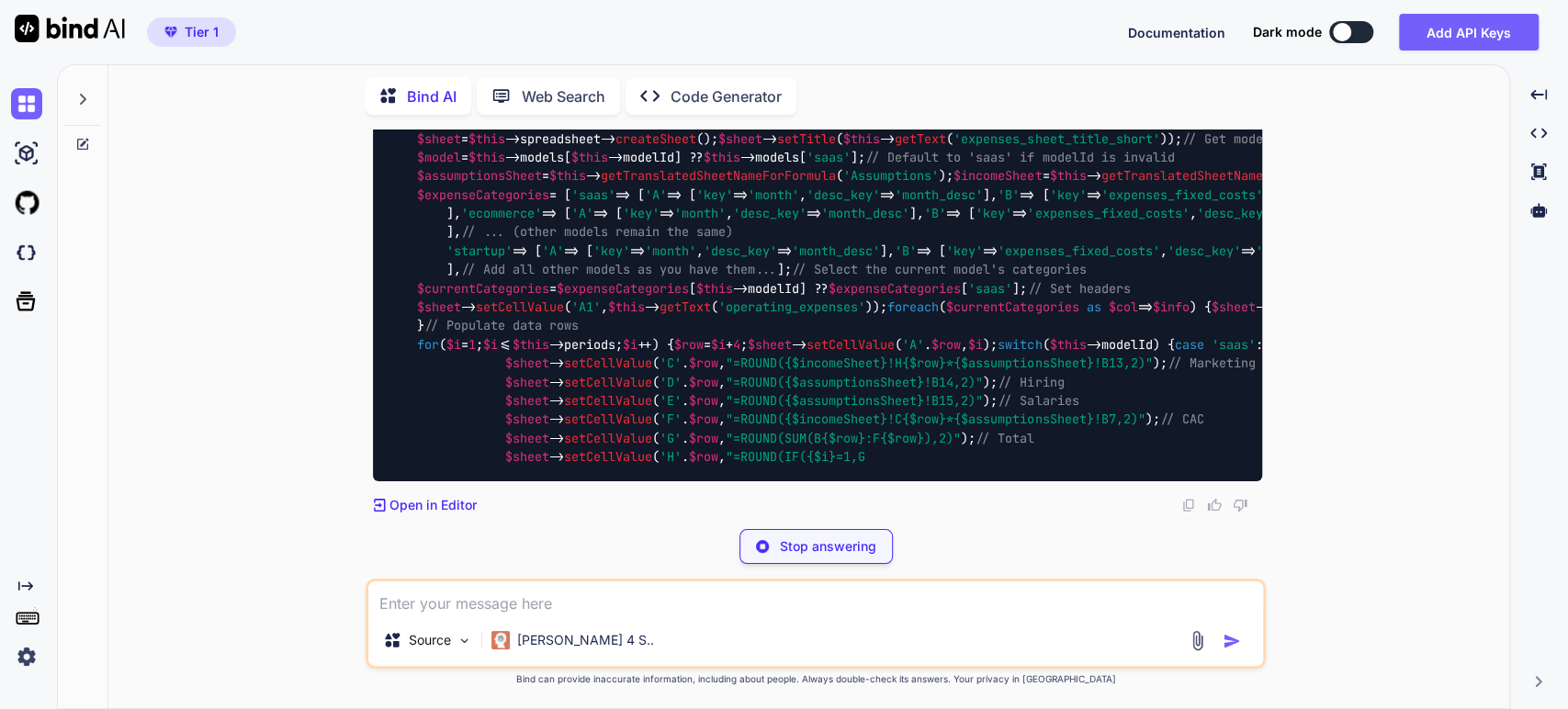
click at [791, 262] on span "// Select the current model's categories" at bounding box center [938, 270] width 294 height 17
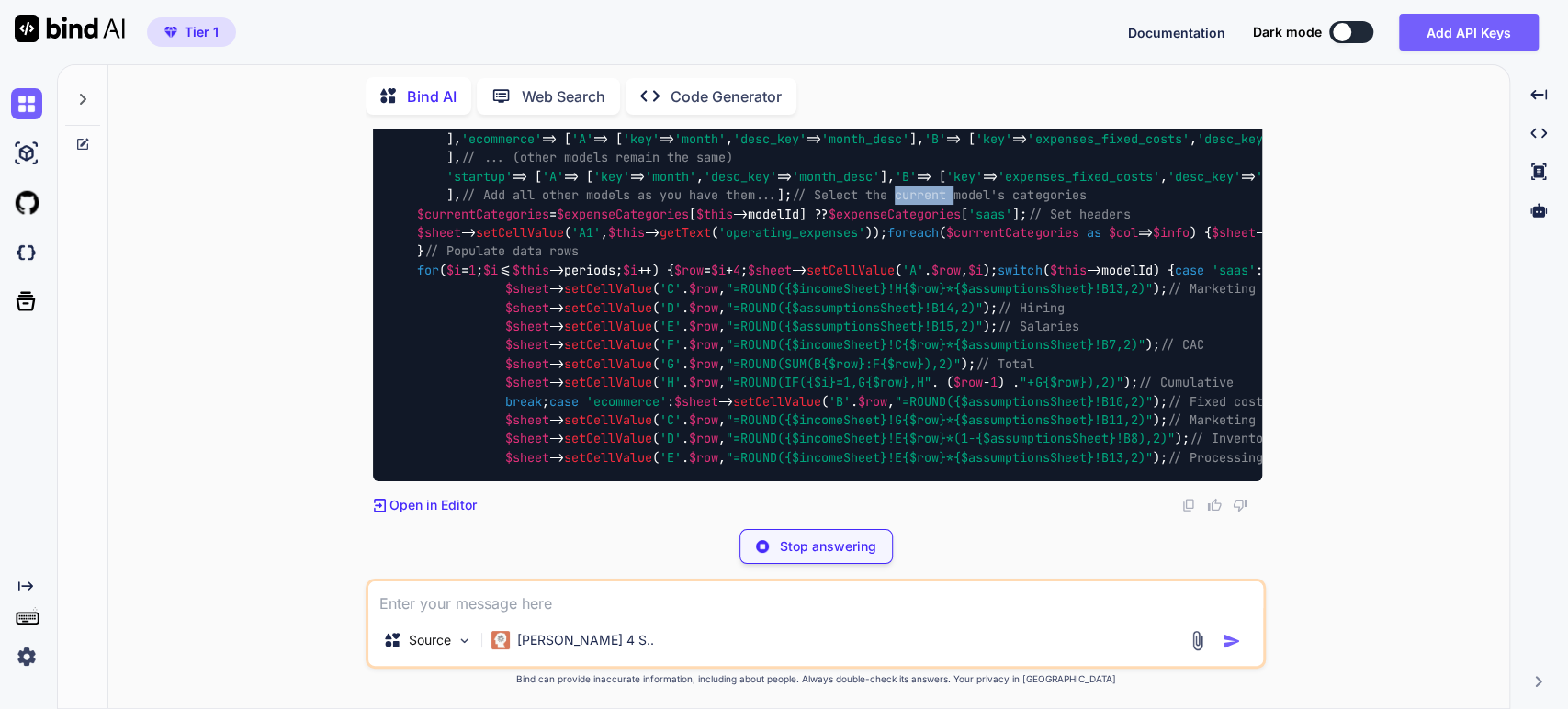
drag, startPoint x: 550, startPoint y: 262, endPoint x: 552, endPoint y: 283, distance: 21.1
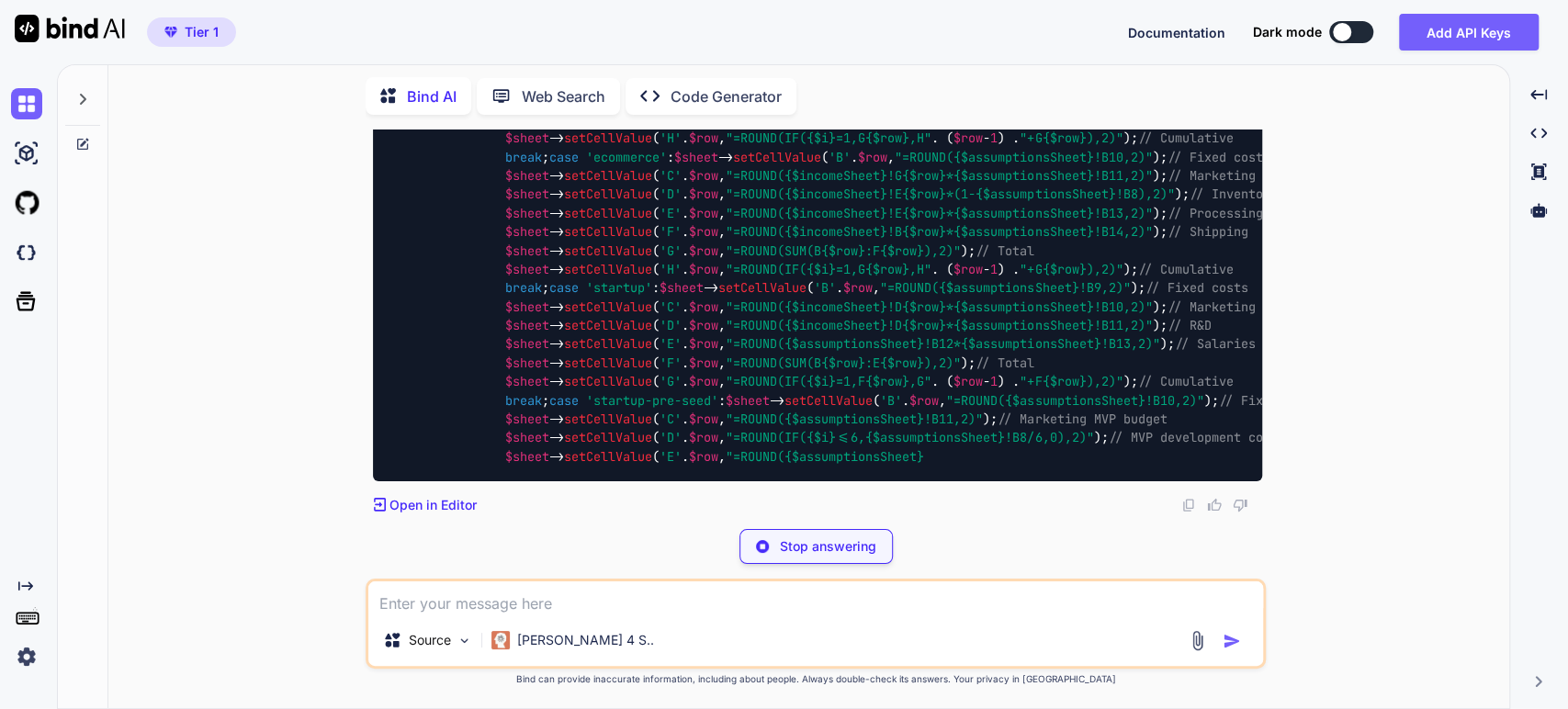
copy code "$currentCategories = $expenseCategories [ $this ->modelId] ?? $expenseCategorie…"
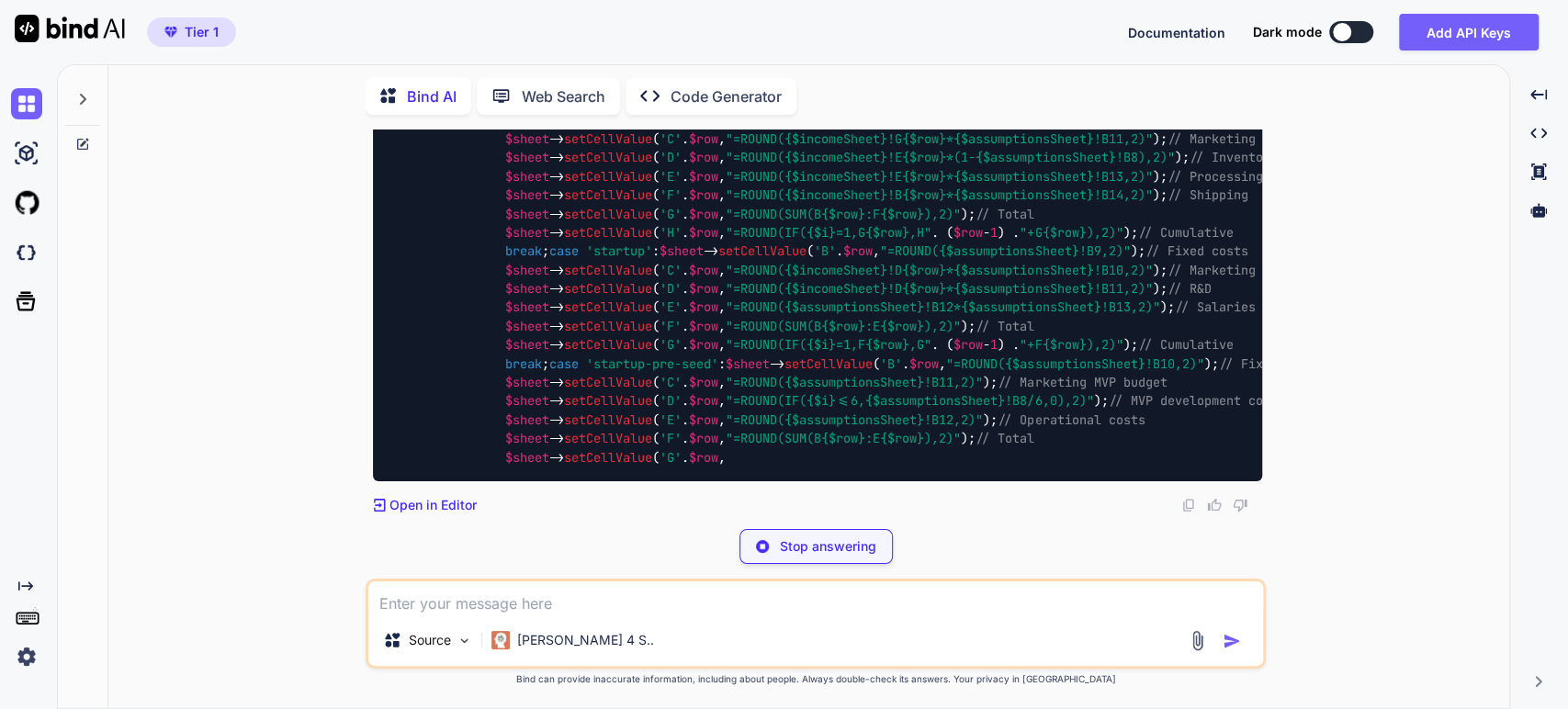
type textarea "x"
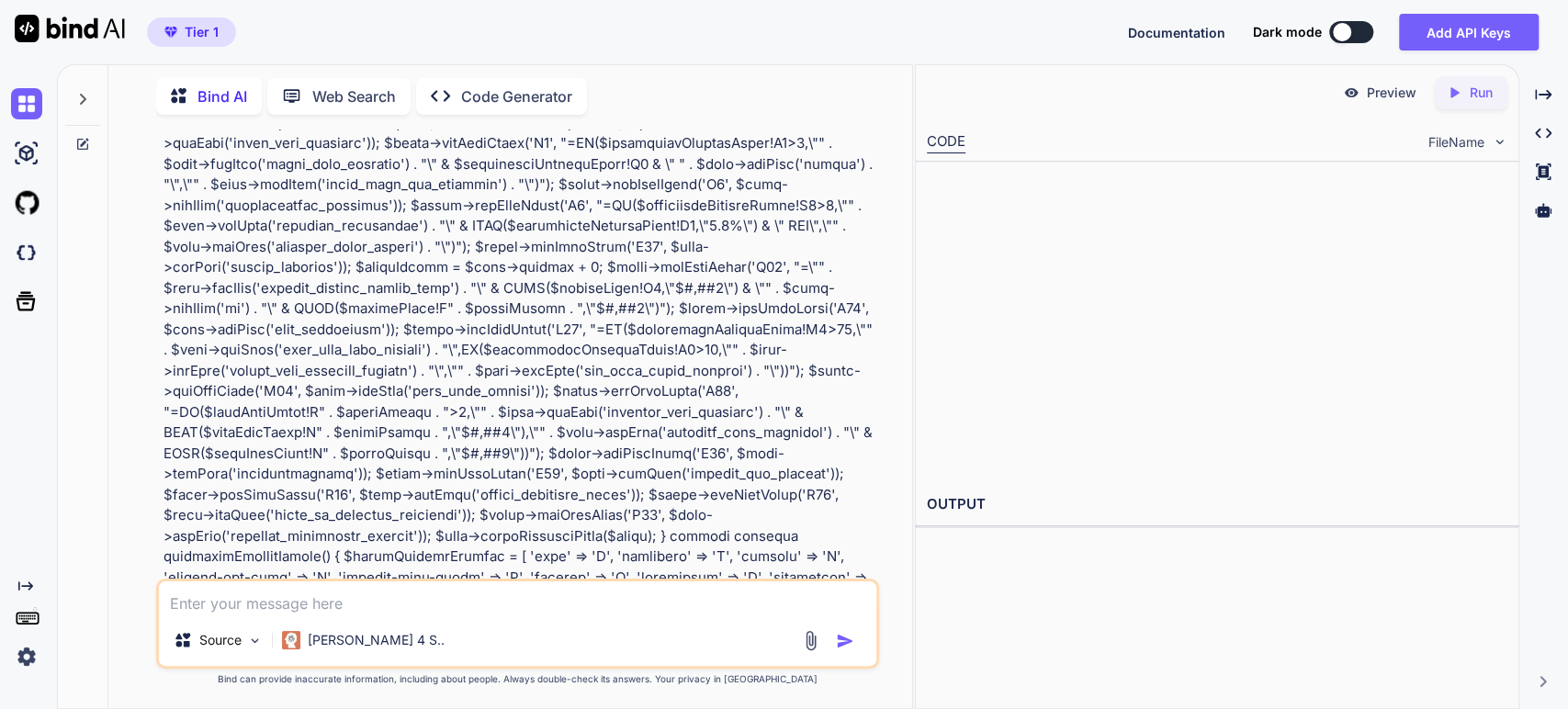
scroll to position [23789, 0]
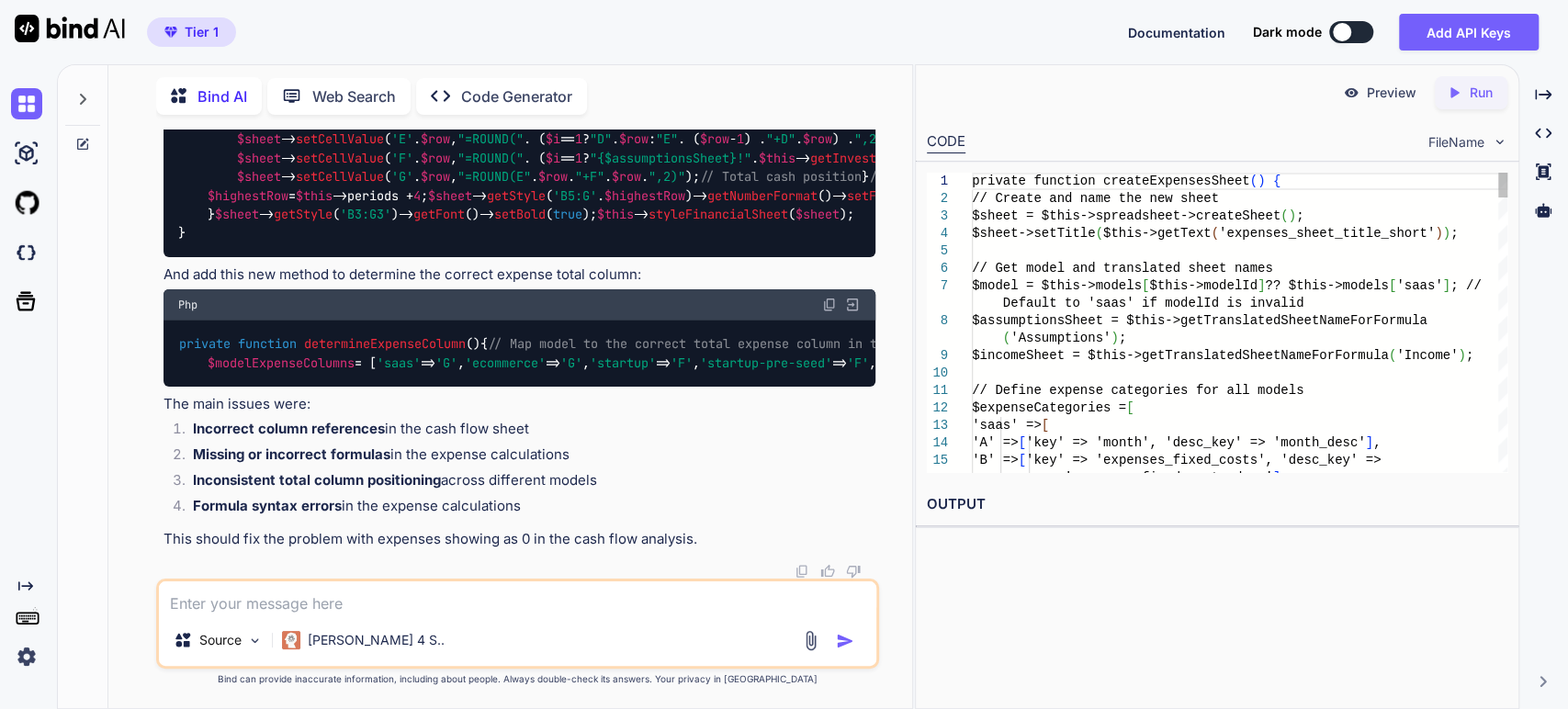
type textarea "x"
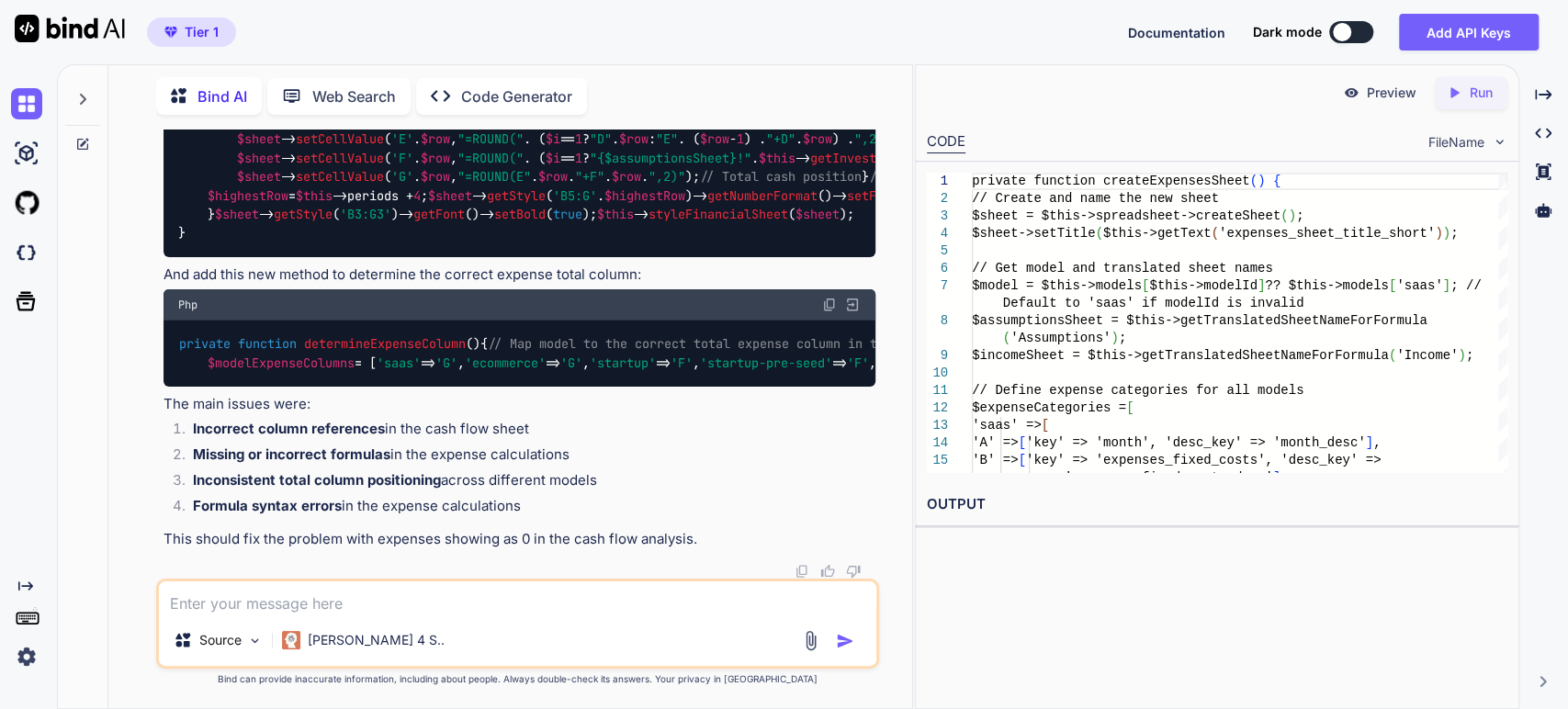
scroll to position [24401, 0]
click at [396, 336] on span "determineExpenseColumn" at bounding box center [384, 344] width 161 height 17
copy span "determineExpenseColumn"
click at [830, 297] on img at bounding box center [829, 305] width 15 height 15
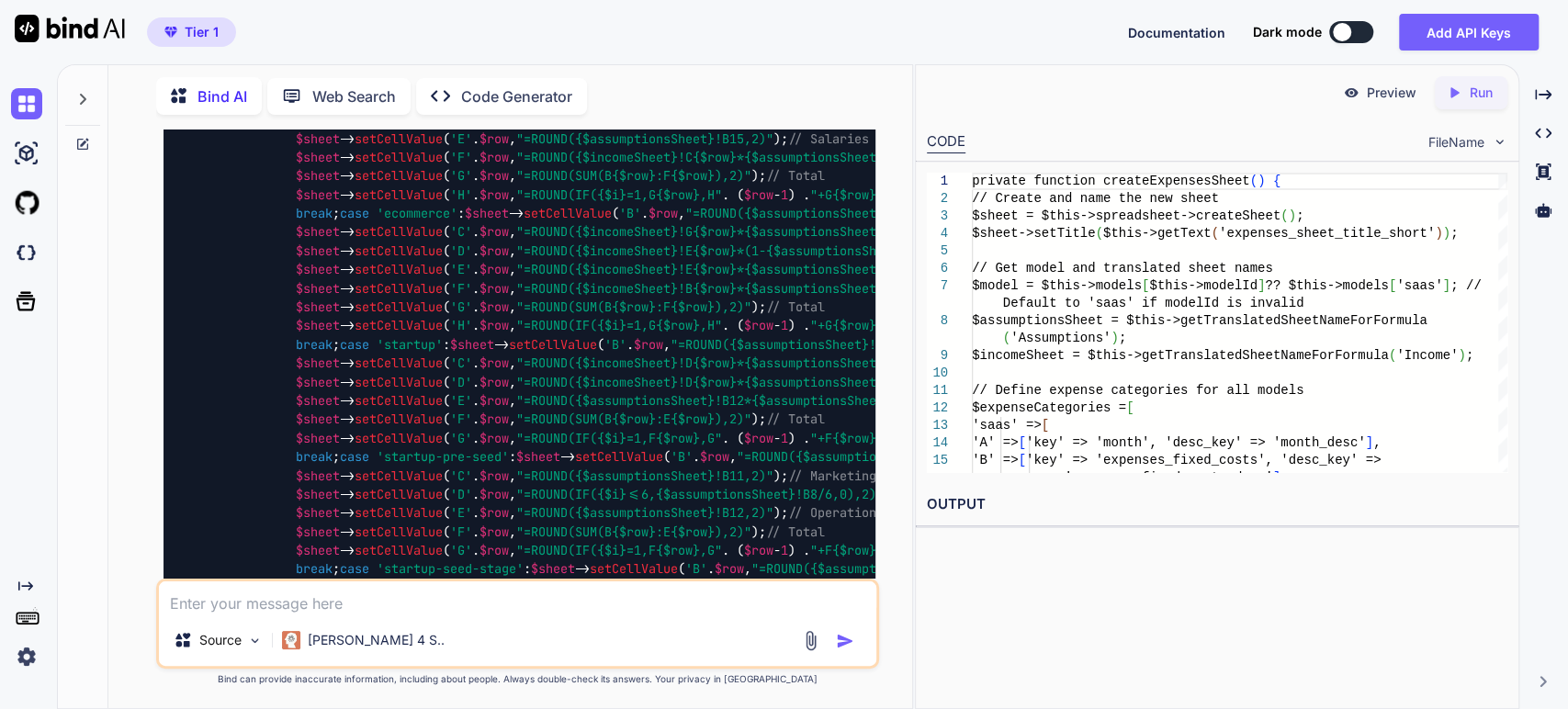
scroll to position [20317, 0]
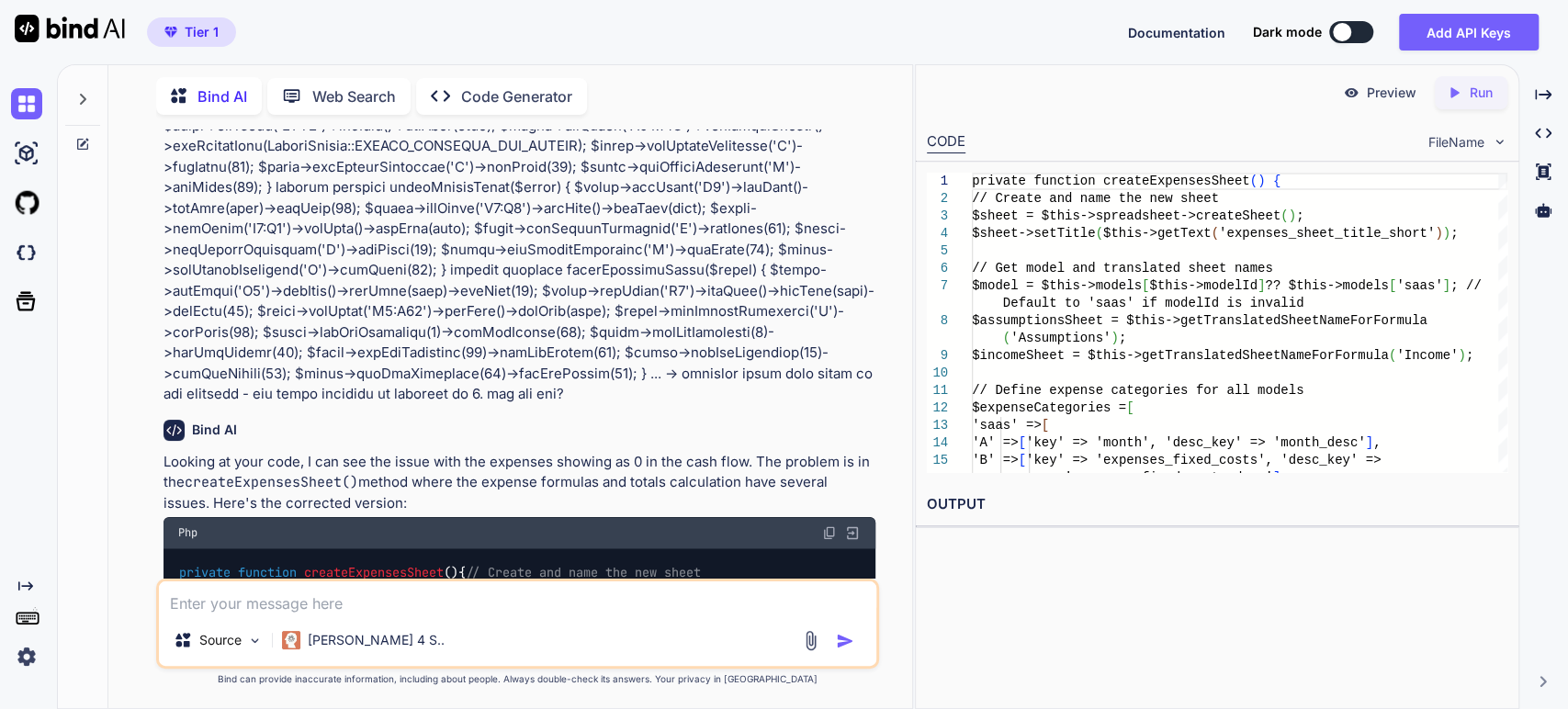
click at [465, 564] on span "// Create and name the new sheet" at bounding box center [582, 572] width 235 height 17
click at [368, 564] on span "createExpensesSheet" at bounding box center [374, 572] width 140 height 17
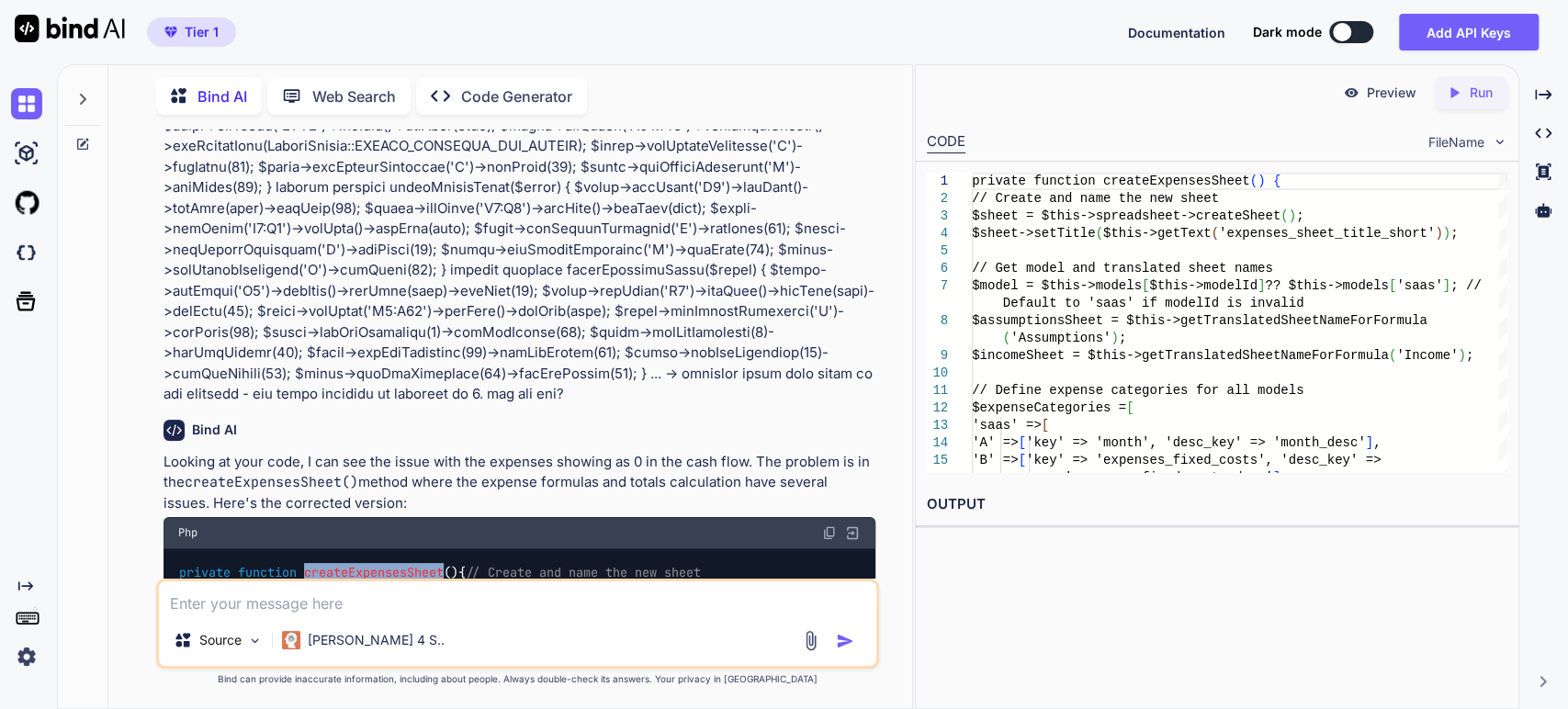
click at [368, 564] on span "createExpensesSheet" at bounding box center [374, 572] width 140 height 17
copy code "private function createExpensesSheet ( ) {"
click at [361, 611] on textarea at bounding box center [517, 598] width 718 height 33
type textarea "c"
type textarea "x"
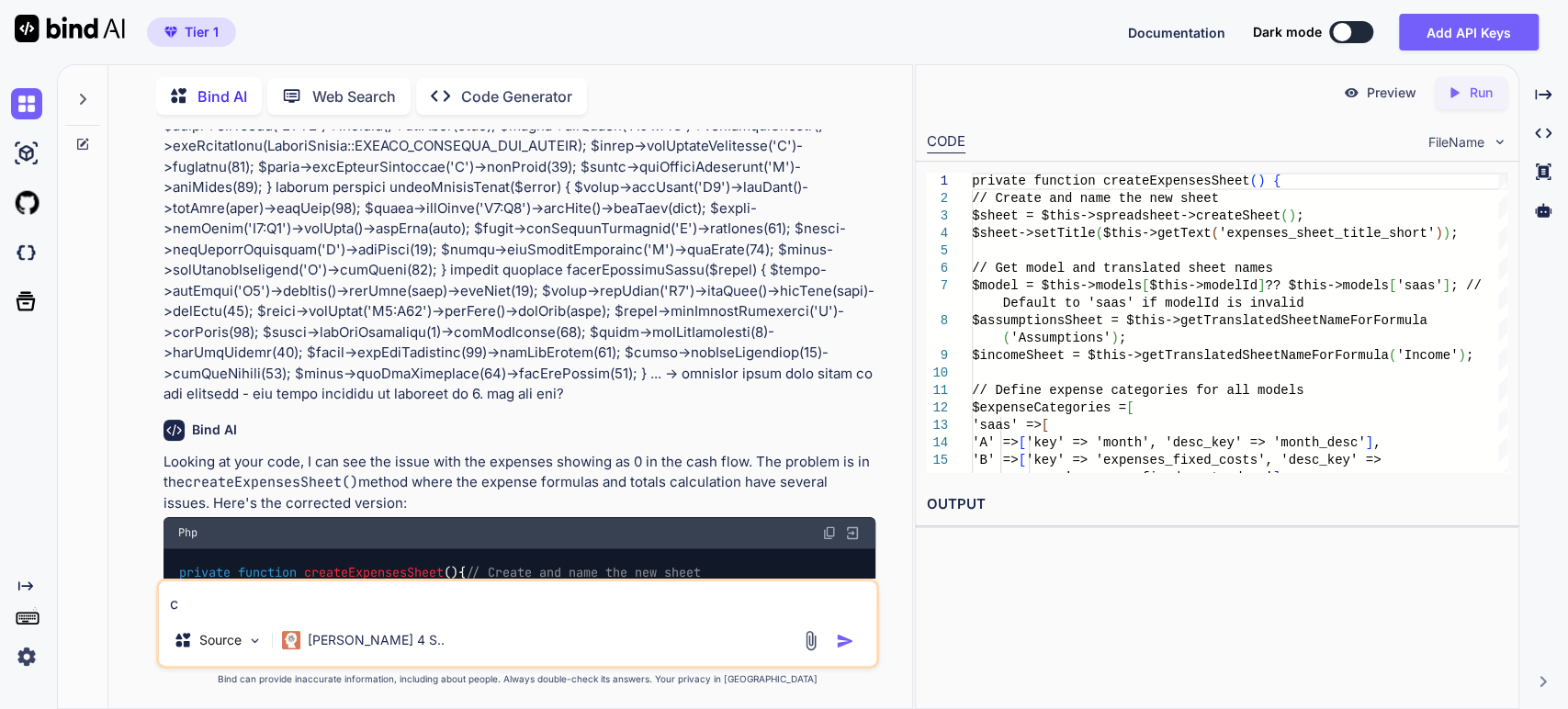
type textarea "ca"
type textarea "x"
type textarea "can"
type textarea "x"
type textarea "can"
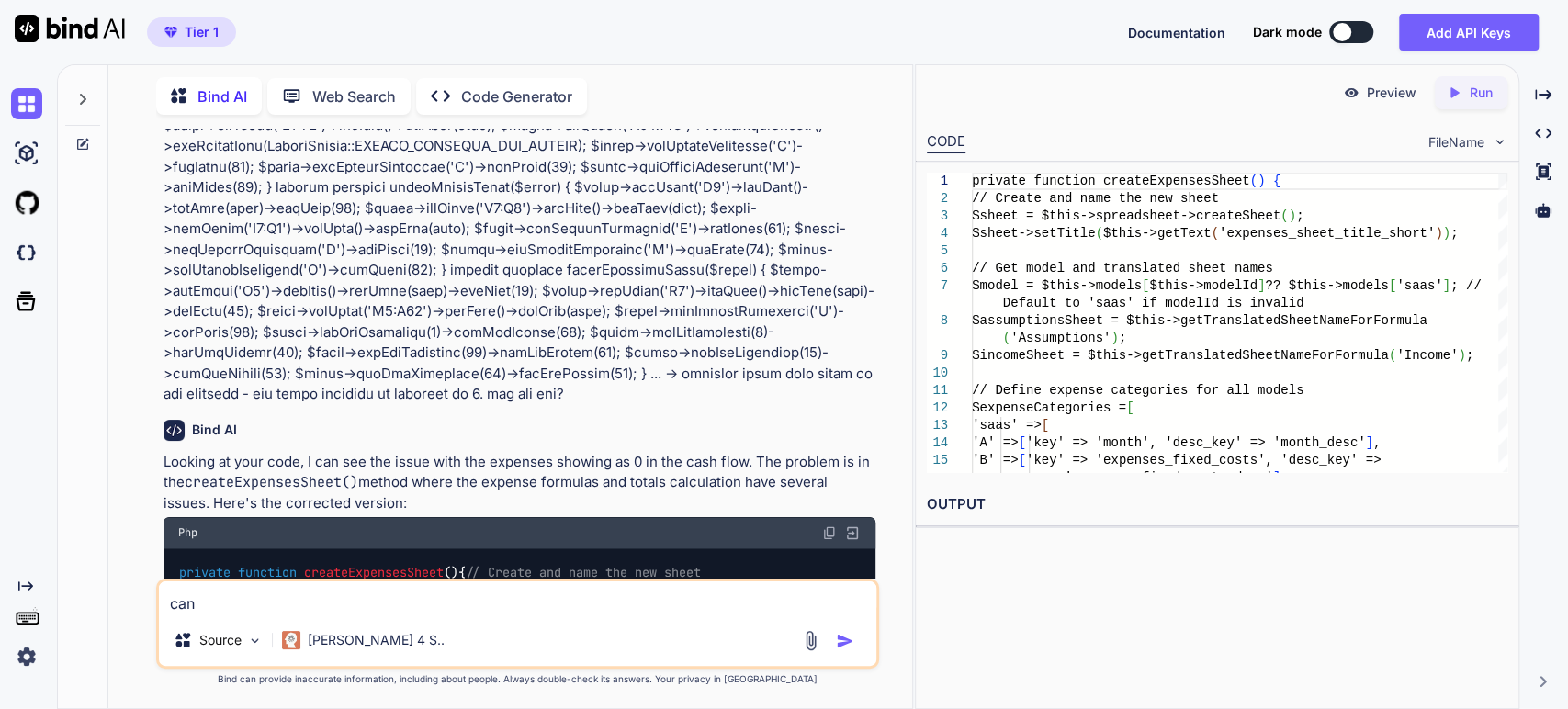
type textarea "x"
type textarea "can y"
type textarea "x"
type textarea "can yo"
type textarea "x"
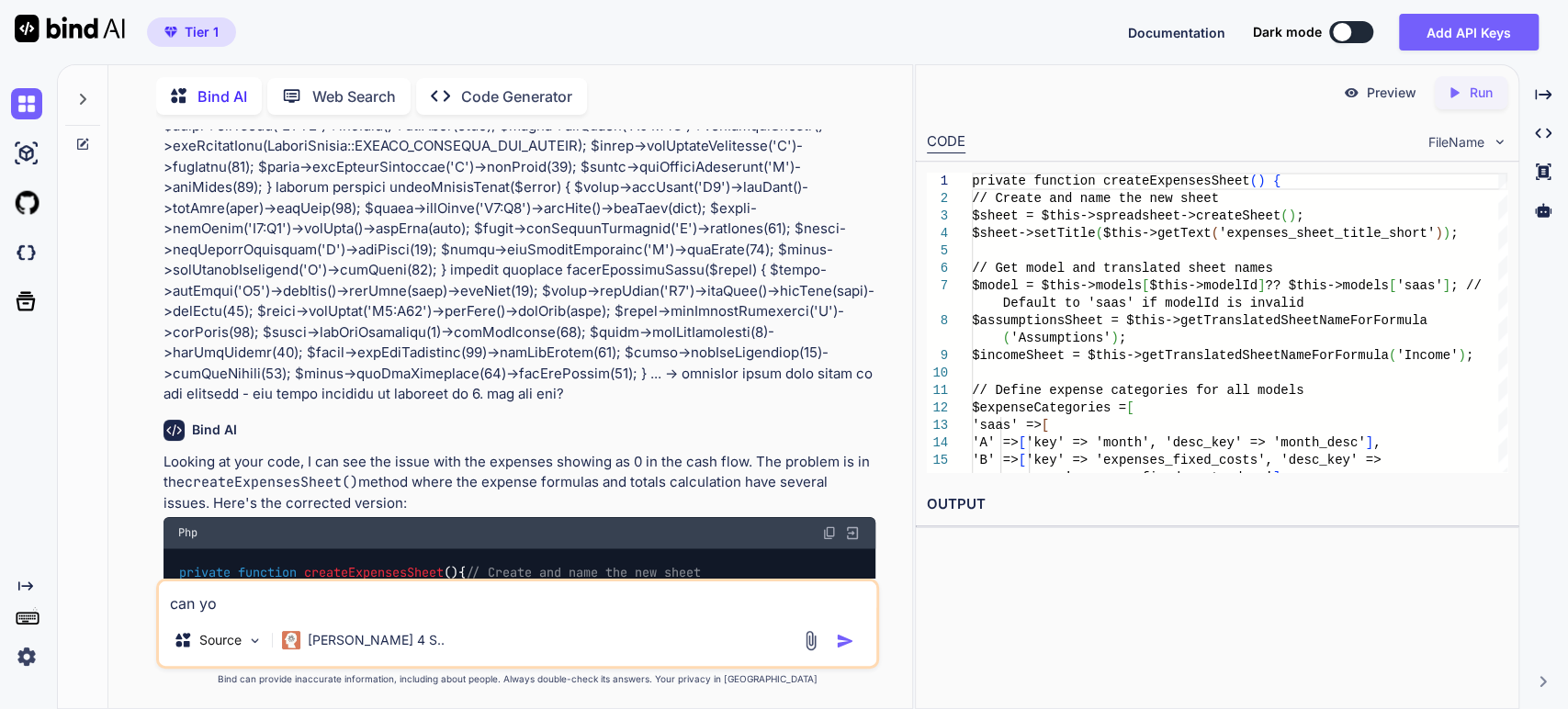
type textarea "can you"
type textarea "x"
type textarea "can you"
type textarea "x"
type textarea "can you r"
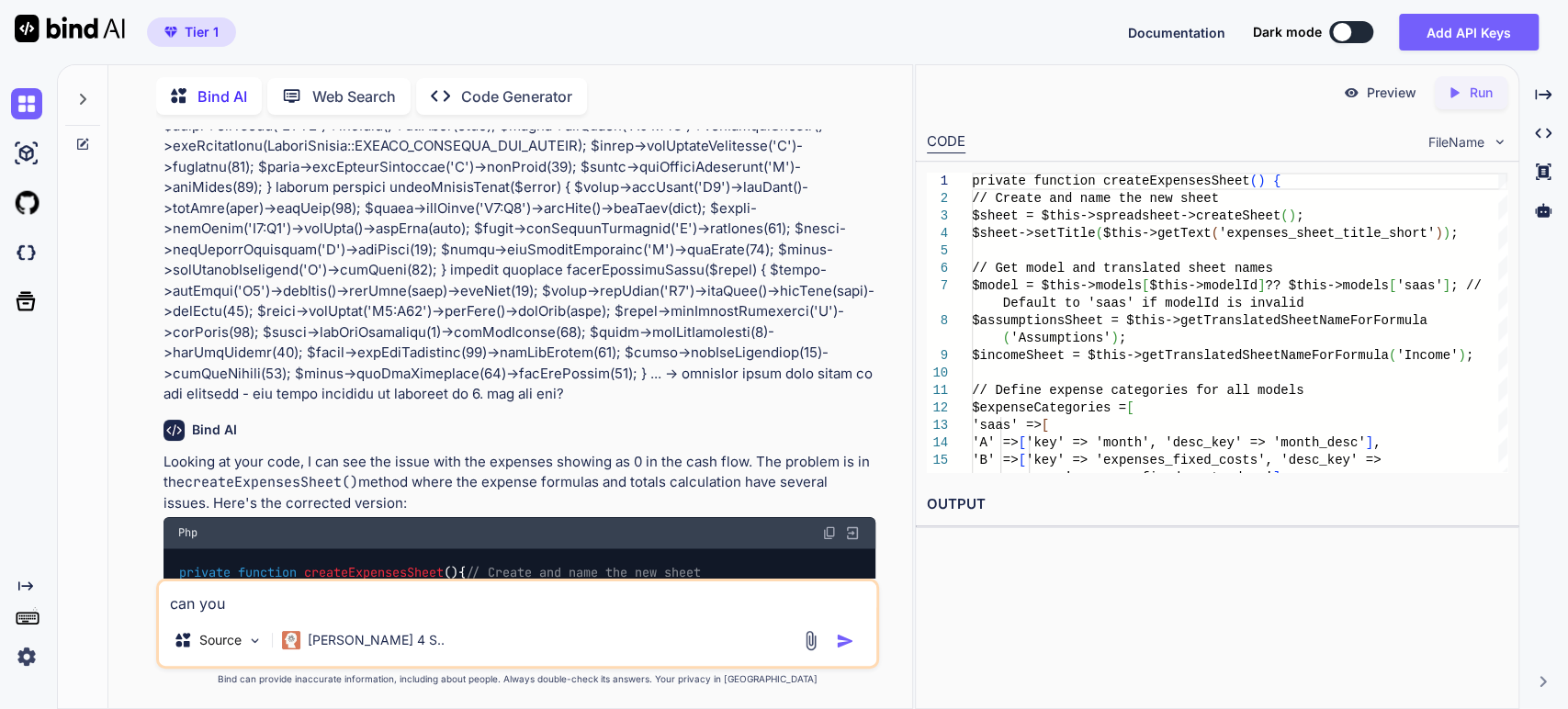
type textarea "x"
type textarea "can you re"
type textarea "x"
type textarea "can you rew"
type textarea "x"
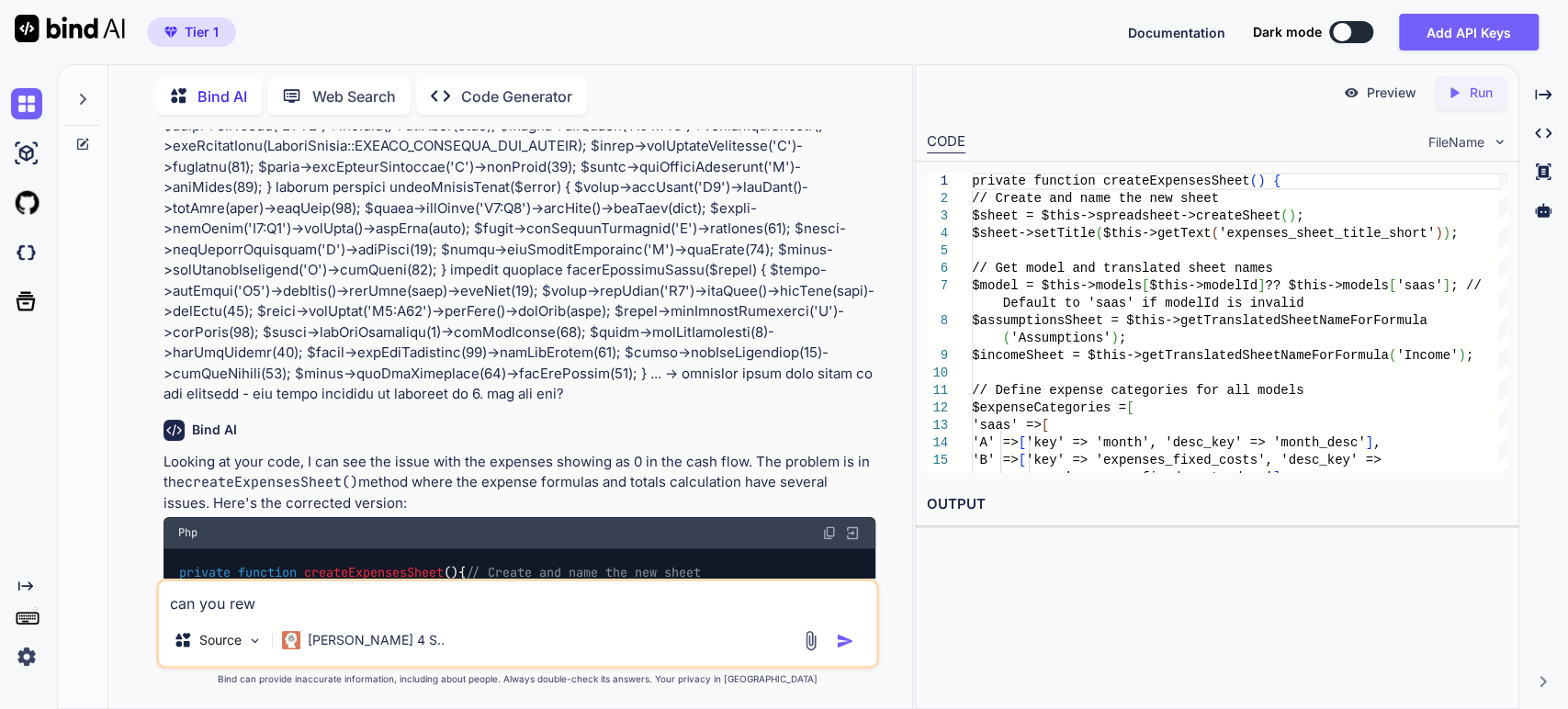
type textarea "can you rewr"
type textarea "x"
type textarea "can you rewri"
type textarea "x"
type textarea "can you rewrit"
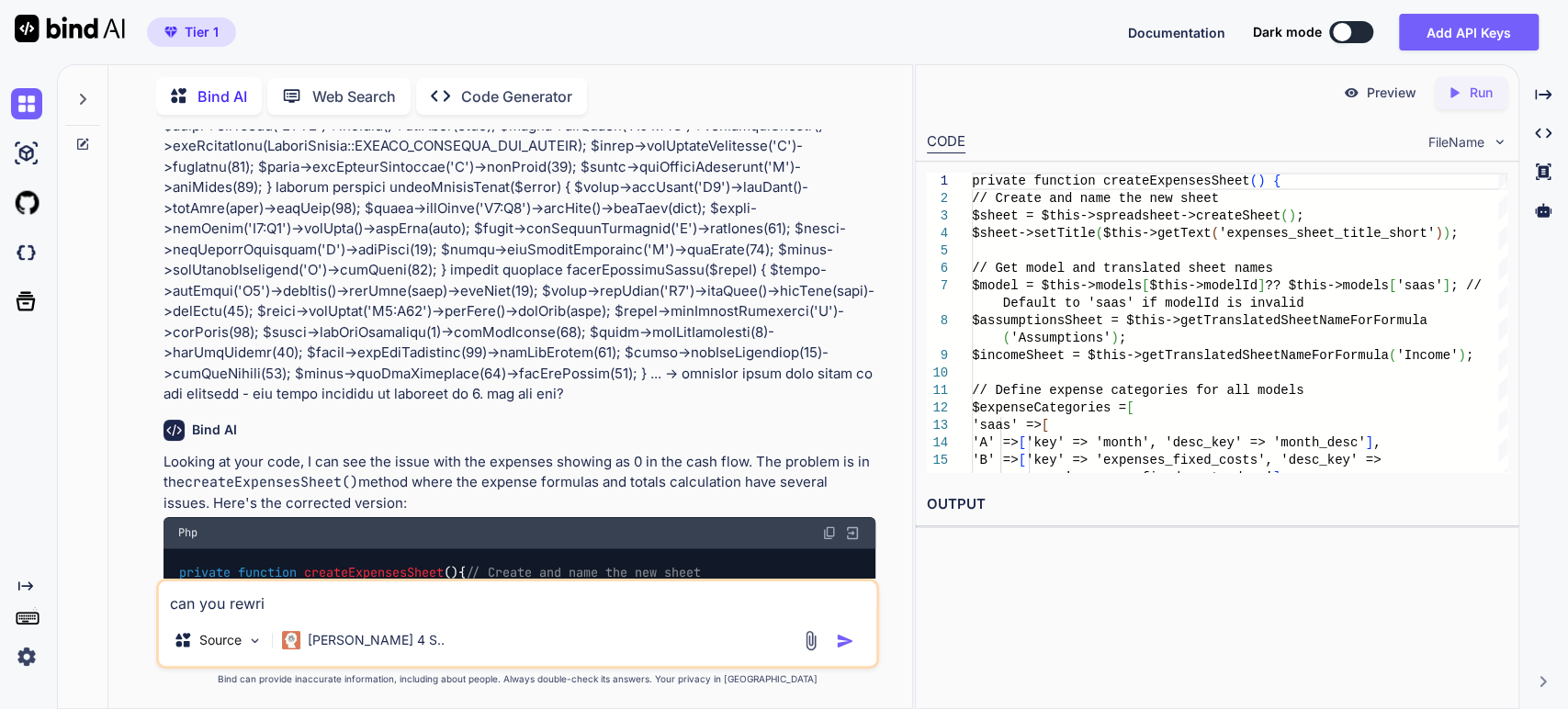
type textarea "x"
type textarea "can you rewrite"
type textarea "x"
type textarea "can you rewrite"
type textarea "x"
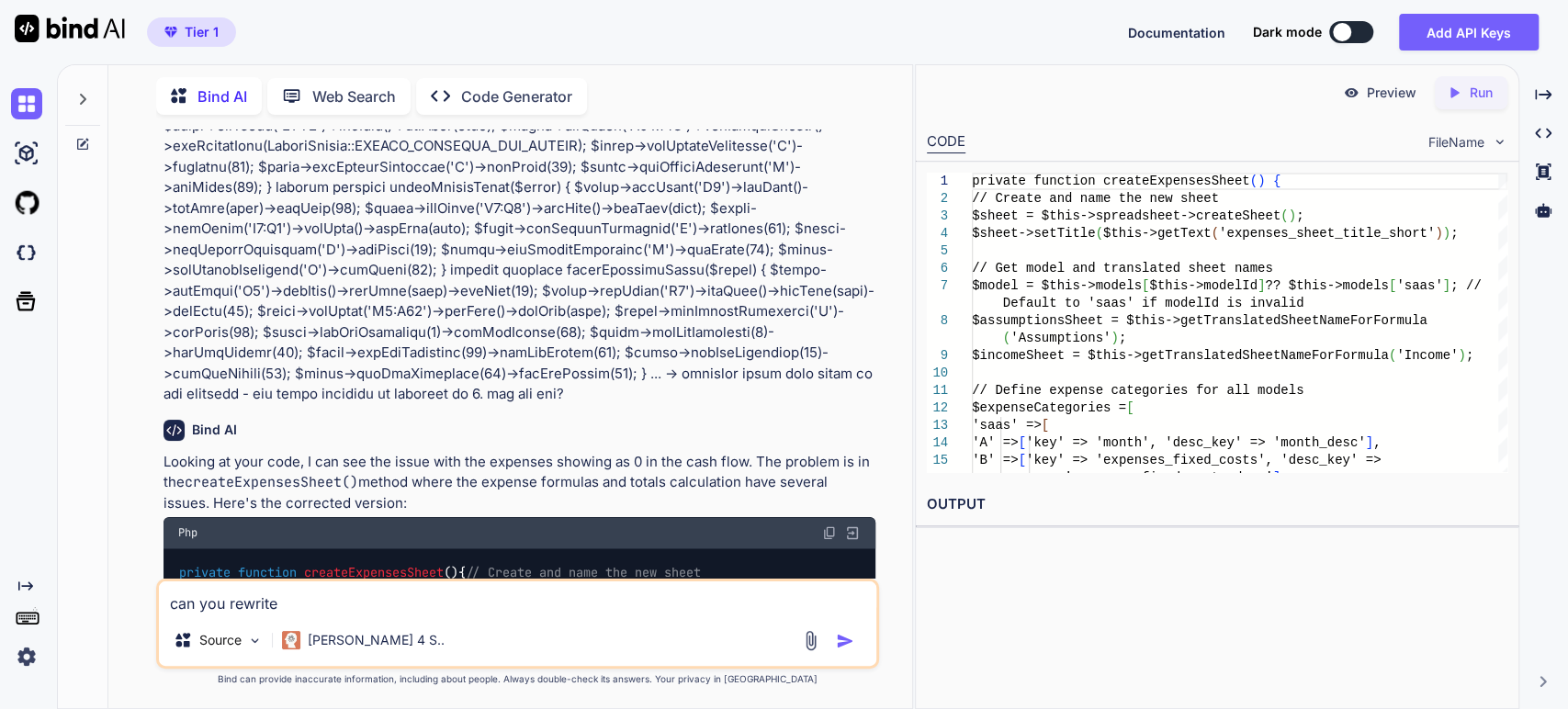
type textarea "can you rewrite t"
type textarea "x"
type textarea "can you rewrite th"
type textarea "x"
type textarea "can you rewrite the"
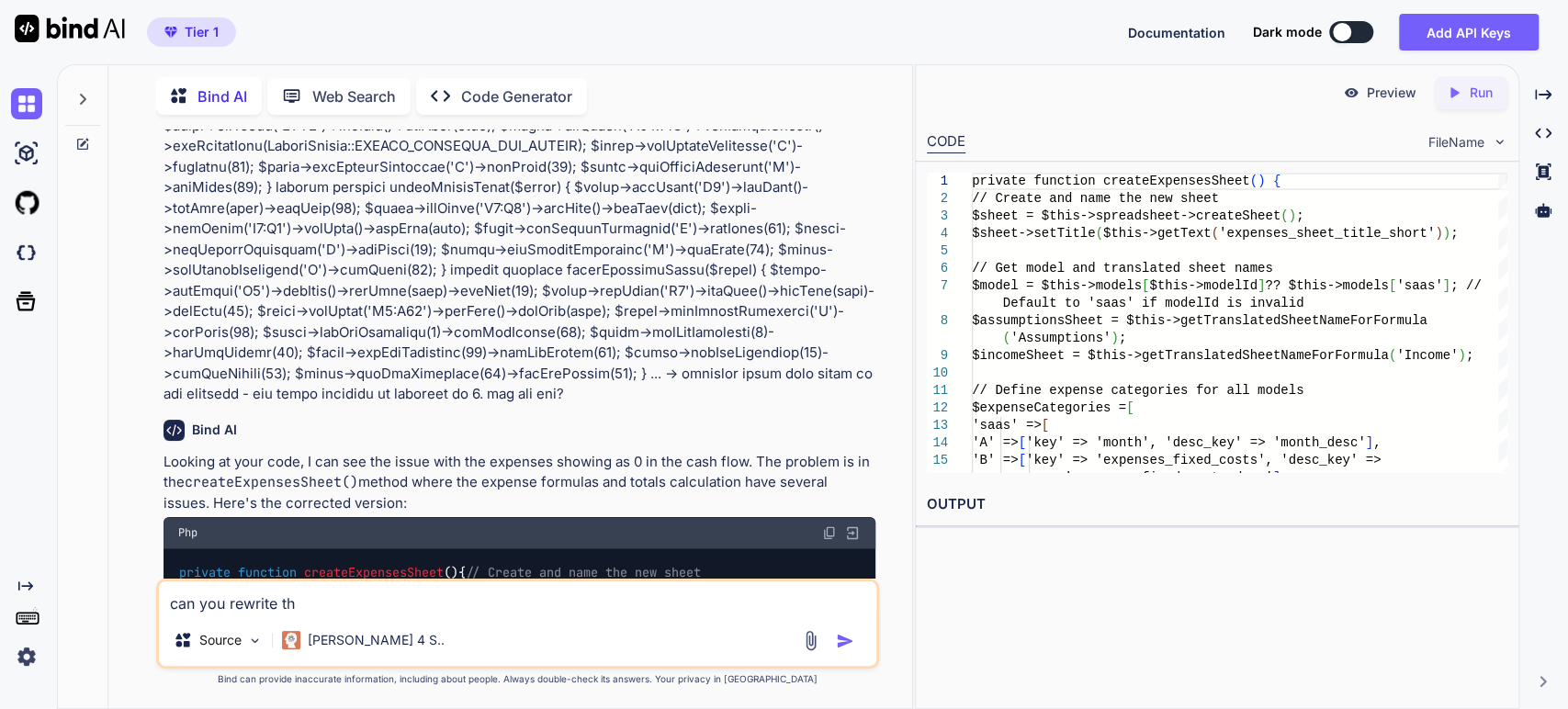
type textarea "x"
type textarea "can you rewrite the"
type textarea "x"
type textarea "can you rewrite the a"
type textarea "x"
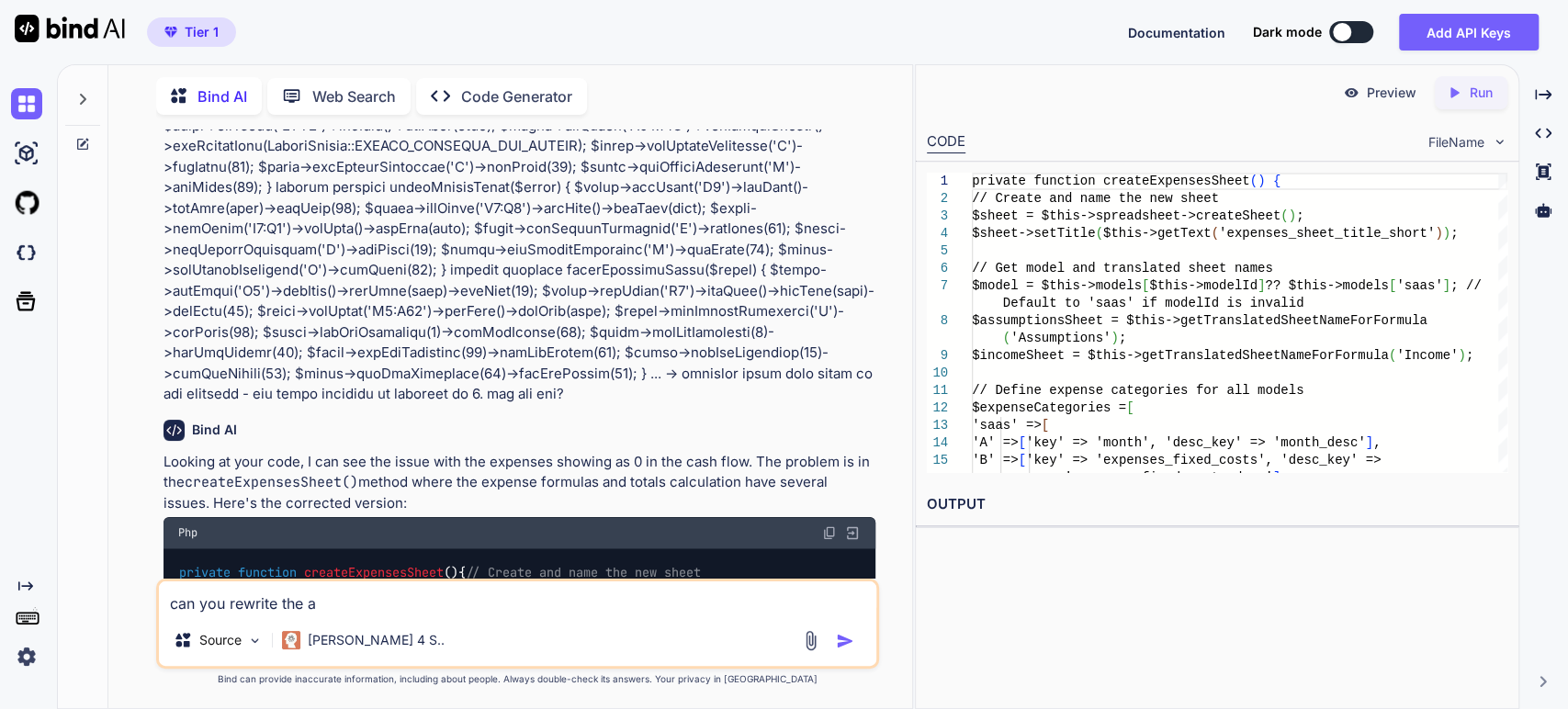
type textarea "can you rewrite the al"
type textarea "x"
type textarea "can you rewrite the all"
type textarea "x"
type textarea "can you rewrite the all"
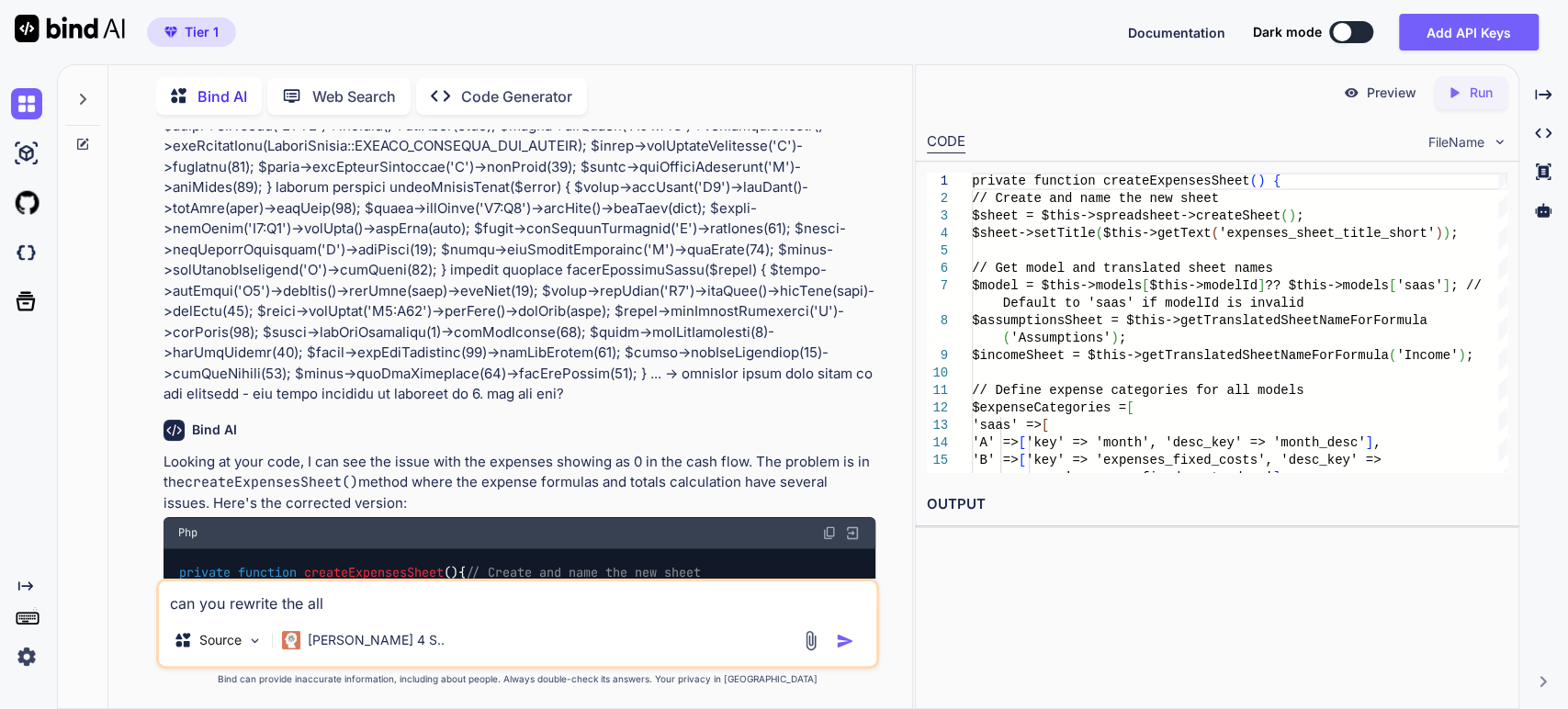
type textarea "x"
type textarea "can you rewrite the all e"
type textarea "x"
type textarea "can you rewrite the all ex"
type textarea "x"
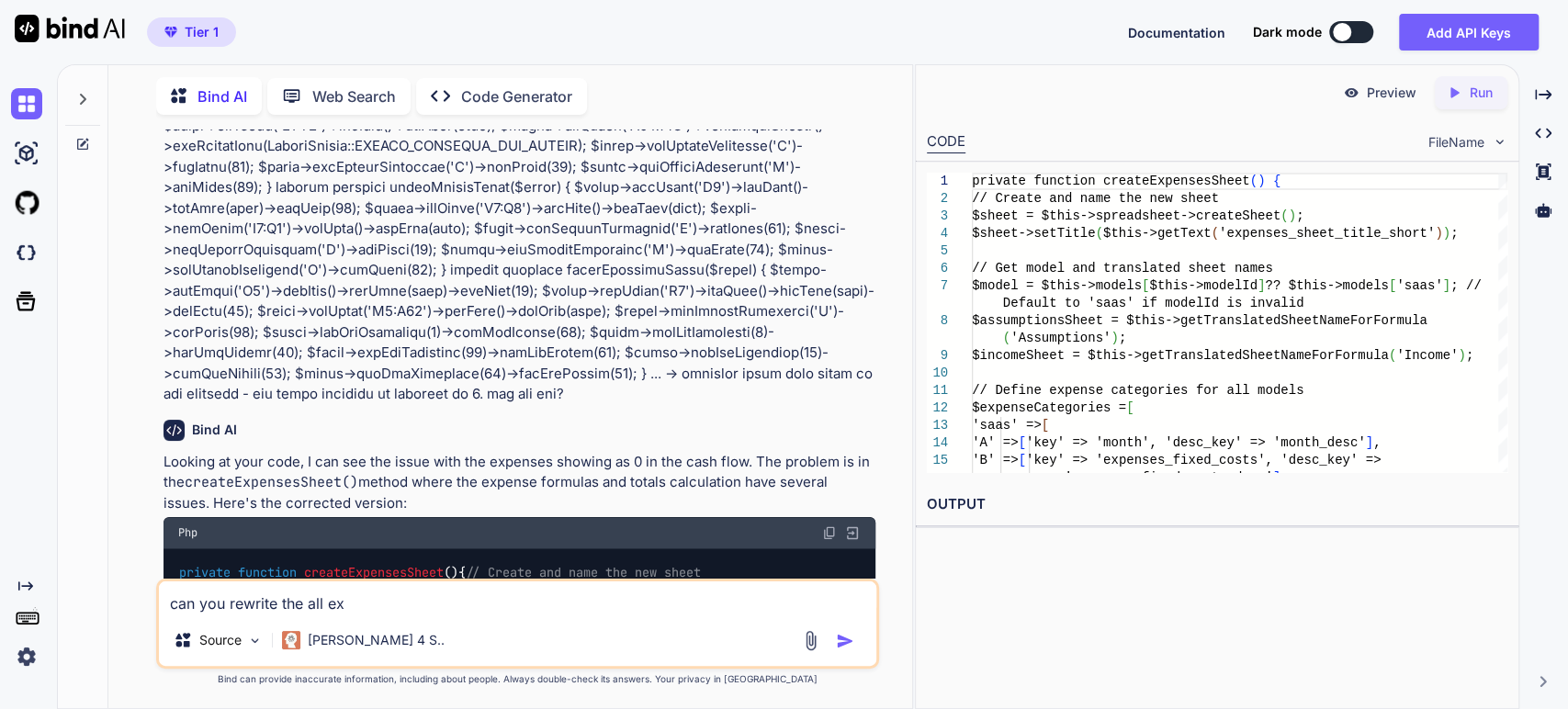
type textarea "can you rewrite the all exp"
type textarea "x"
type textarea "can you rewrite the all expe"
type textarea "x"
type textarea "can you rewrite the all expen"
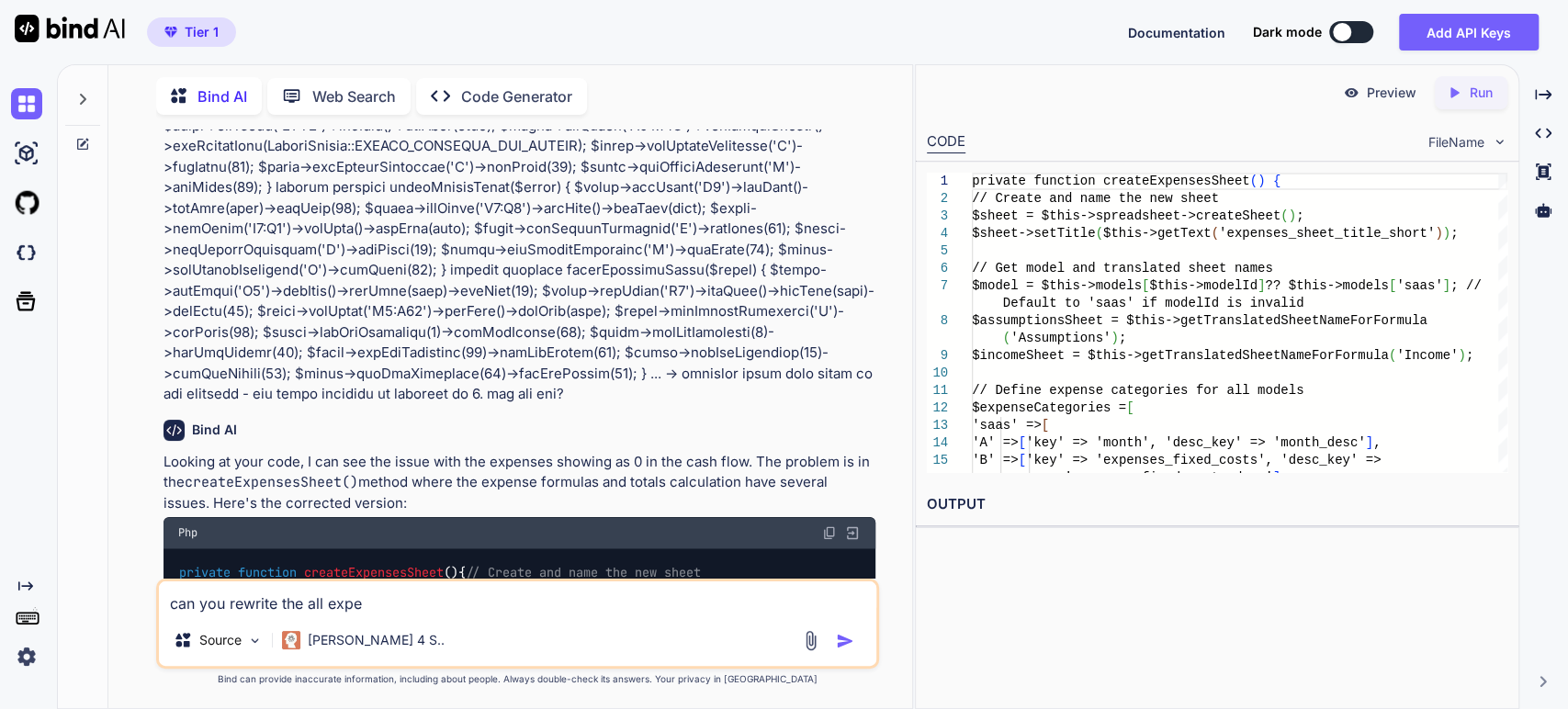
type textarea "x"
type textarea "can you rewrite the all expens"
type textarea "x"
type textarea "can you rewrite the all expense"
type textarea "x"
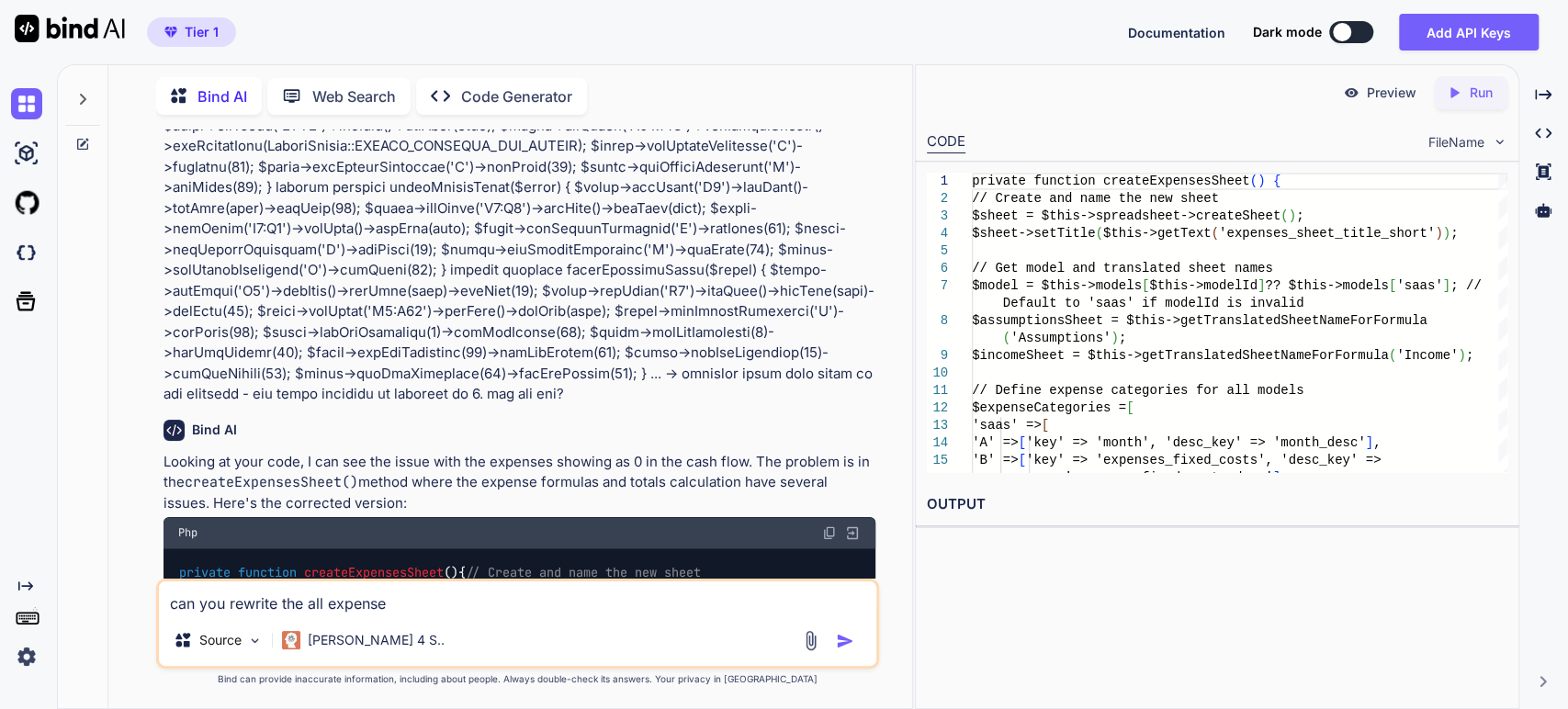
type textarea "can you rewrite the all expenses"
type textarea "x"
type textarea "can you rewrite the all expenses"
type textarea "x"
type textarea "can you rewrite the all expenses f"
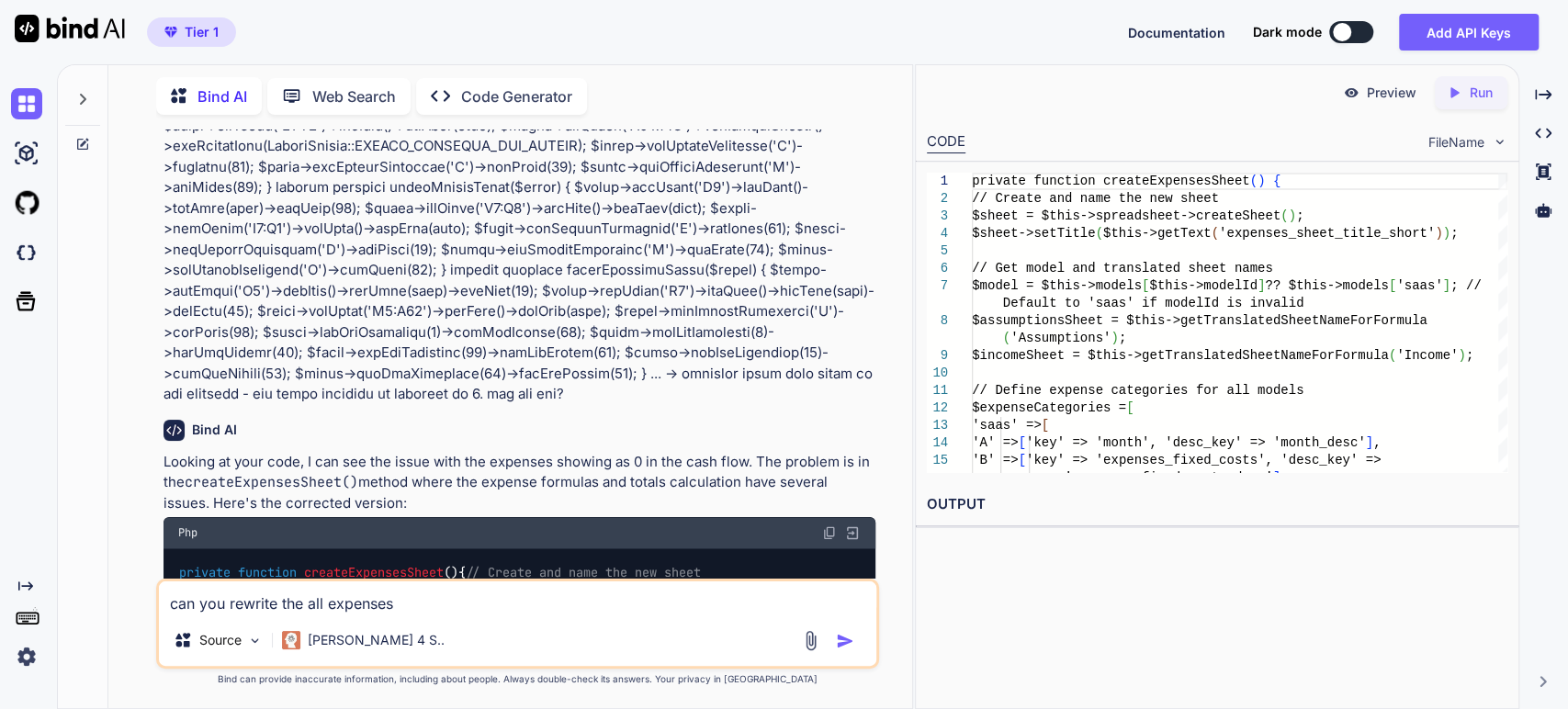
type textarea "x"
type textarea "can you rewrite the all expenses fu"
type textarea "x"
type textarea "can you rewrite the all expenses fun"
type textarea "x"
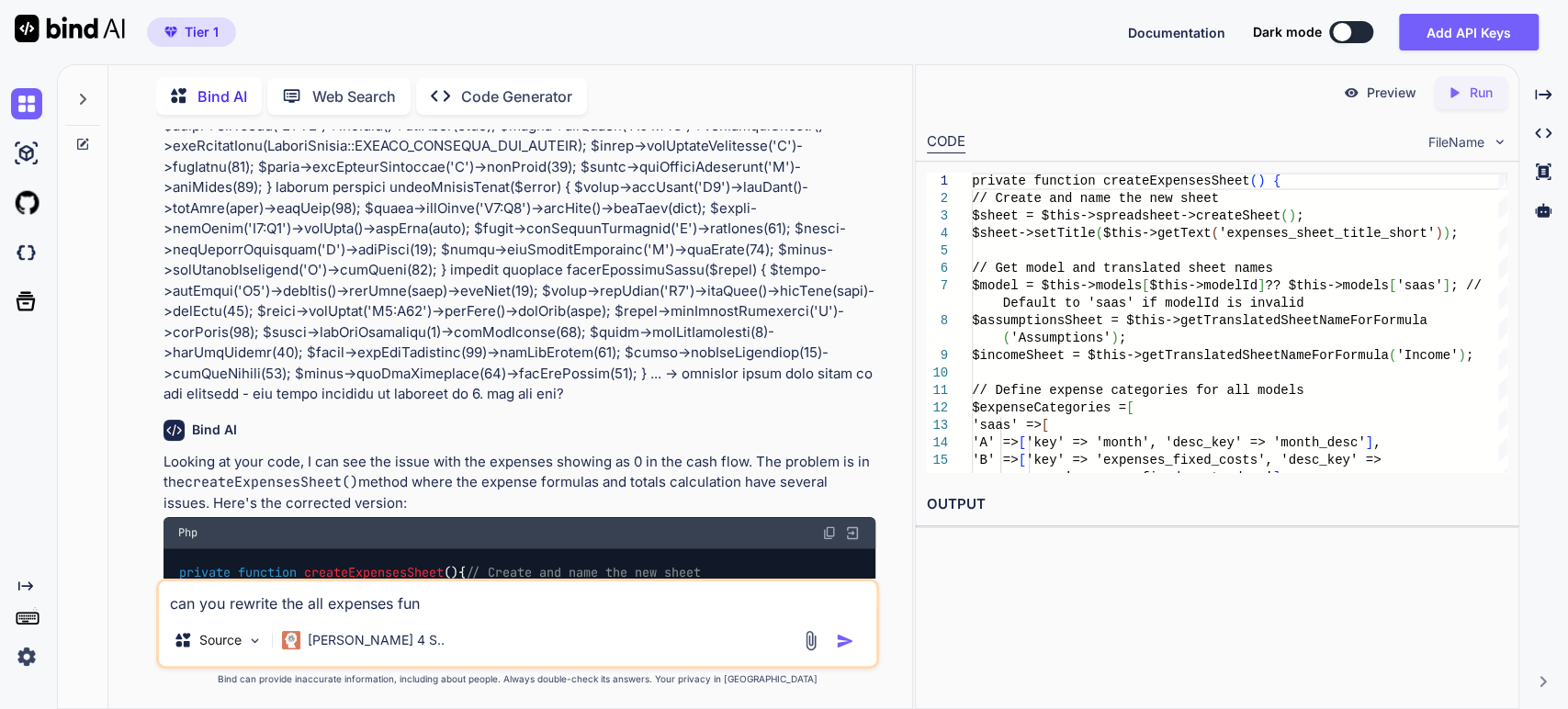
type textarea "can you rewrite the all expenses funt"
type textarea "x"
type textarea "can you rewrite the all expenses funti"
type textarea "x"
type textarea "can you rewrite the all expenses funtio"
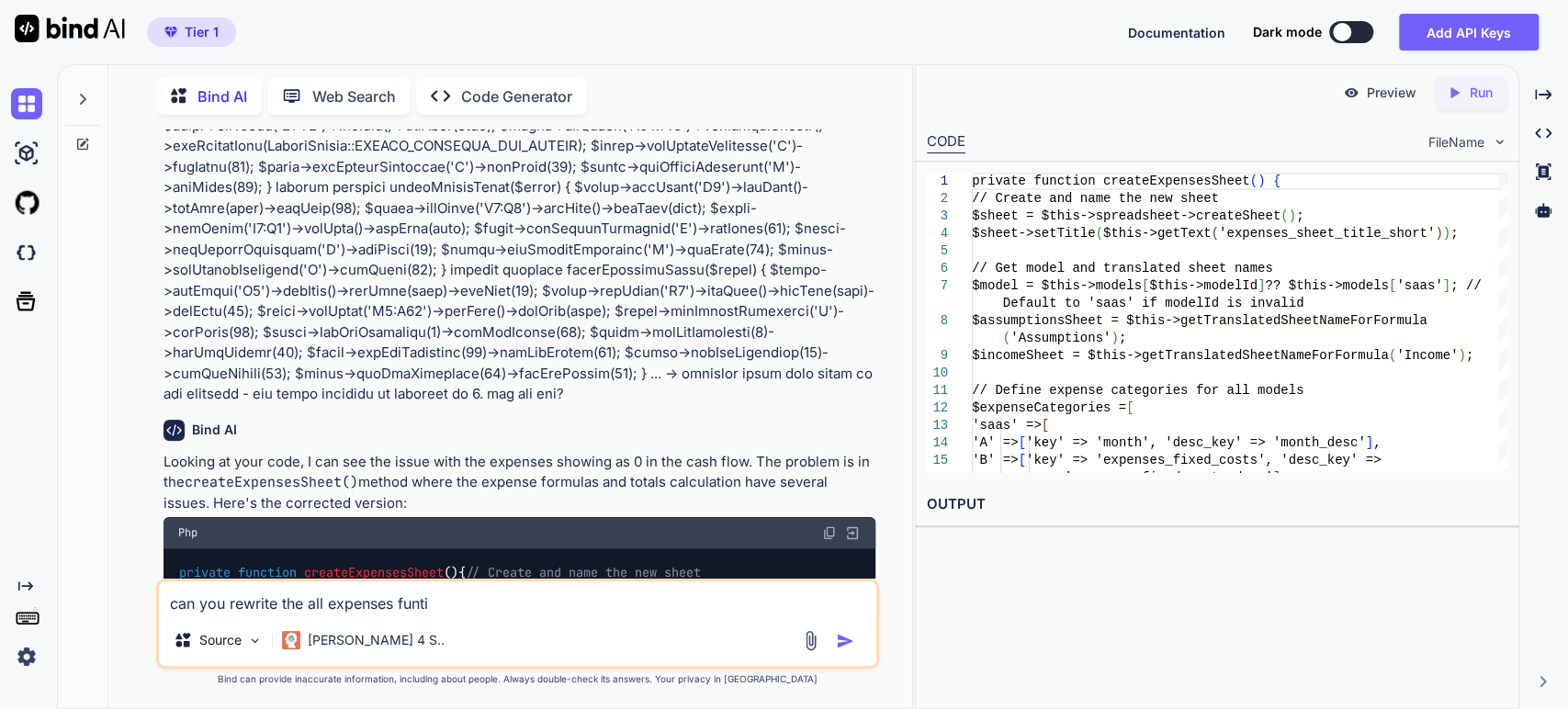
type textarea "x"
type textarea "can you rewrite the all expenses funtion"
type textarea "x"
type textarea "can you rewrite the all expenses funtion?"
type textarea "x"
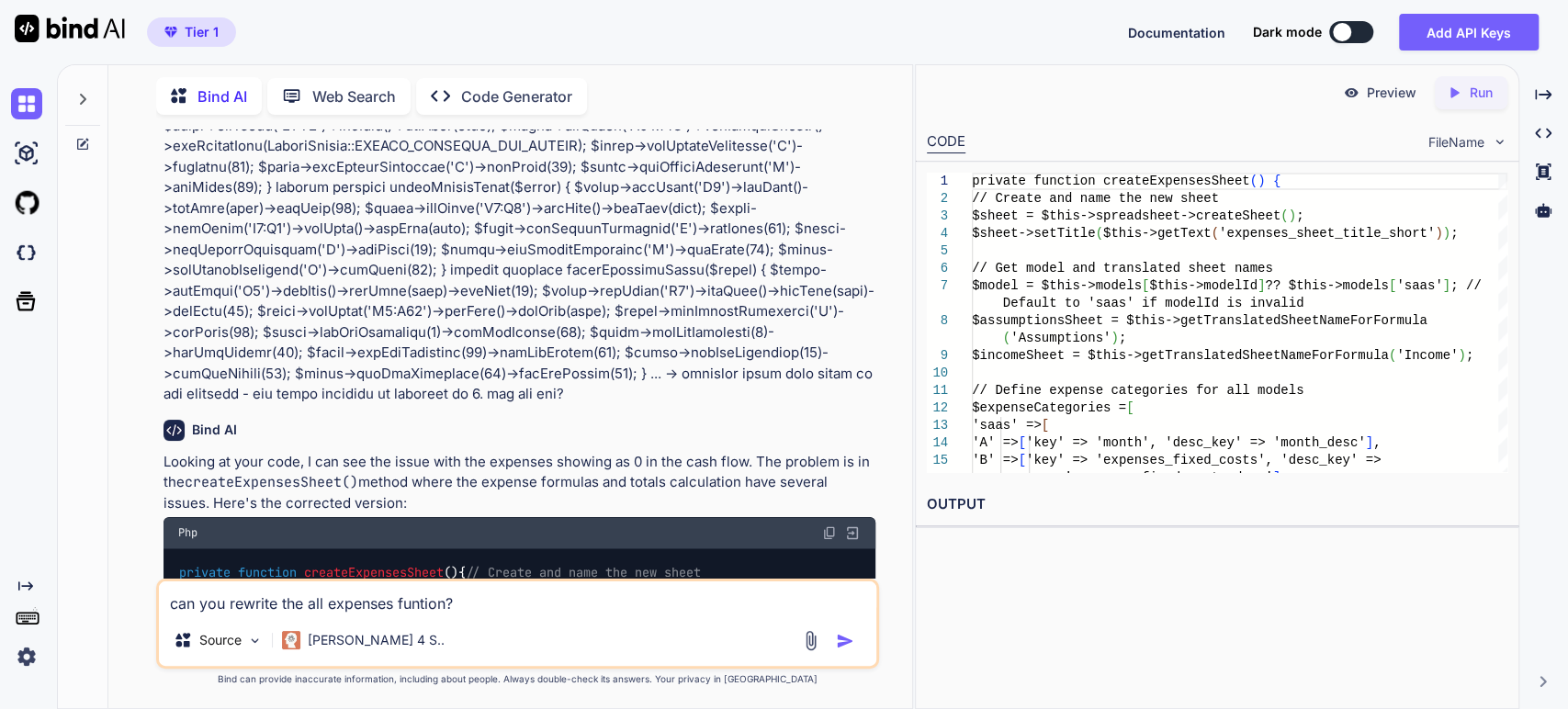
type textarea "can you rewrite the all expenses function?"
type textarea "x"
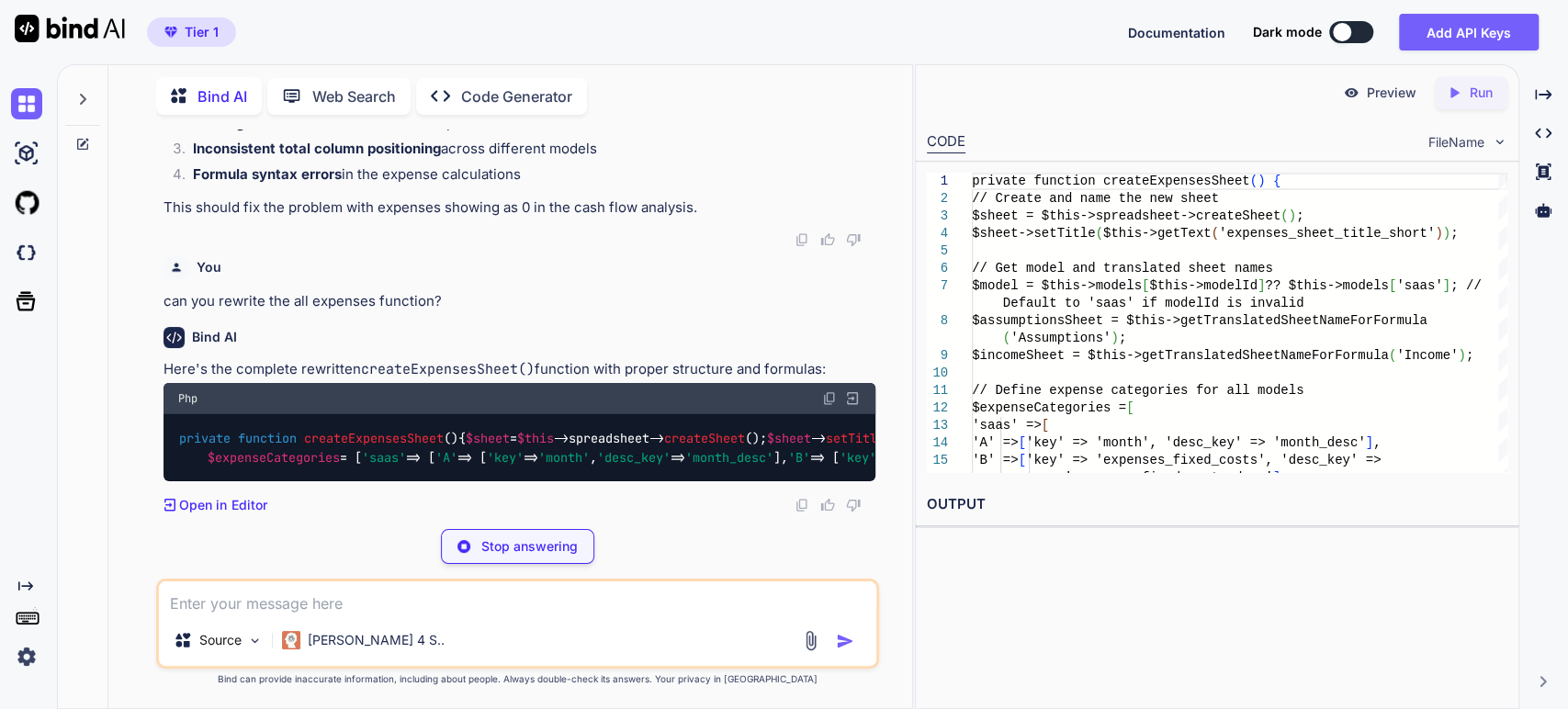
scroll to position [25291, 0]
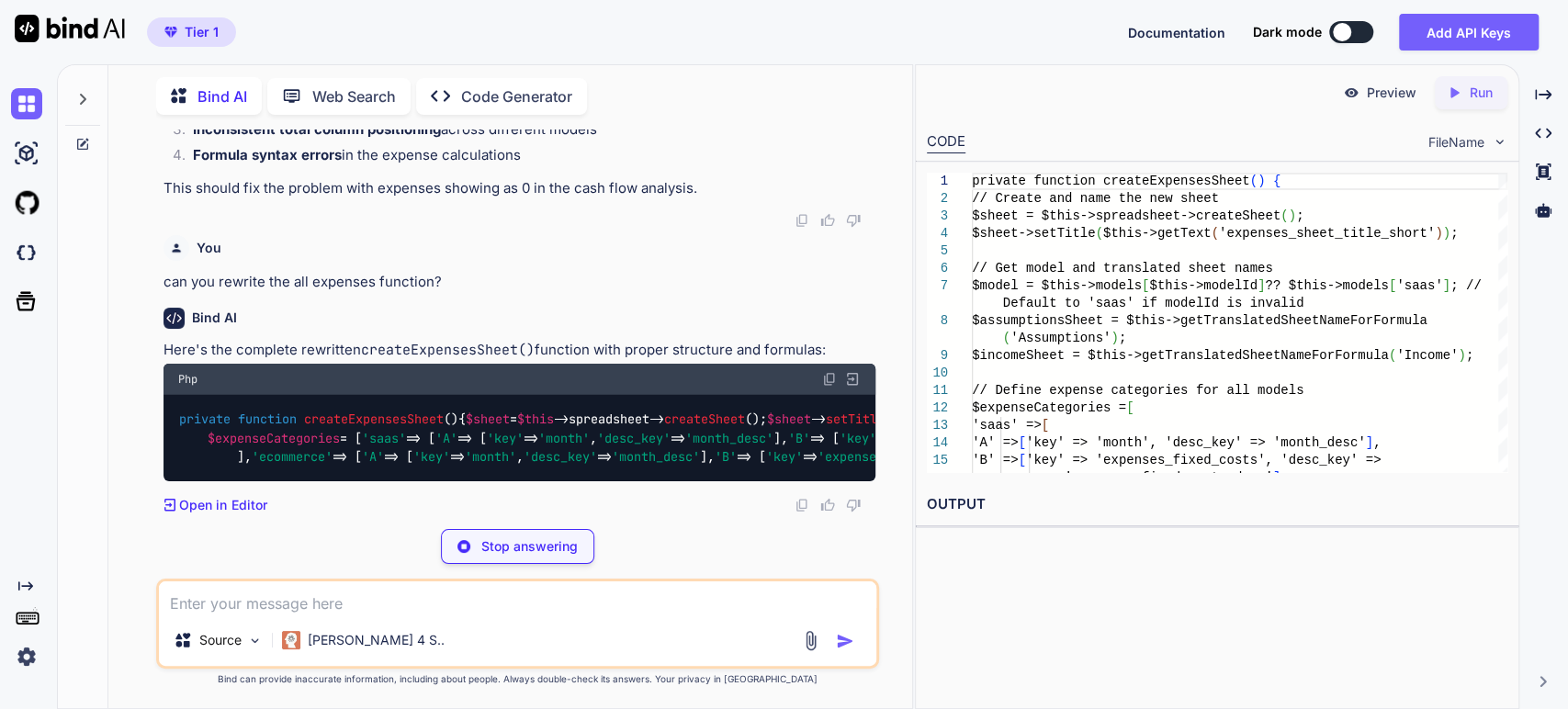
click at [421, 411] on span "createExpensesSheet" at bounding box center [374, 419] width 140 height 17
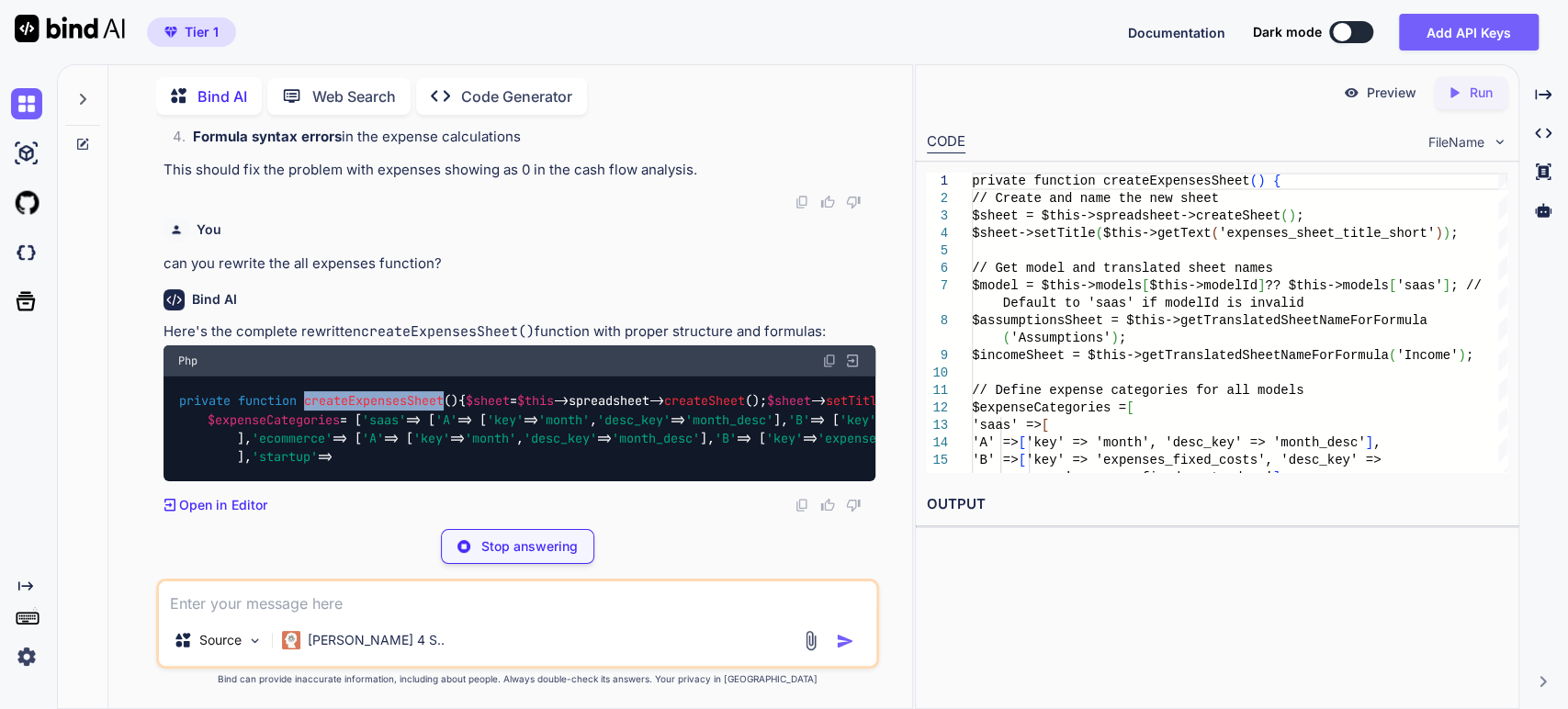
click at [421, 392] on span "createExpensesSheet" at bounding box center [374, 401] width 140 height 17
click at [422, 392] on span "createExpensesSheet" at bounding box center [374, 401] width 140 height 17
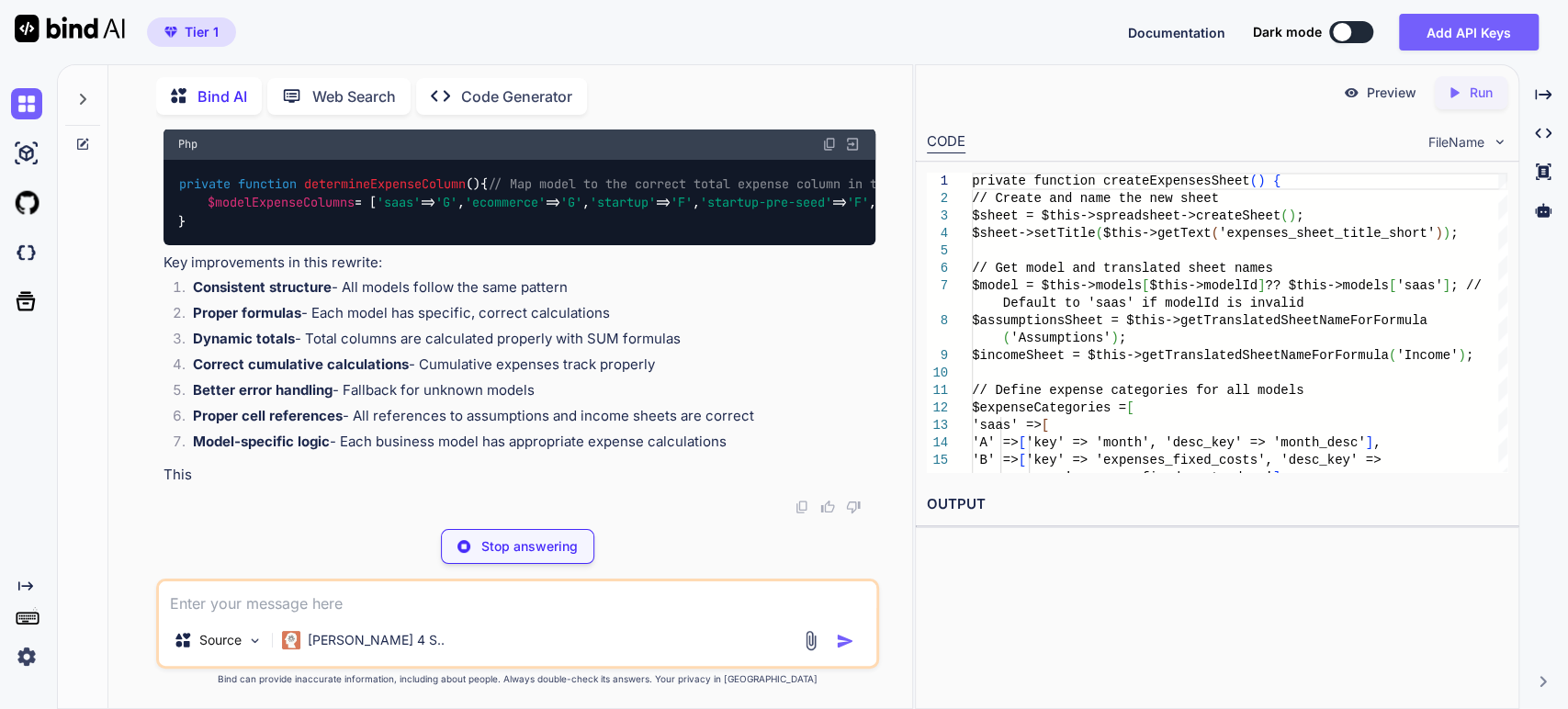
type textarea "x"
type textarea "$sheet->getColumnDimension('A')->setWidth(10); foreach (range('B', $lastCol) as…"
